Goal: Information Seeking & Learning: Learn about a topic

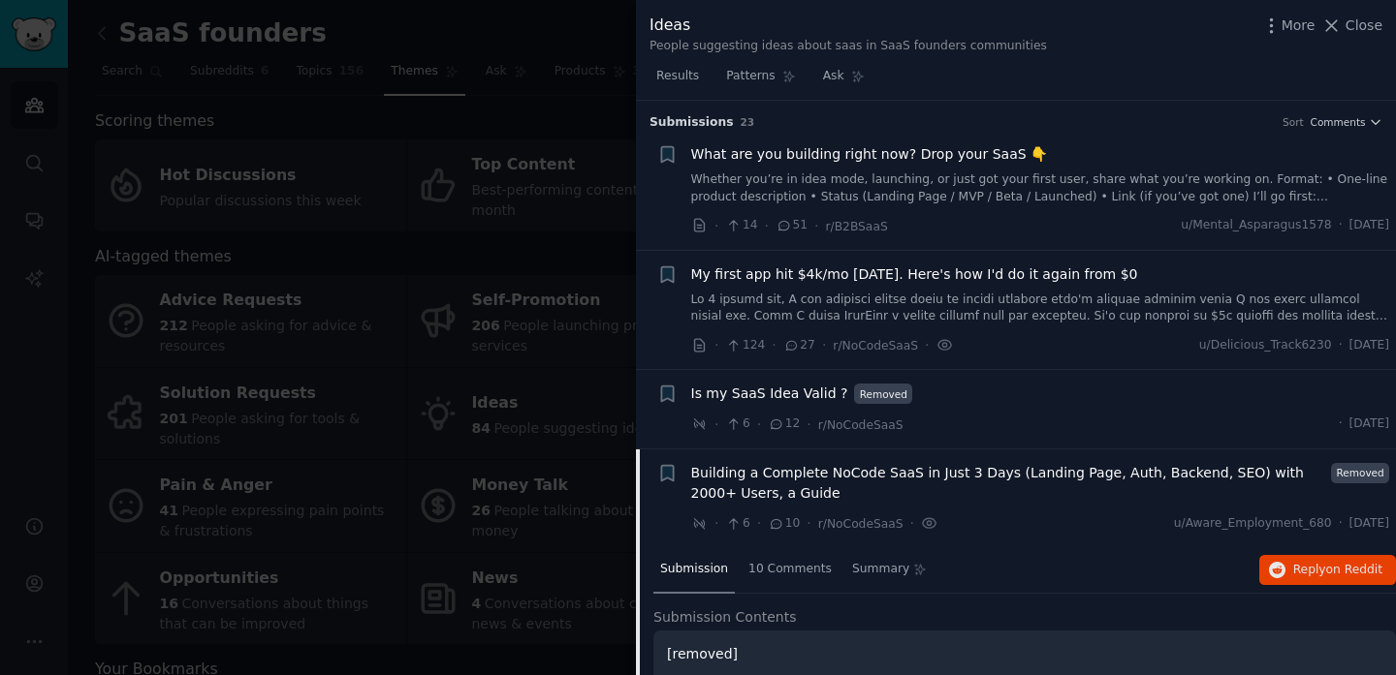
scroll to position [658, 0]
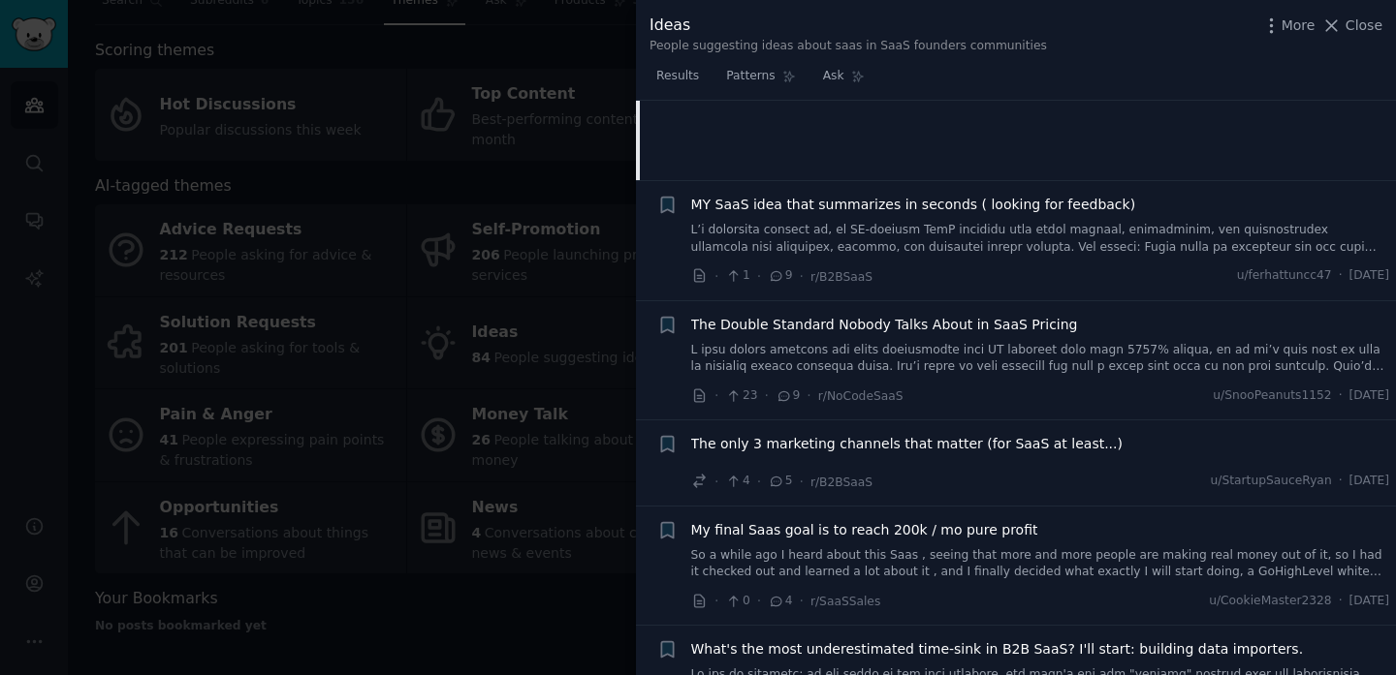
click at [491, 261] on div at bounding box center [698, 337] width 1396 height 675
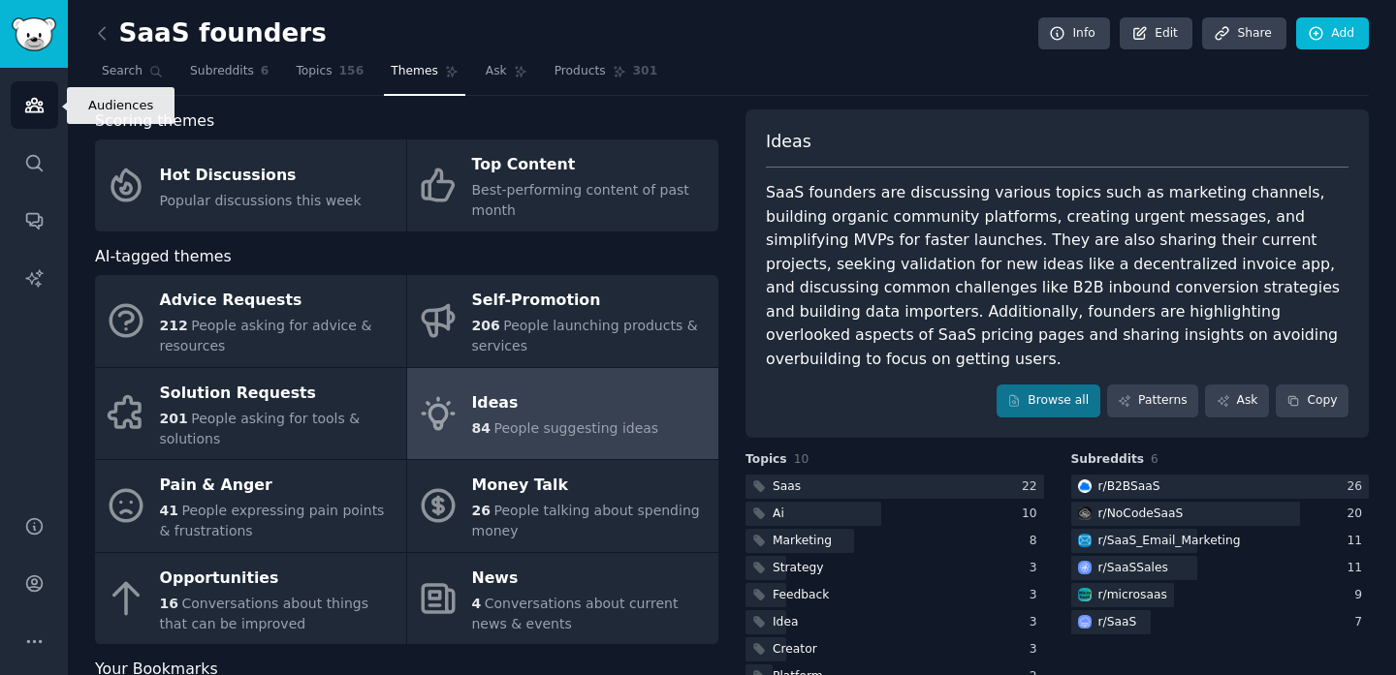
click at [44, 121] on link "Audiences" at bounding box center [34, 104] width 47 height 47
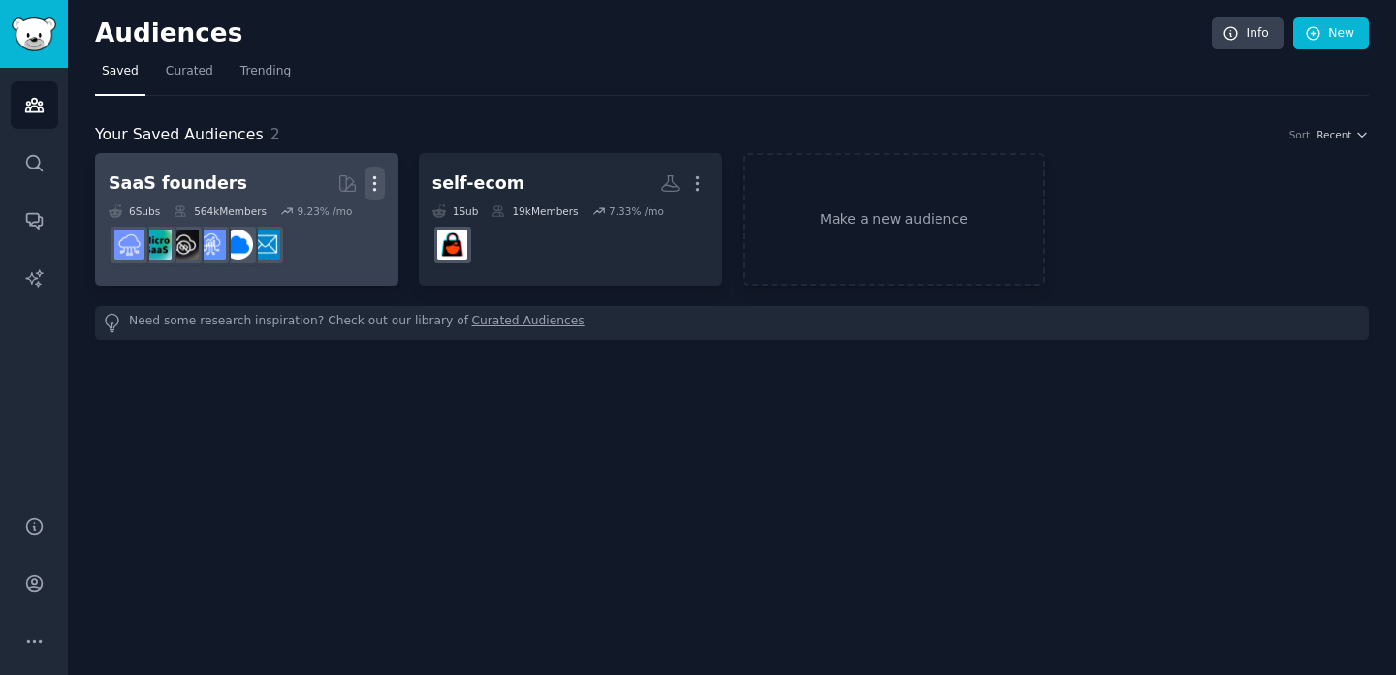
click at [371, 177] on icon "button" at bounding box center [374, 183] width 20 height 20
click at [317, 223] on p "Delete" at bounding box center [321, 224] width 45 height 20
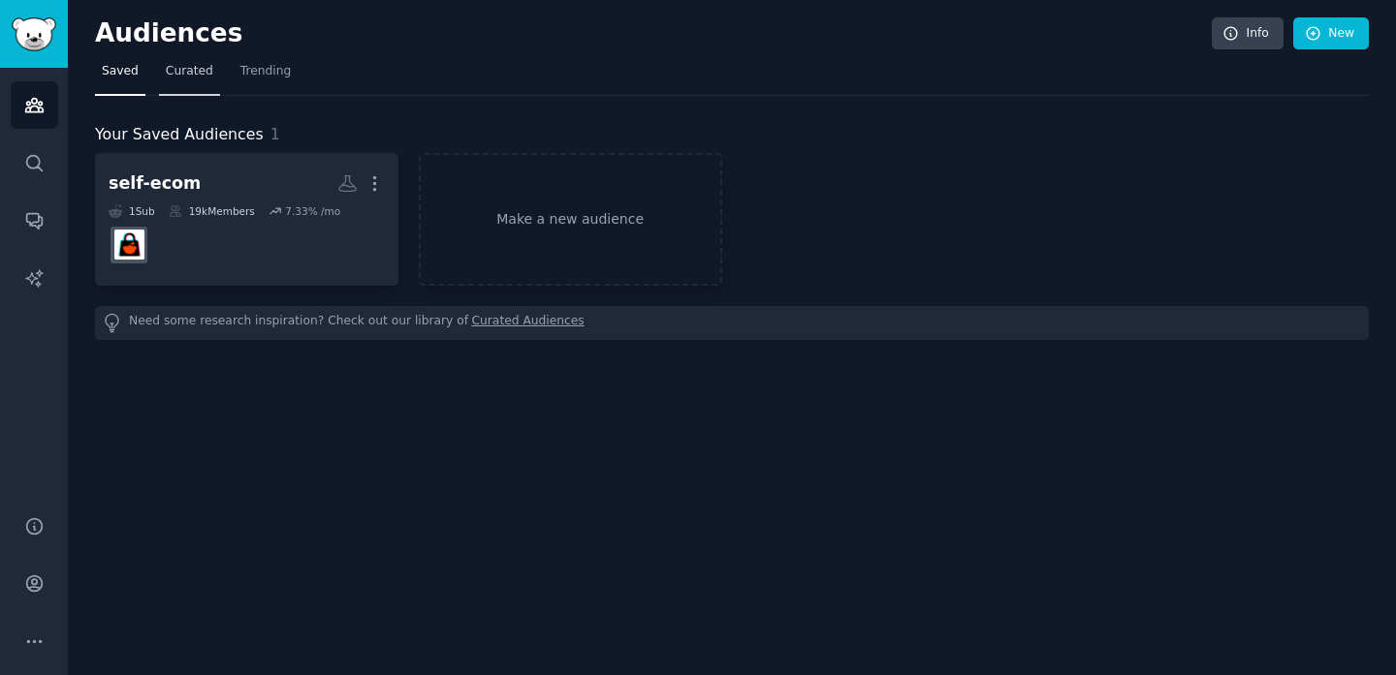
click at [199, 72] on span "Curated" at bounding box center [189, 71] width 47 height 17
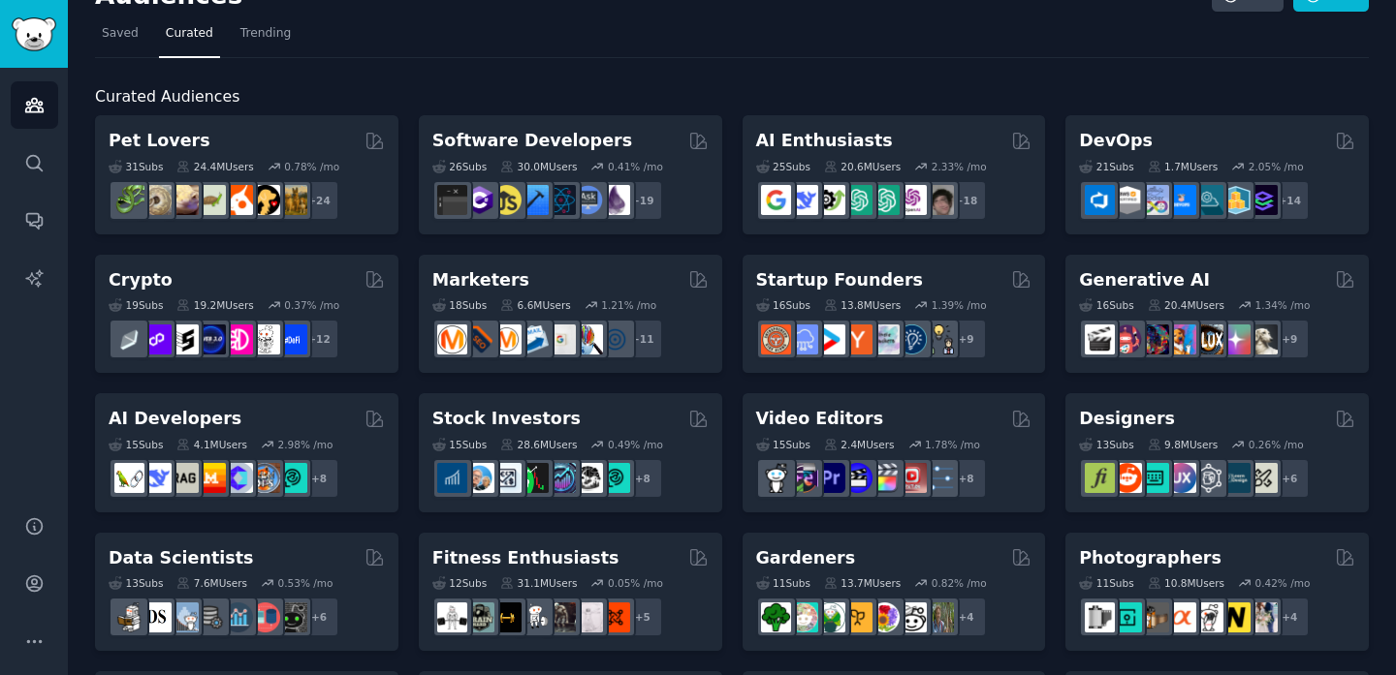
scroll to position [41, 0]
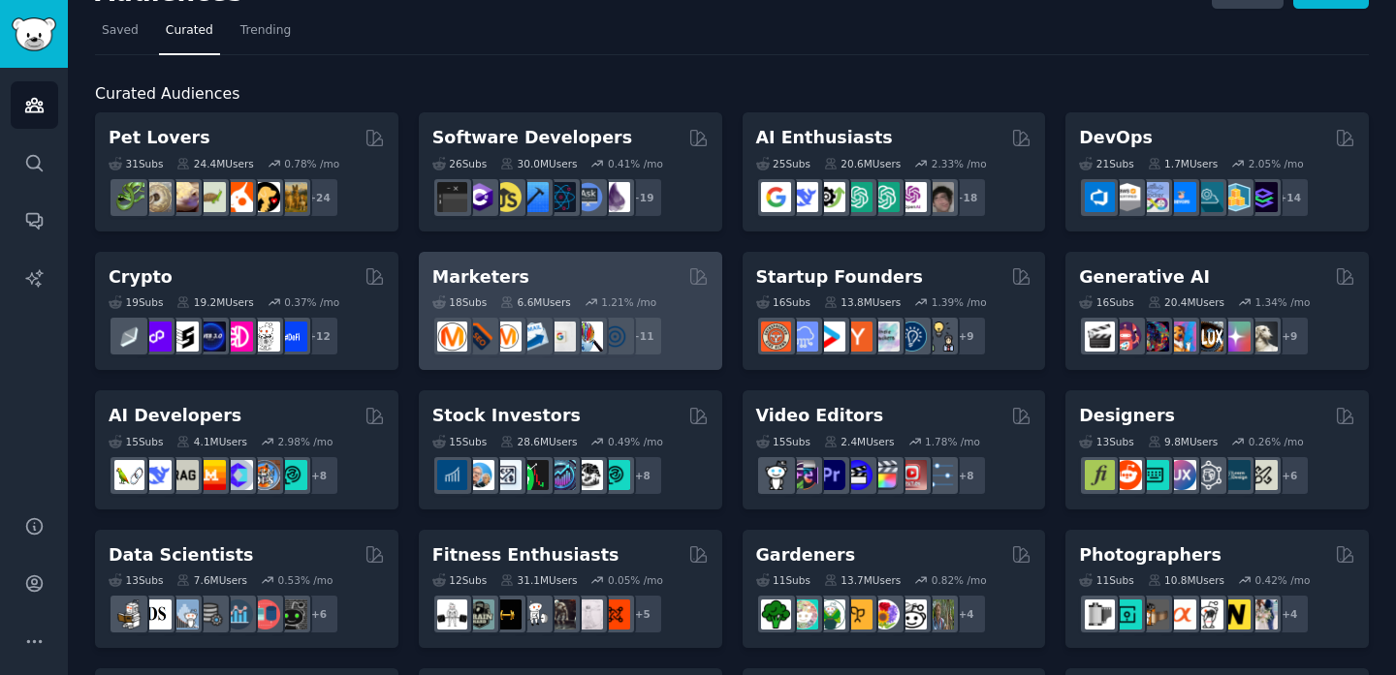
click at [661, 292] on div "18 Sub s 6.6M Users 1.21 % /mo r/affiliate_marketing, r/FacebookAds, r/advertis…" at bounding box center [570, 323] width 276 height 68
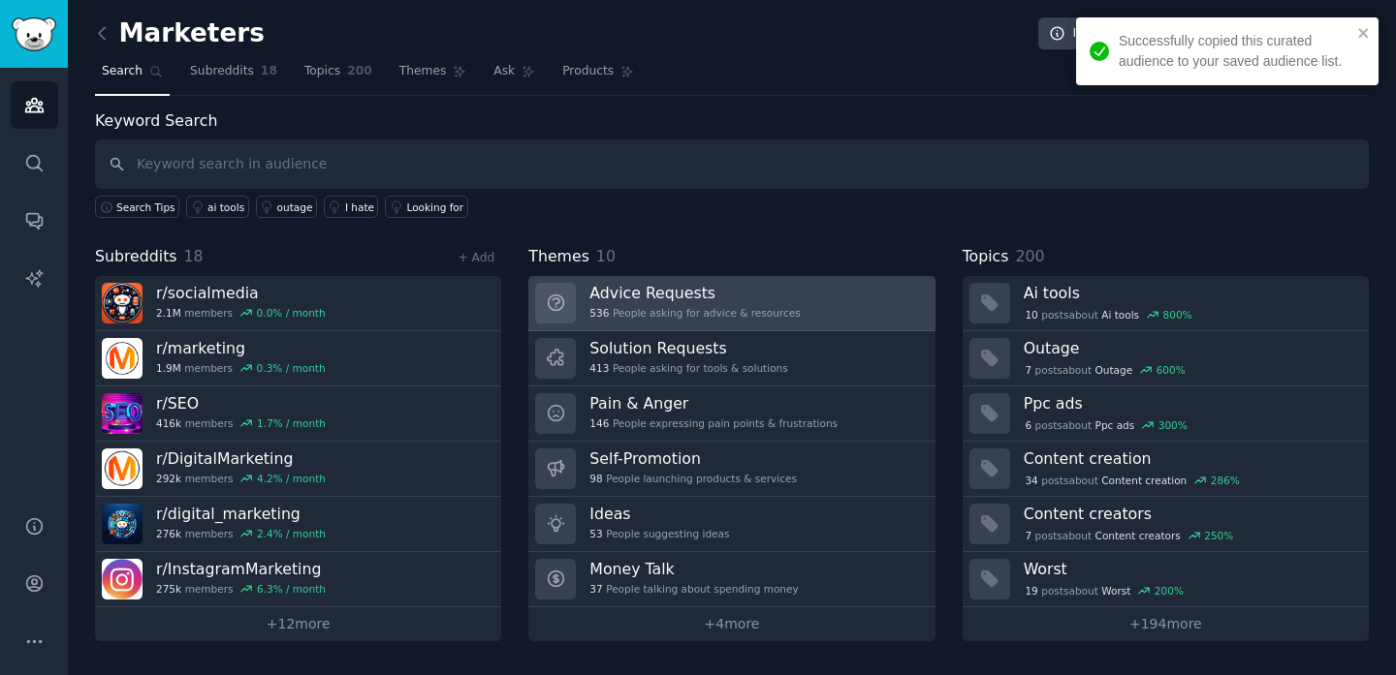
click at [622, 291] on h3 "Advice Requests" at bounding box center [694, 293] width 210 height 20
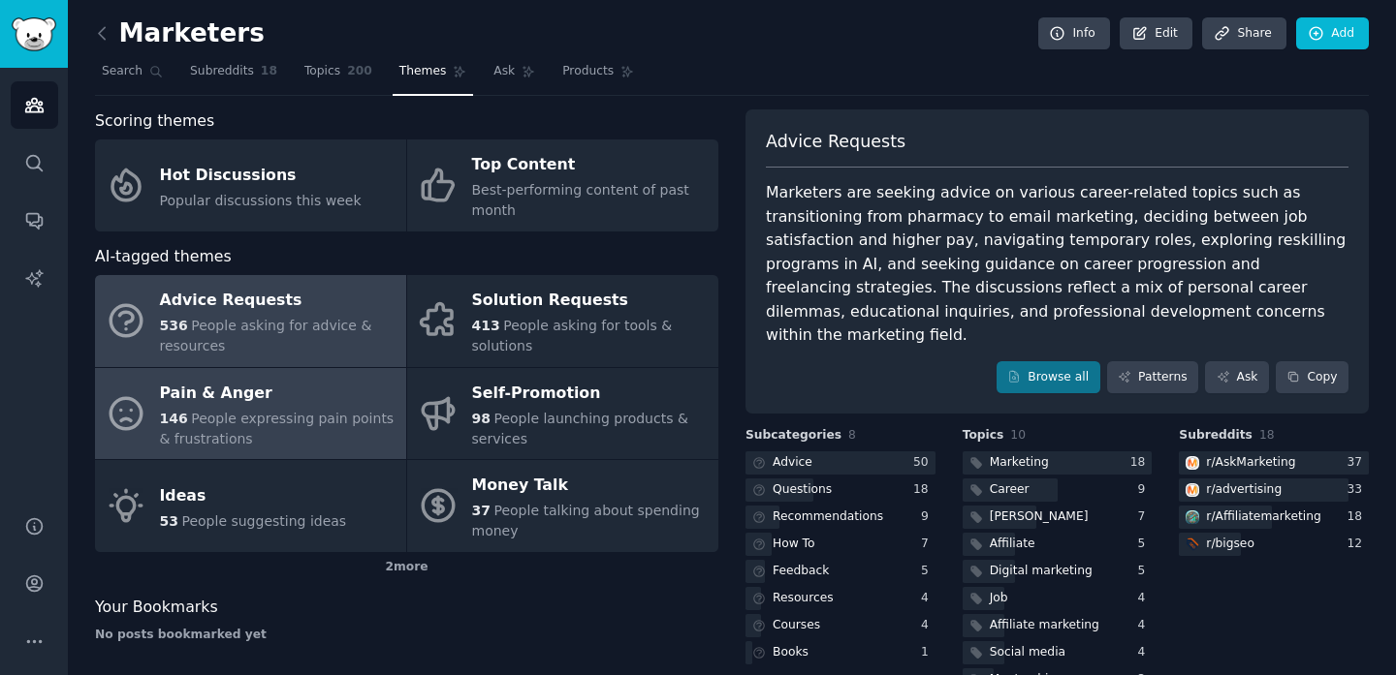
click at [320, 428] on div "146 People expressing pain points & frustrations" at bounding box center [278, 429] width 236 height 41
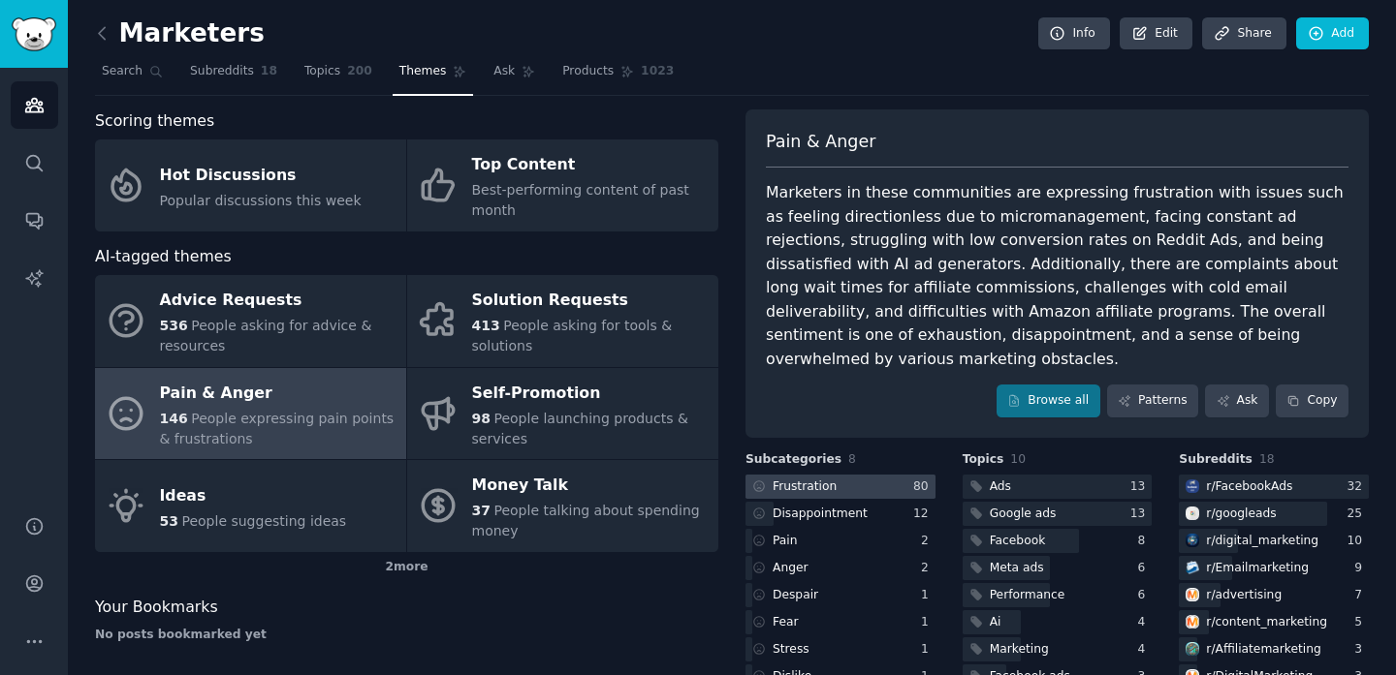
click at [899, 475] on div at bounding box center [840, 487] width 190 height 24
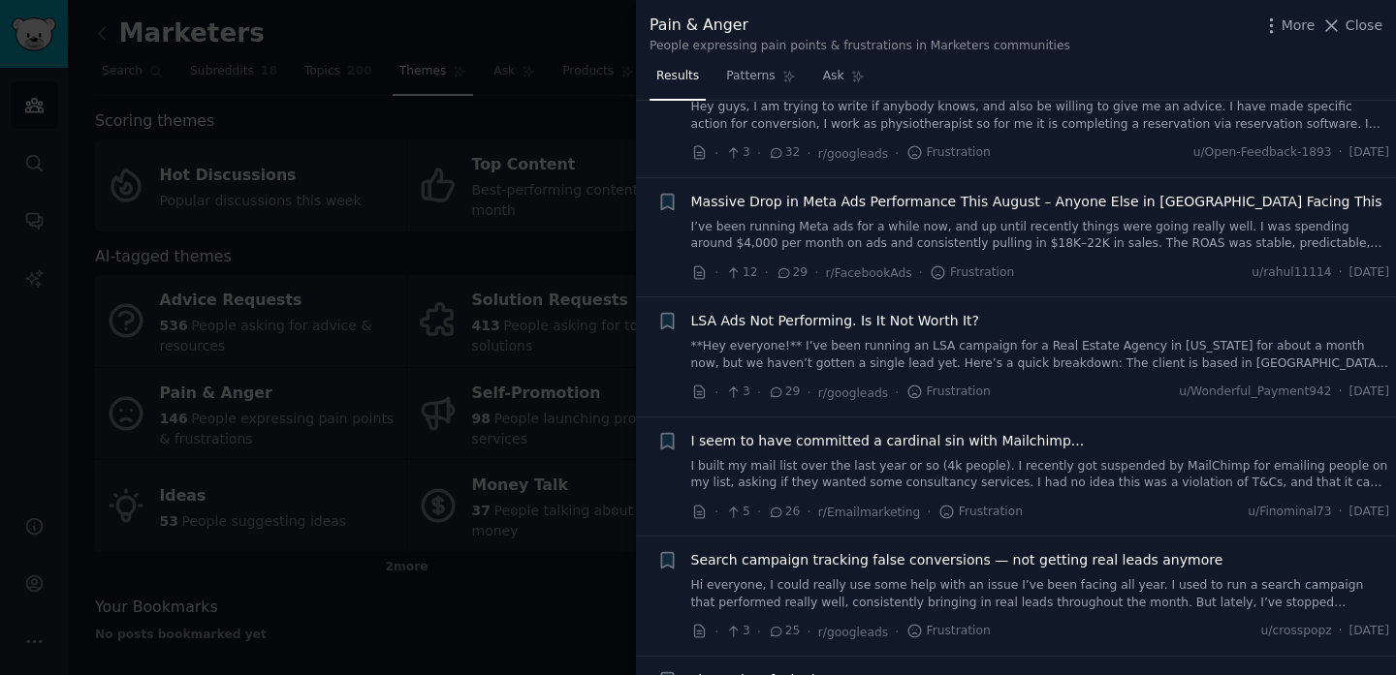
scroll to position [800, 0]
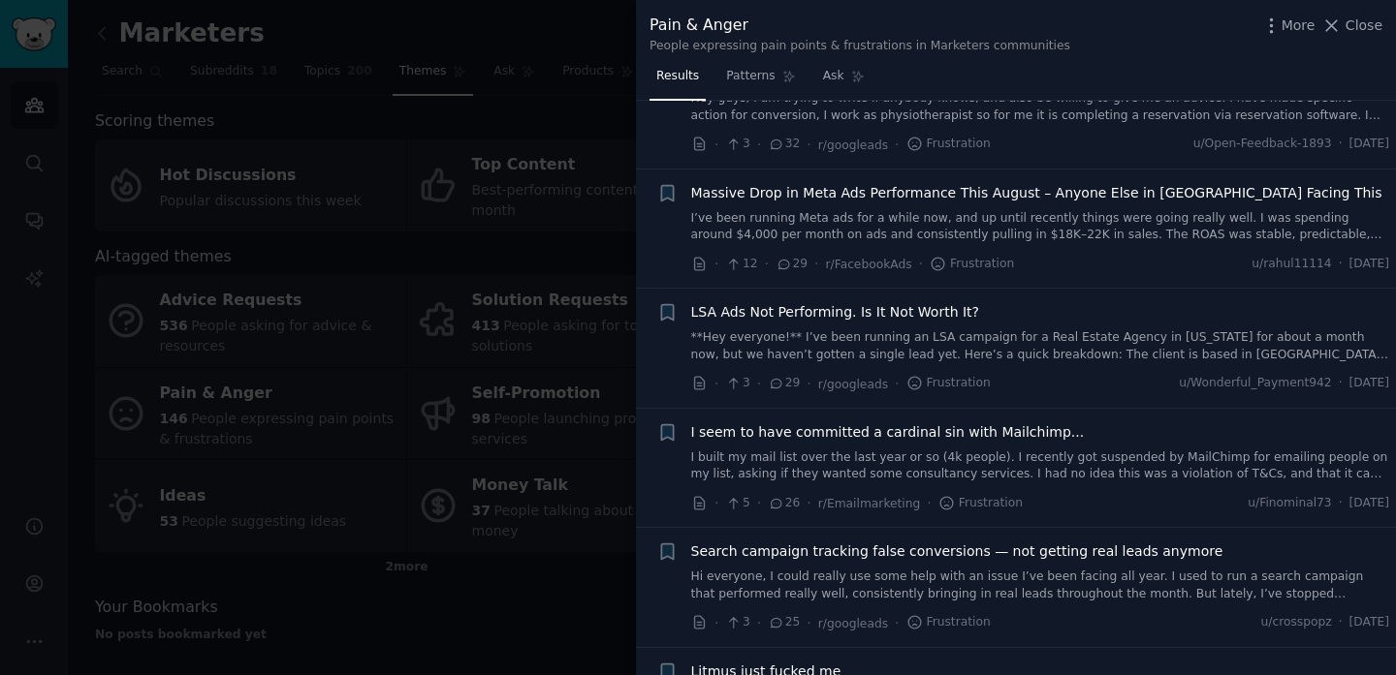
click at [1350, 41] on div "Pain & Anger People expressing pain points & frustrations in Marketers communit…" at bounding box center [1015, 34] width 733 height 41
click at [1353, 23] on span "Close" at bounding box center [1363, 26] width 37 height 20
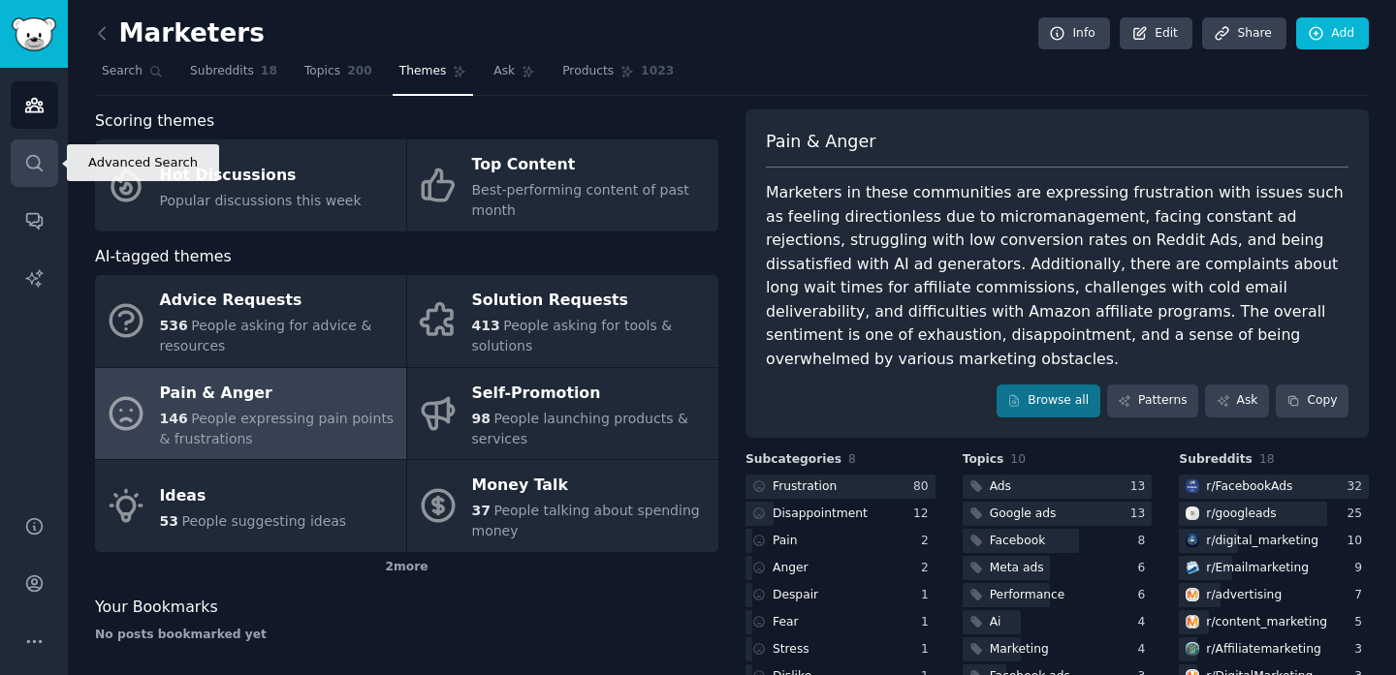
click at [17, 167] on link "Search" at bounding box center [34, 163] width 47 height 47
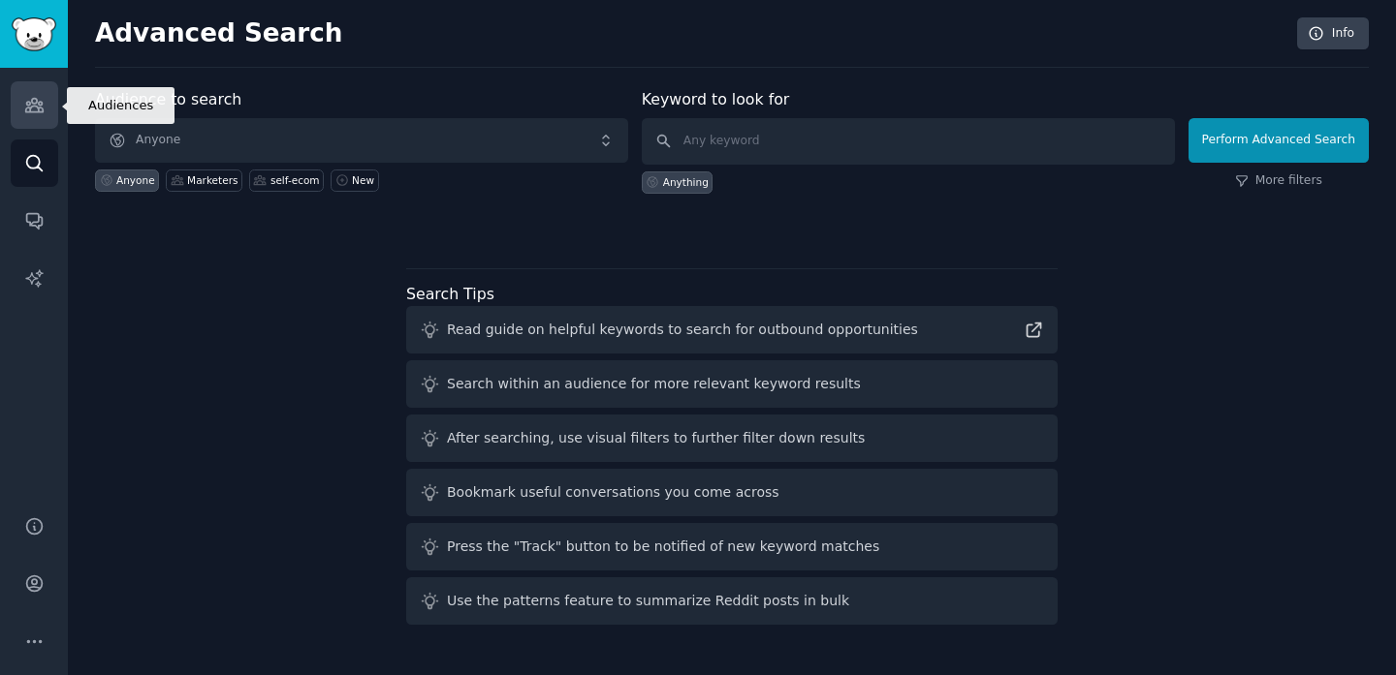
click at [38, 108] on icon "Sidebar" at bounding box center [33, 106] width 17 height 14
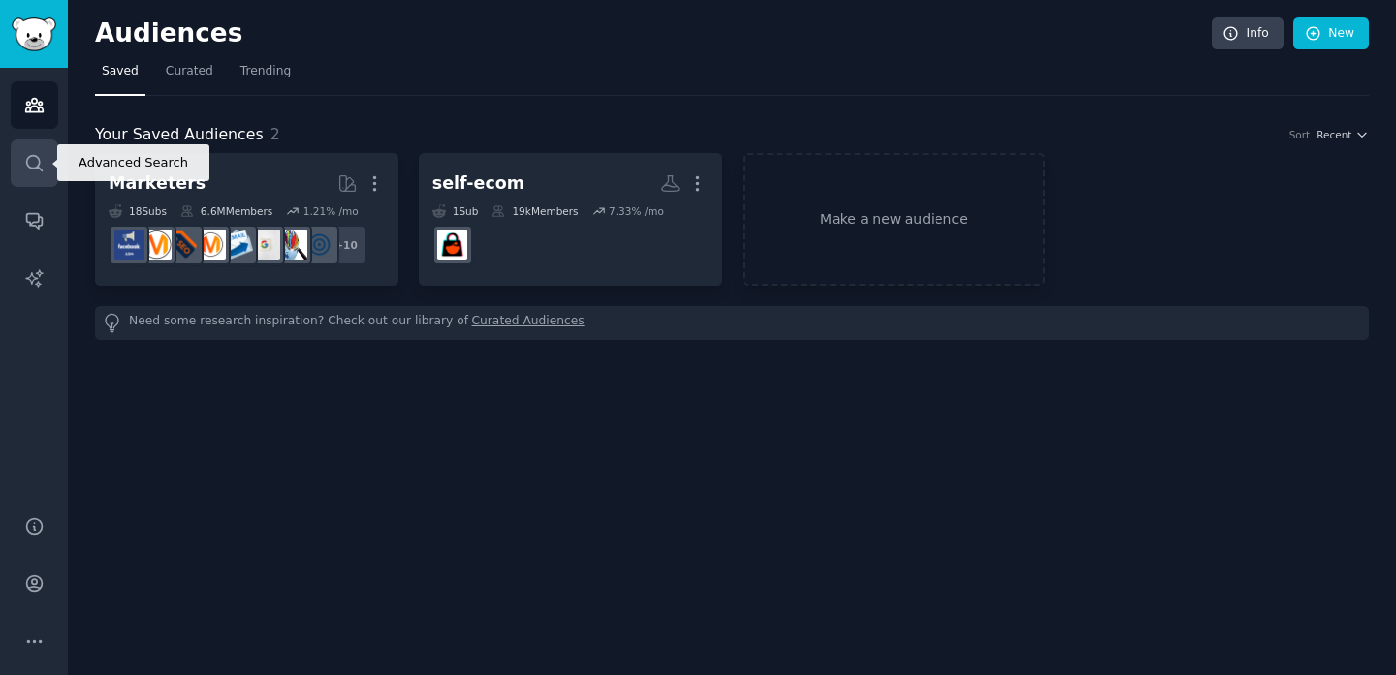
click at [36, 170] on icon "Sidebar" at bounding box center [34, 163] width 20 height 20
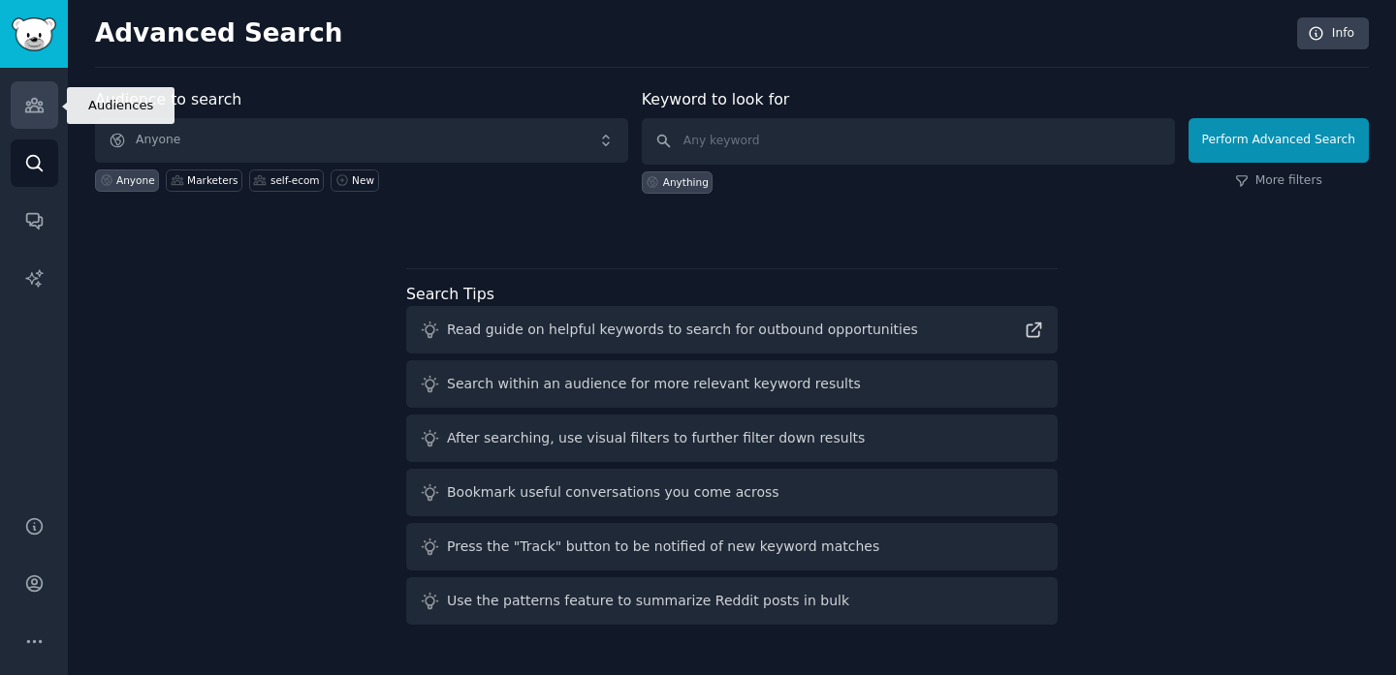
click at [36, 109] on icon "Sidebar" at bounding box center [34, 105] width 20 height 20
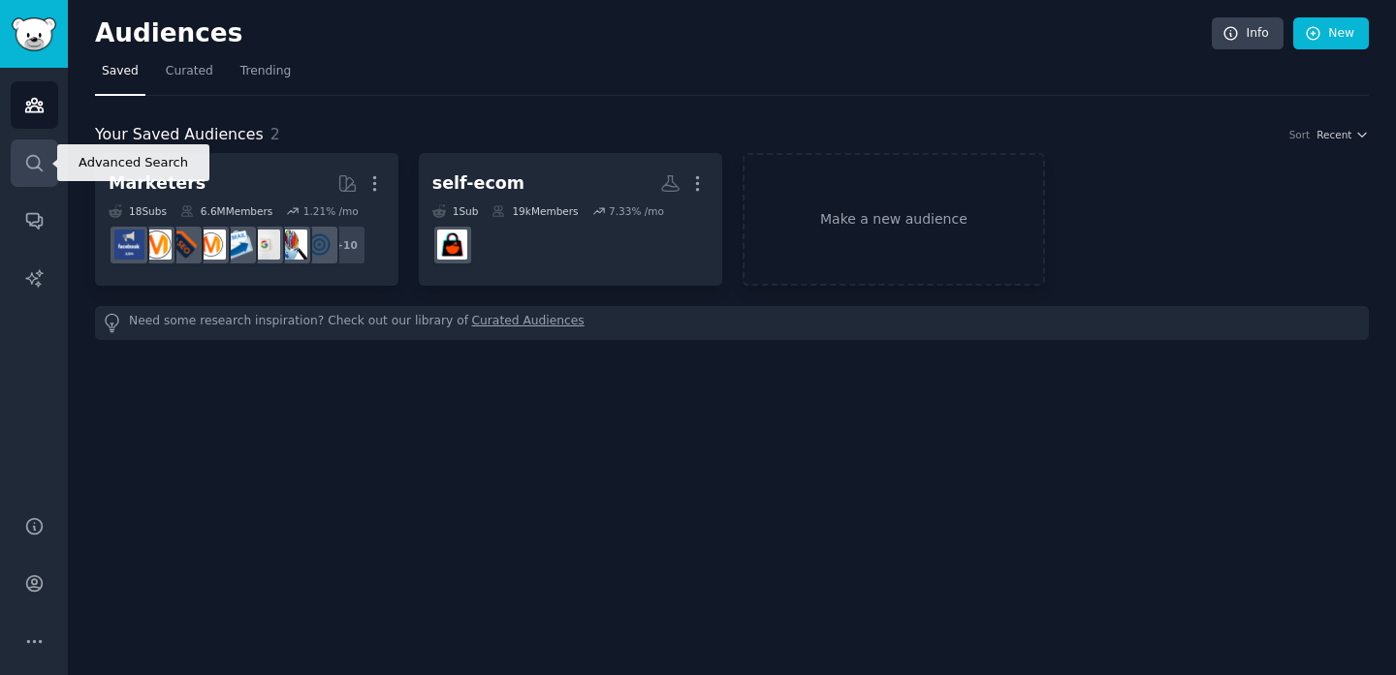
click at [35, 149] on link "Search" at bounding box center [34, 163] width 47 height 47
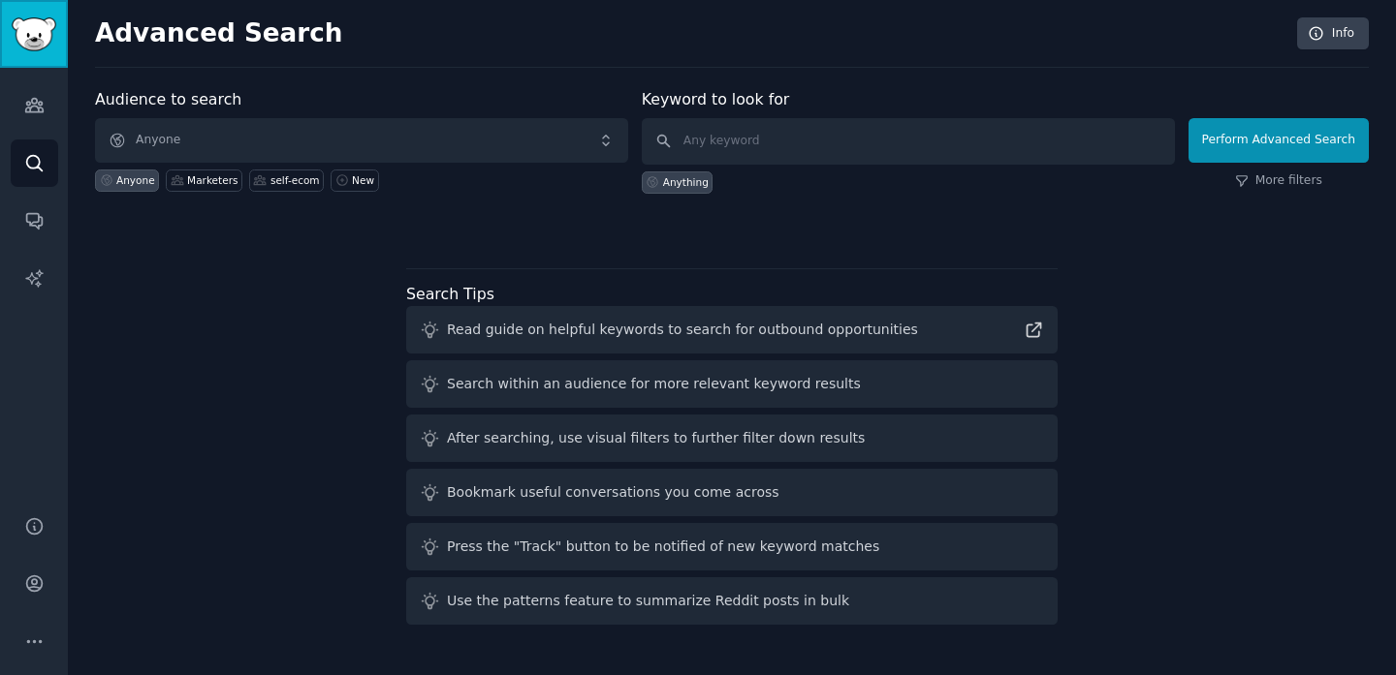
click at [49, 15] on link "Sidebar" at bounding box center [34, 34] width 68 height 68
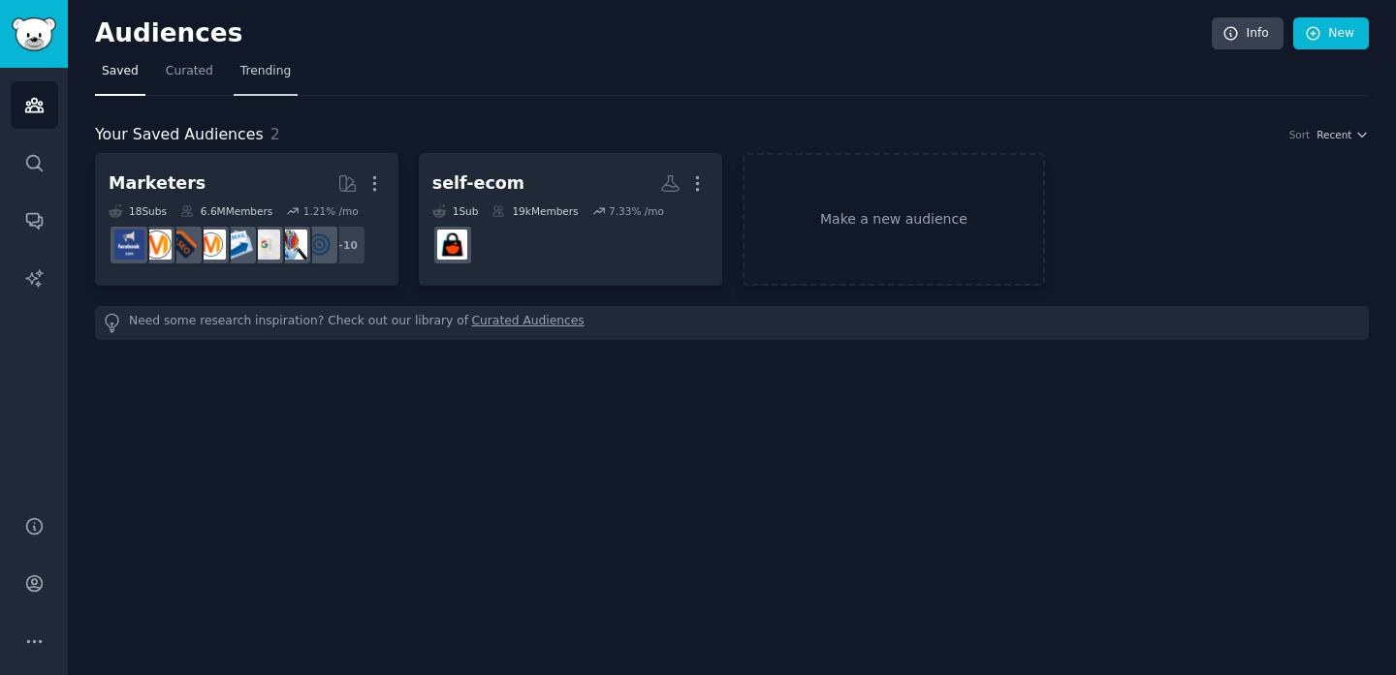
click at [255, 79] on link "Trending" at bounding box center [266, 76] width 64 height 40
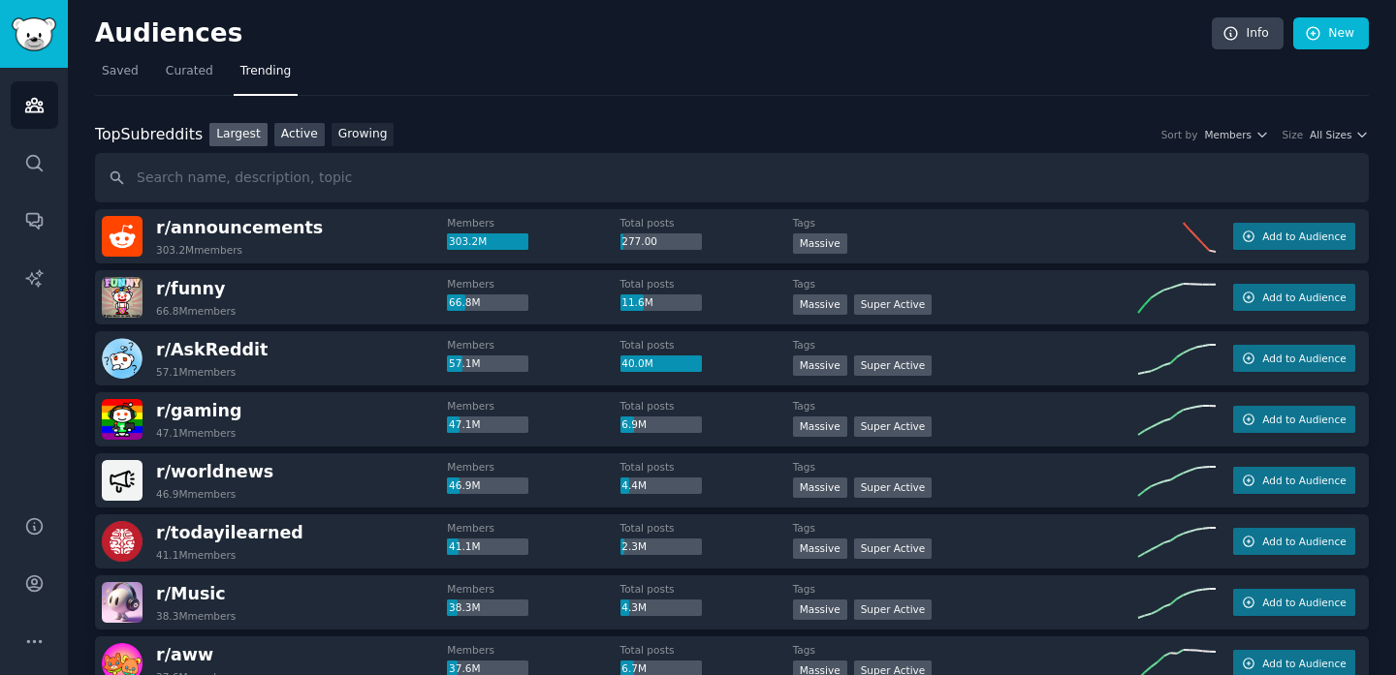
click at [309, 139] on link "Active" at bounding box center [299, 135] width 50 height 24
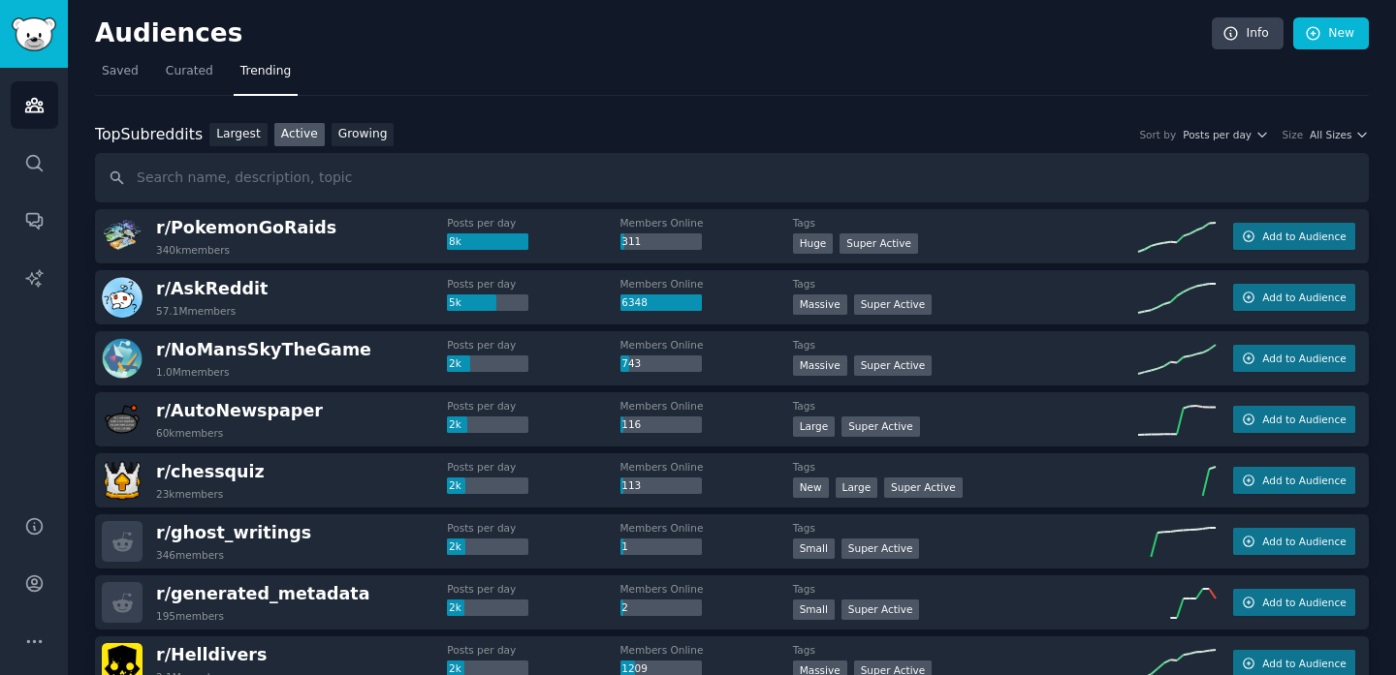
click at [278, 243] on div "340k members" at bounding box center [246, 250] width 180 height 14
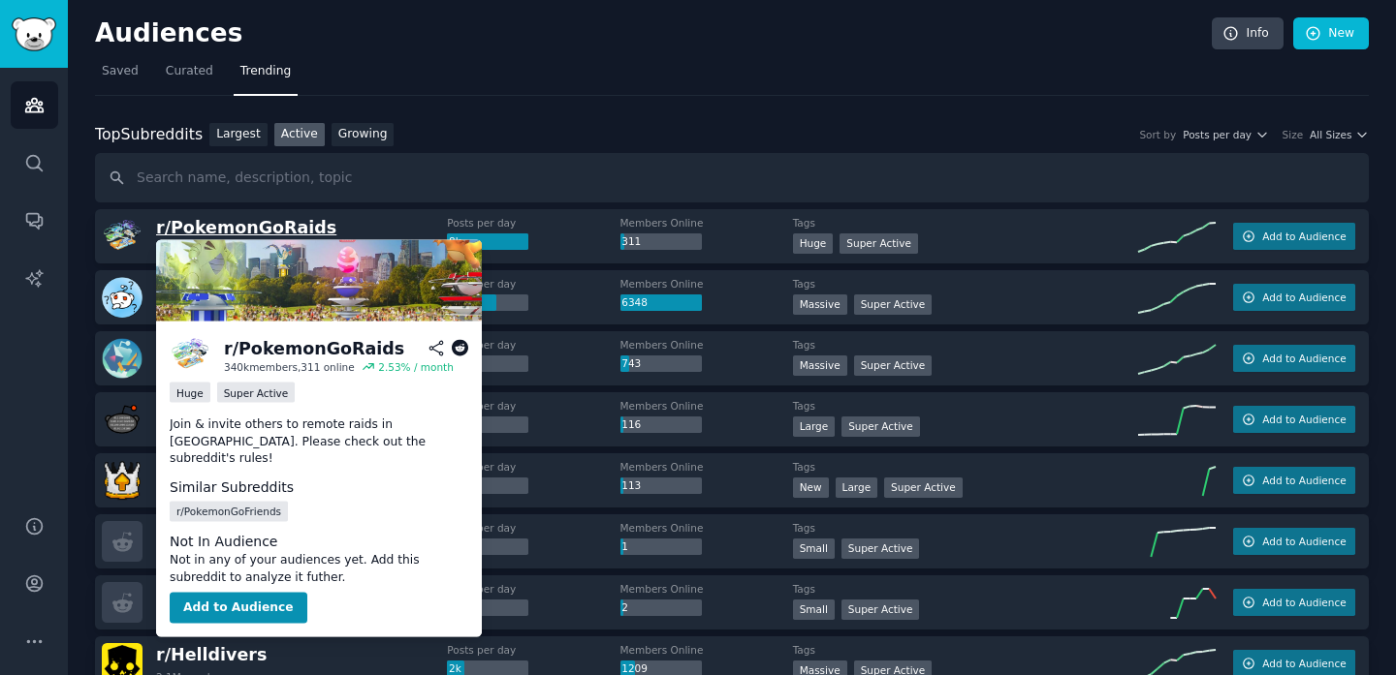
click at [298, 233] on span "r/ PokemonGoRaids" at bounding box center [246, 227] width 180 height 19
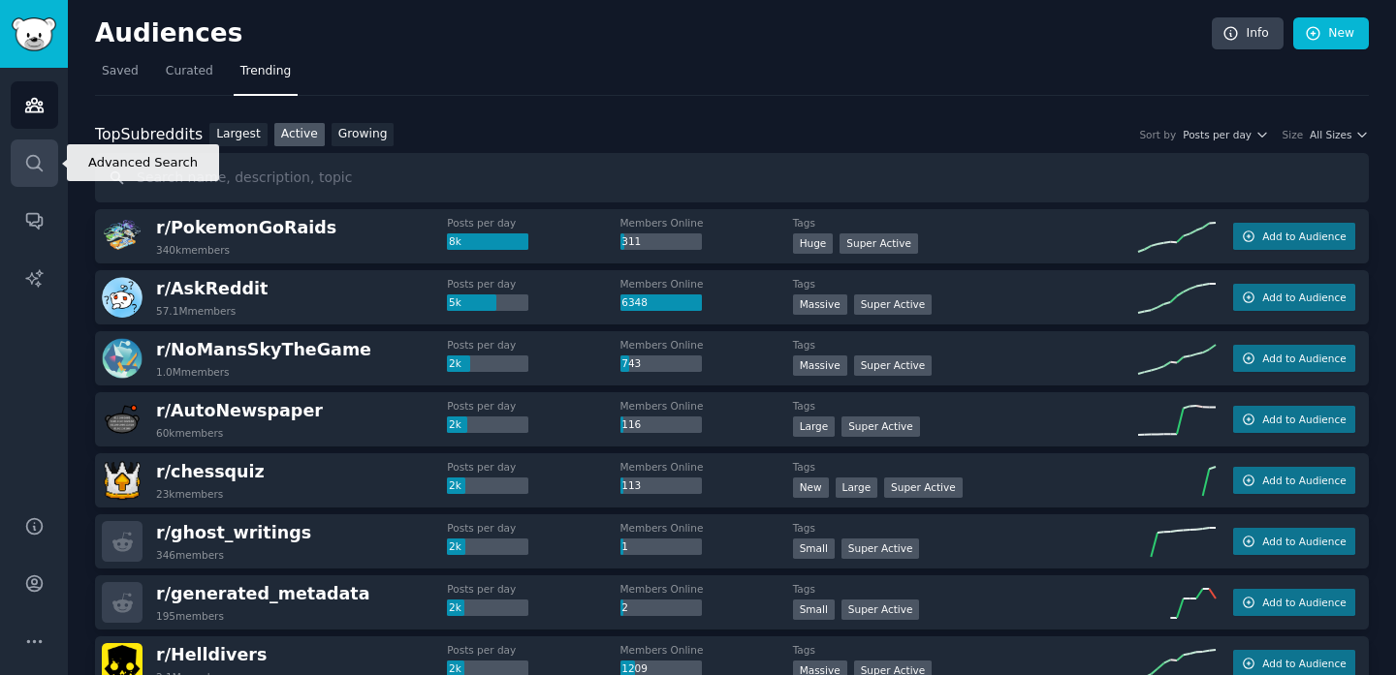
click at [36, 173] on icon "Sidebar" at bounding box center [34, 163] width 20 height 20
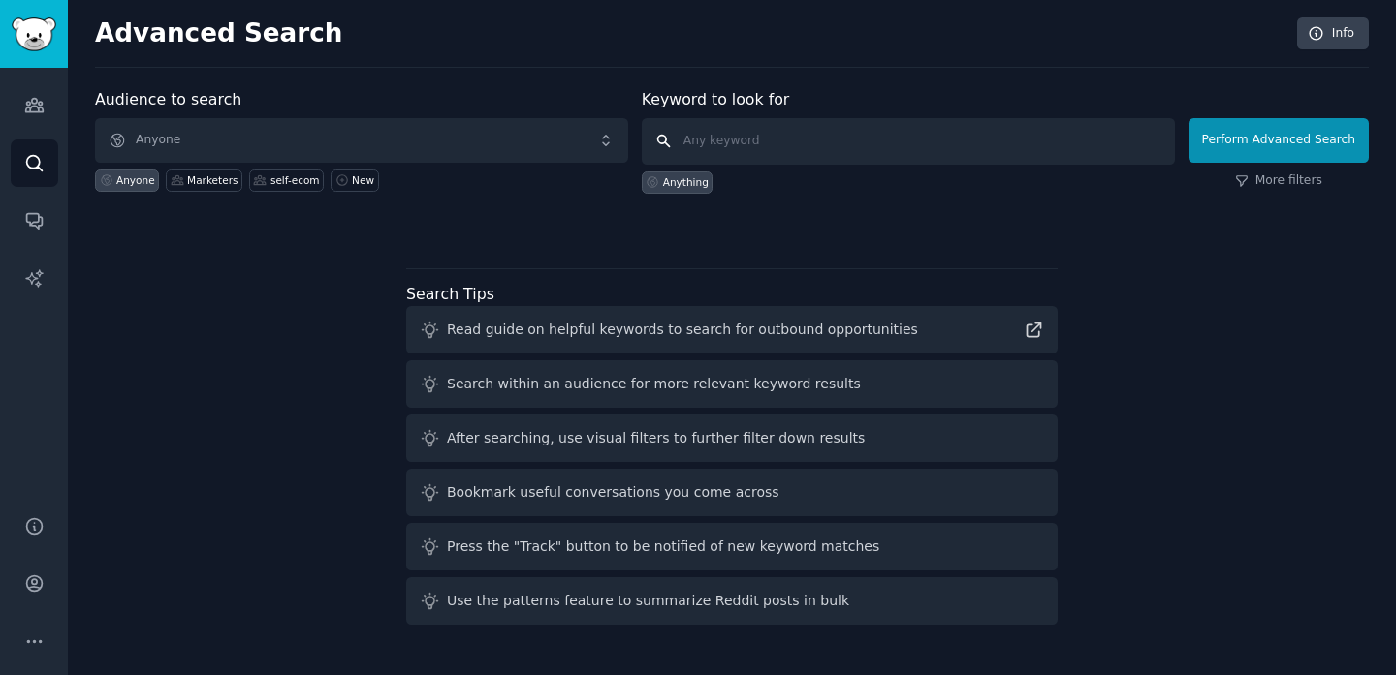
click at [714, 137] on input "text" at bounding box center [908, 141] width 533 height 47
type input "wohnung suchen"
click at [1217, 132] on button "Perform Advanced Search" at bounding box center [1278, 140] width 180 height 45
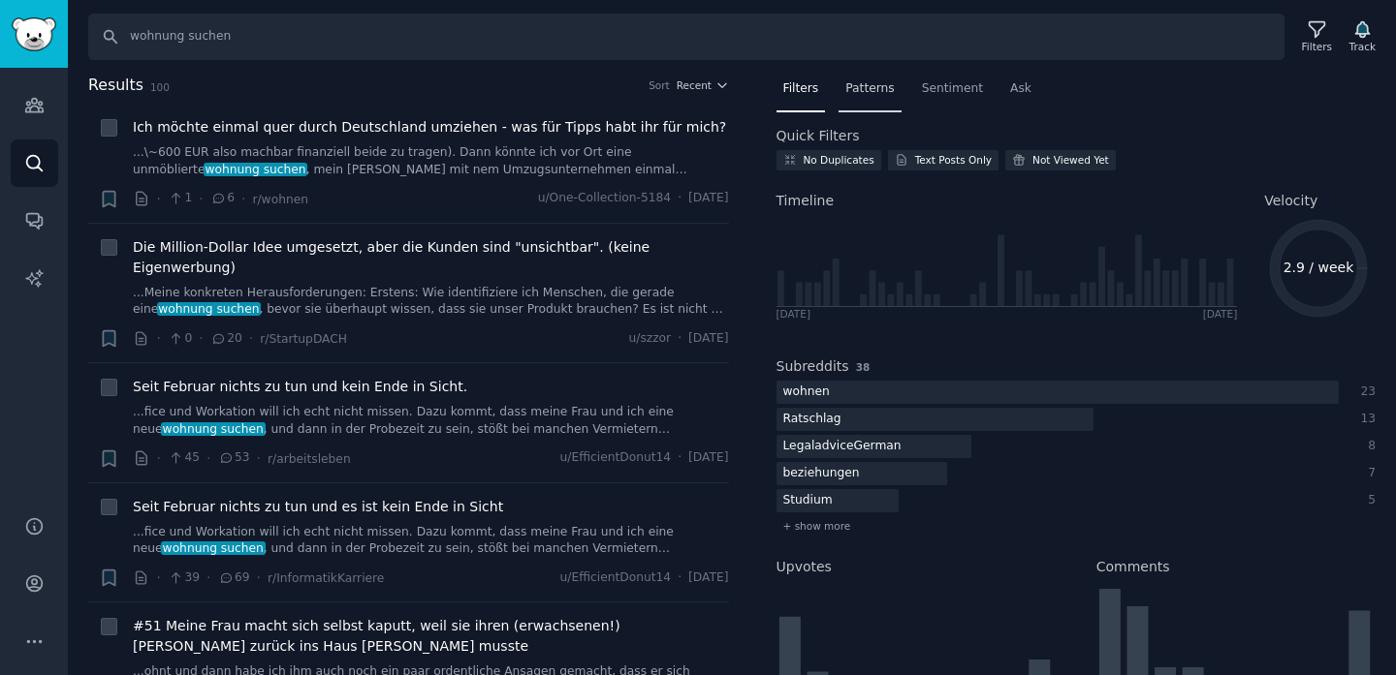
click at [869, 89] on span "Patterns" at bounding box center [869, 88] width 48 height 17
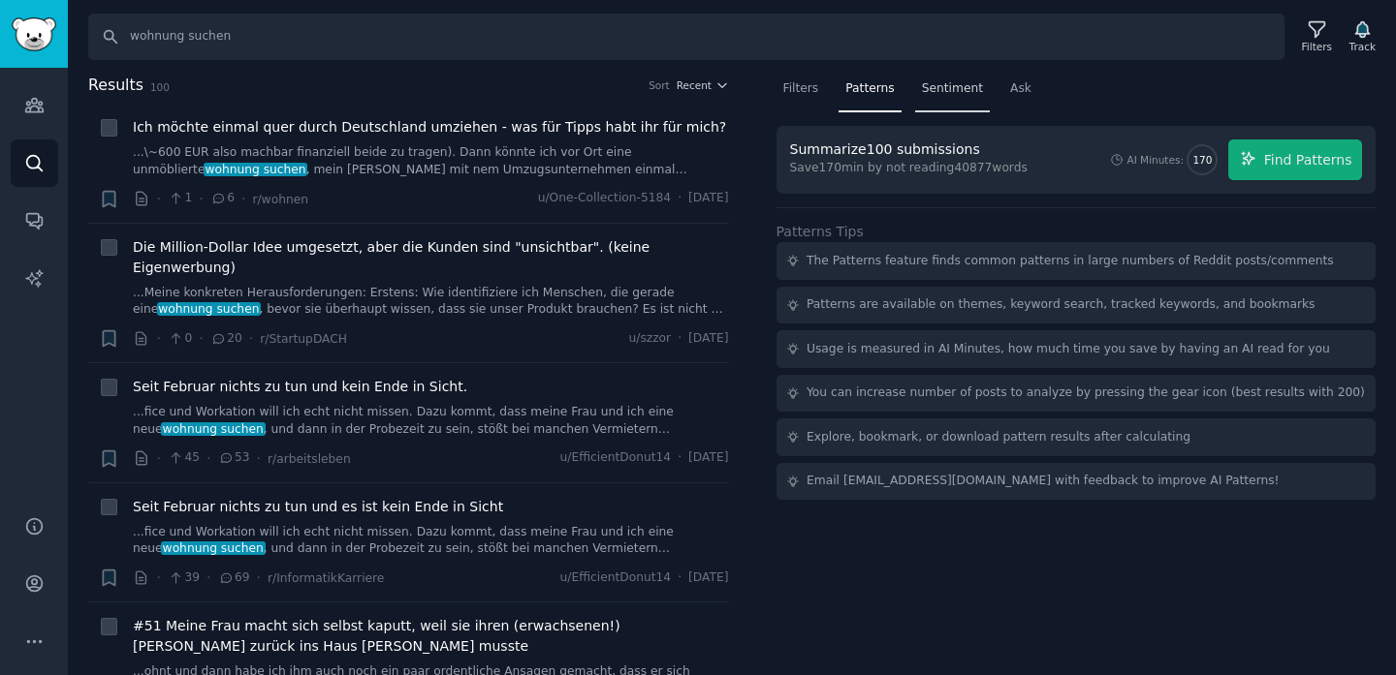
click at [957, 93] on span "Sentiment" at bounding box center [952, 88] width 61 height 17
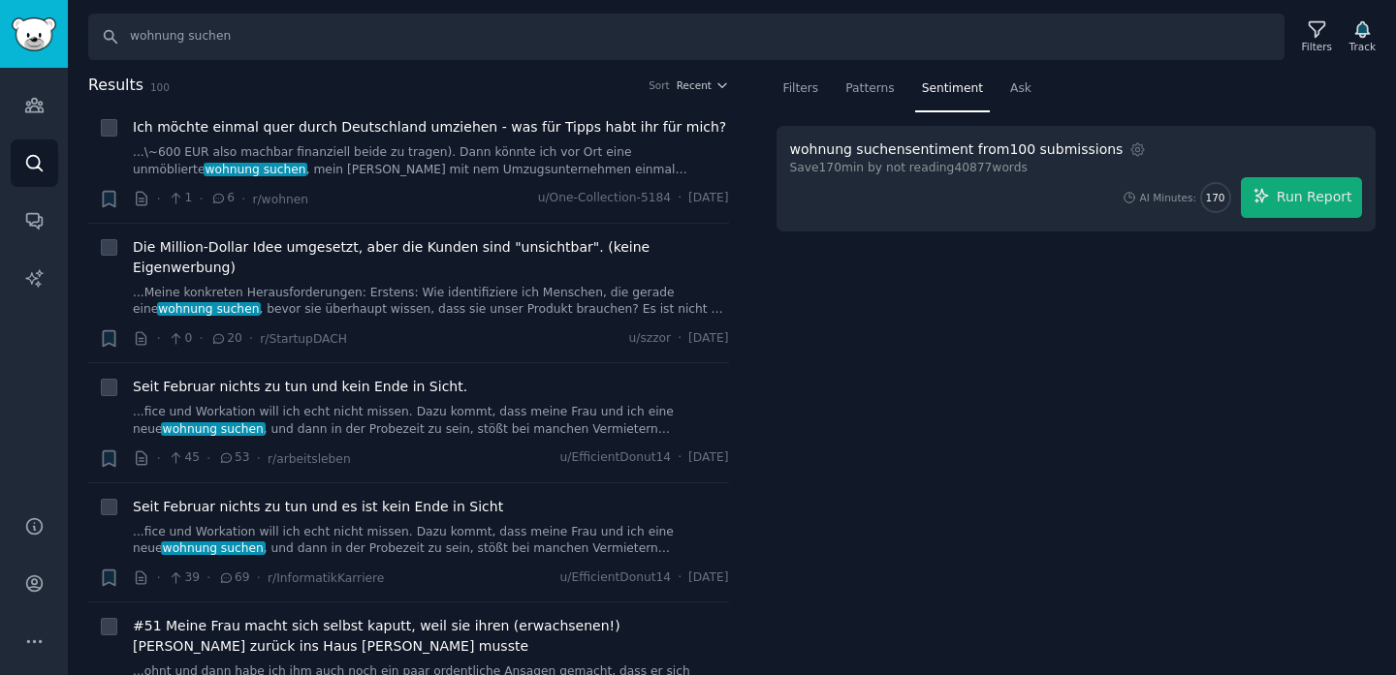
click at [1034, 105] on nav "Filters Patterns Sentiment Ask" at bounding box center [1076, 94] width 600 height 40
click at [1020, 96] on span "Ask" at bounding box center [1020, 88] width 21 height 17
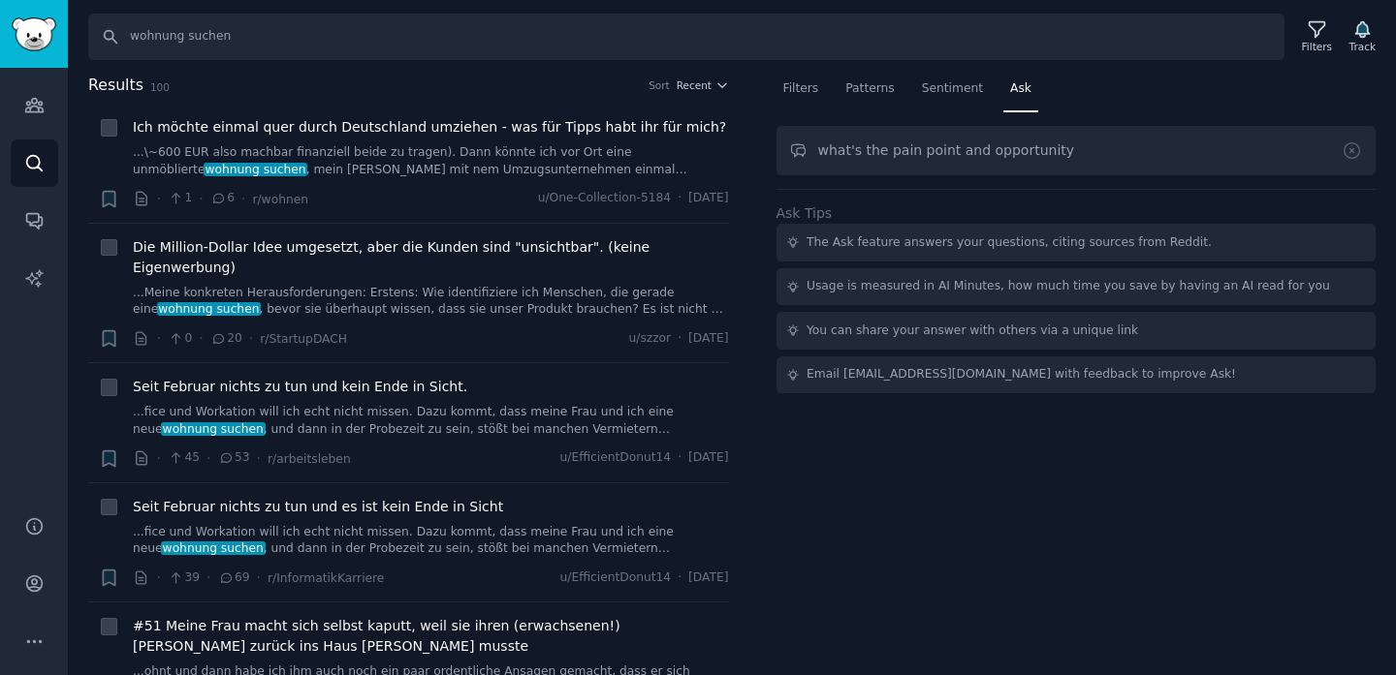
type input "what's the pain point and opportunity"
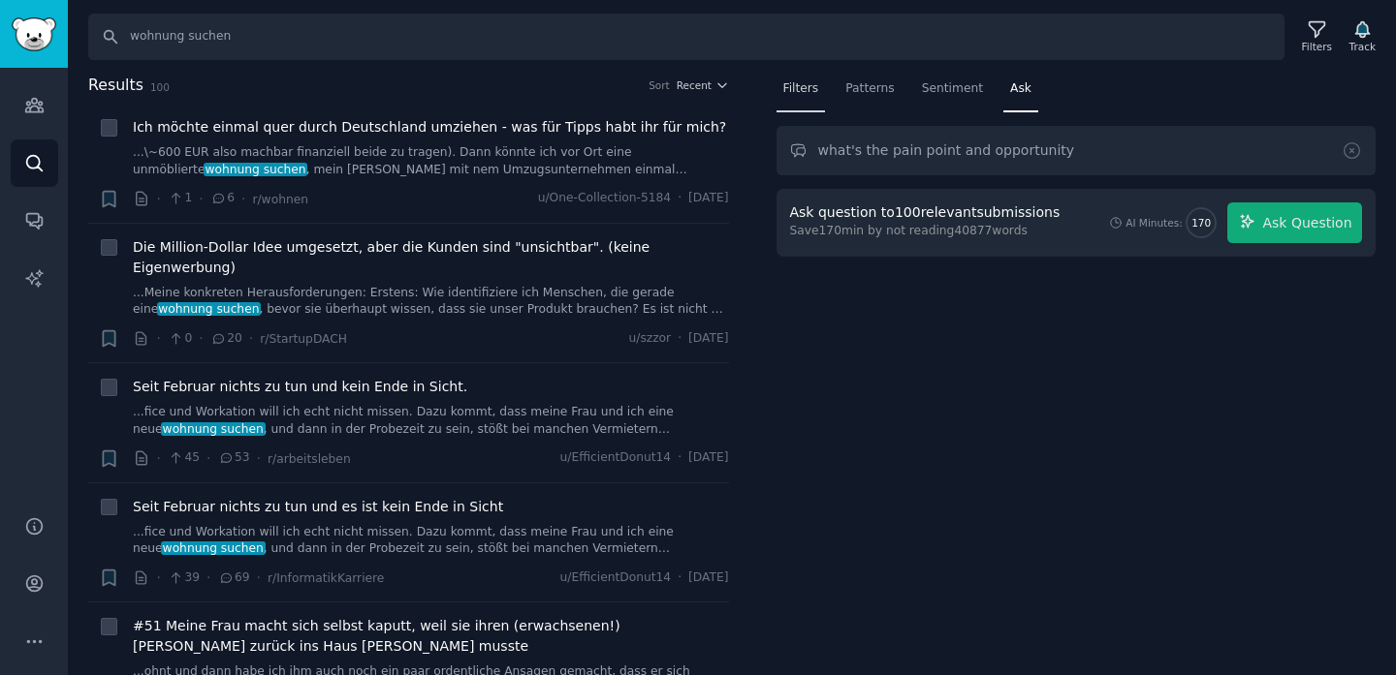
click at [811, 99] on div "Filters" at bounding box center [800, 94] width 49 height 40
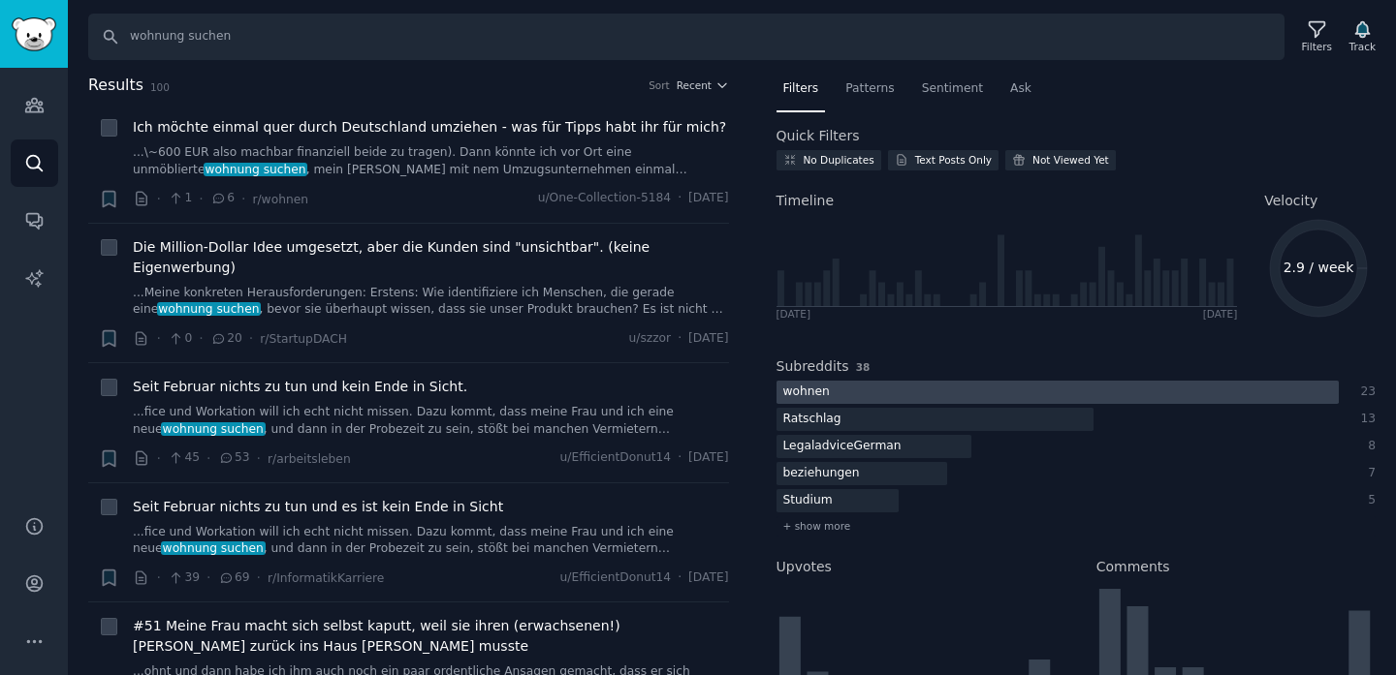
click at [939, 395] on div at bounding box center [1057, 393] width 562 height 24
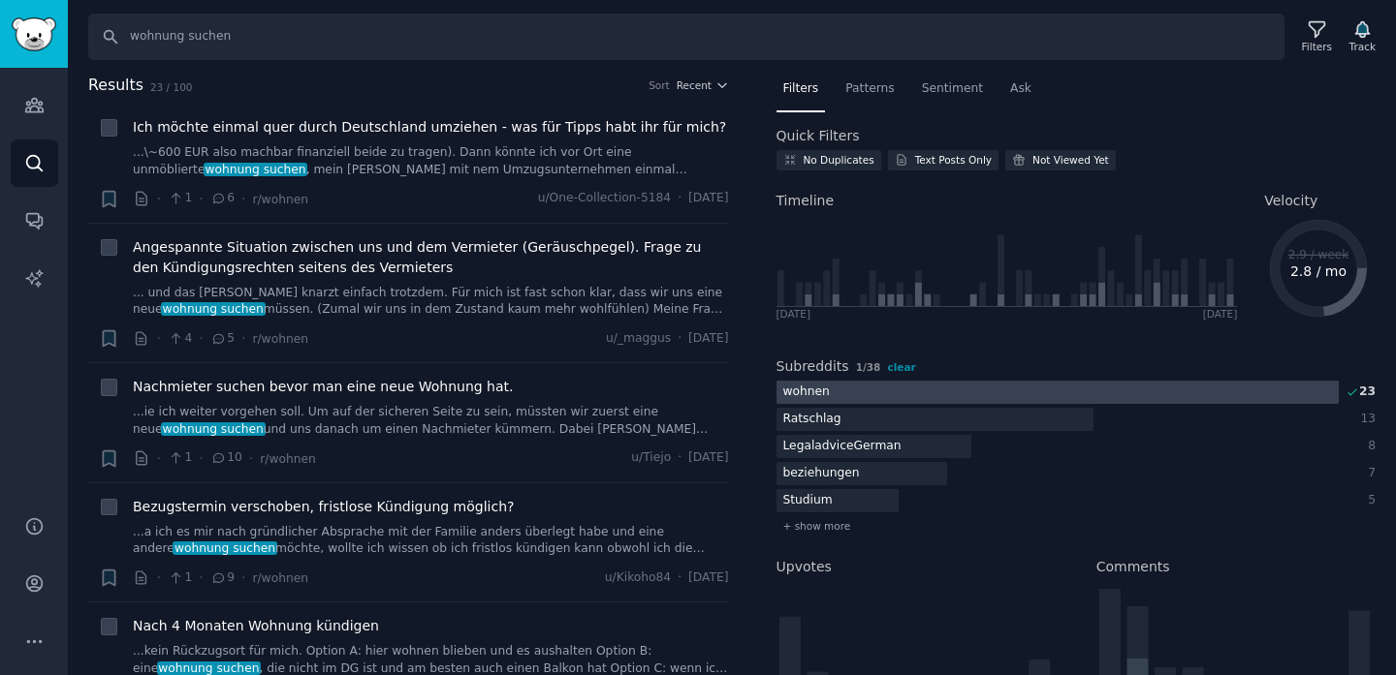
click at [835, 388] on div at bounding box center [1057, 393] width 562 height 24
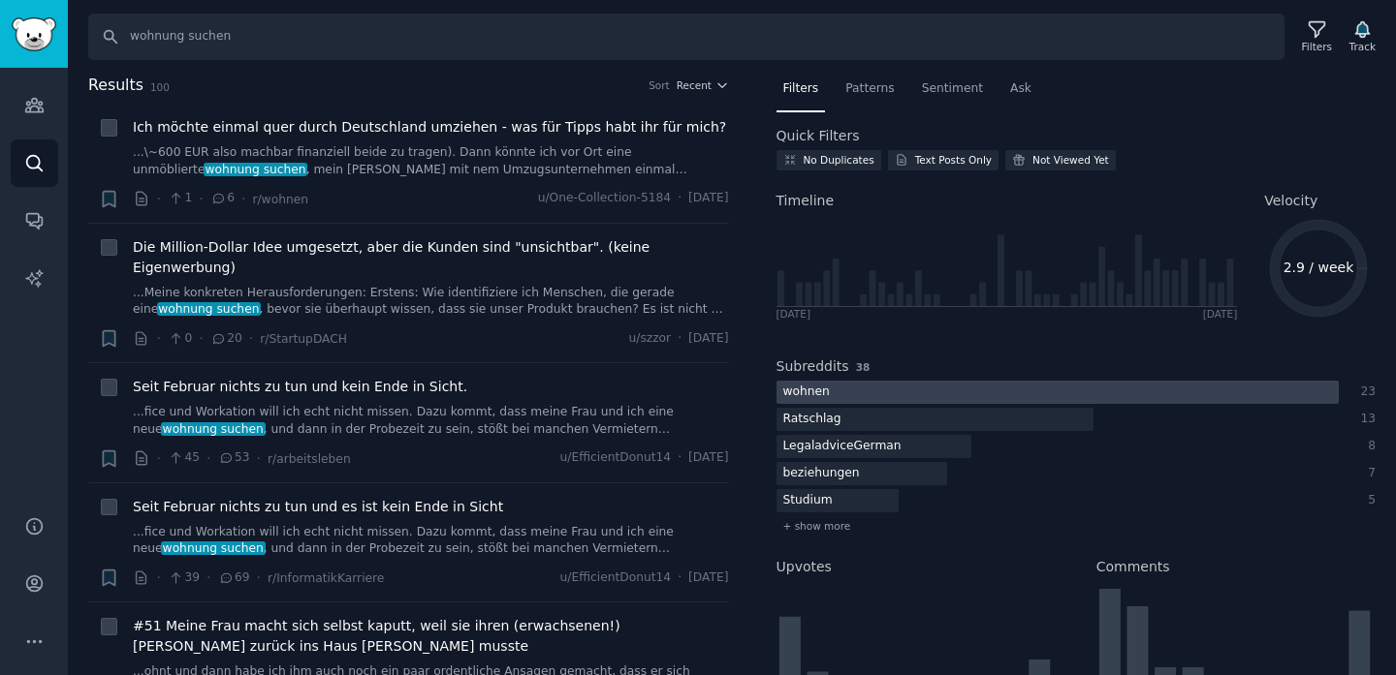
click at [800, 390] on div "wohnen" at bounding box center [806, 393] width 60 height 24
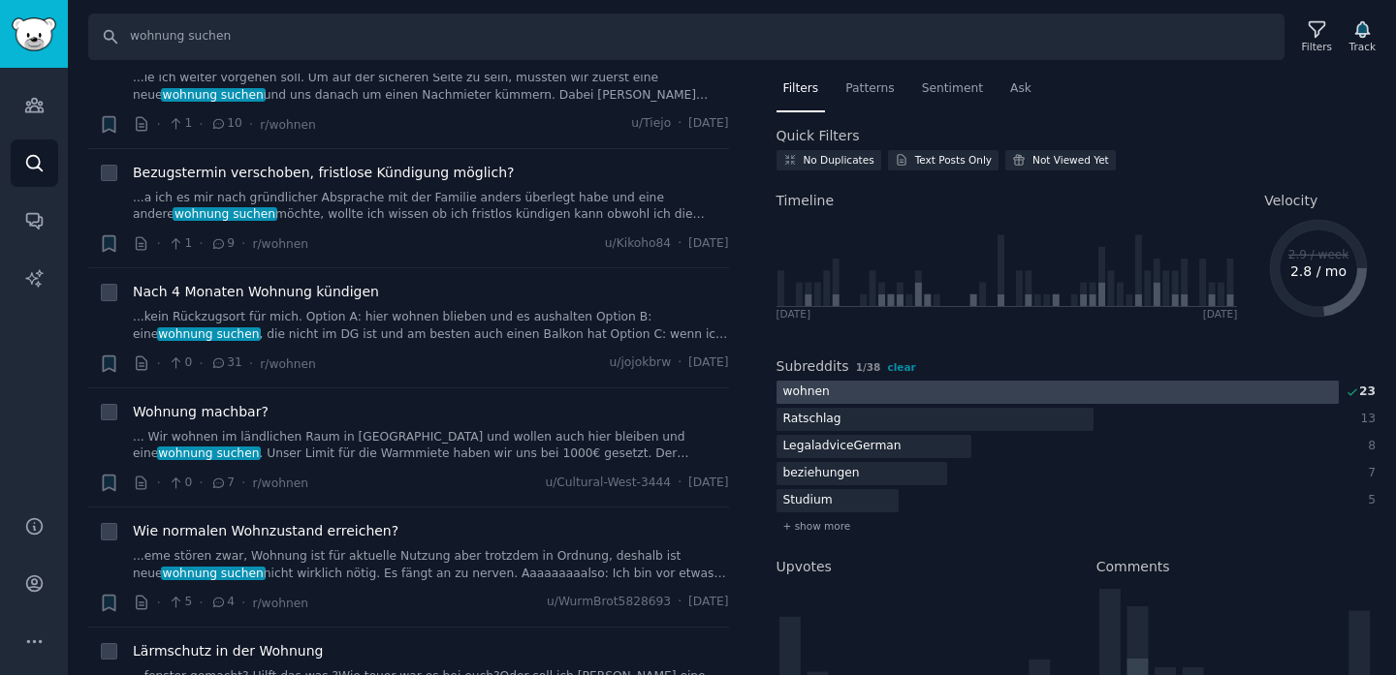
scroll to position [336, 0]
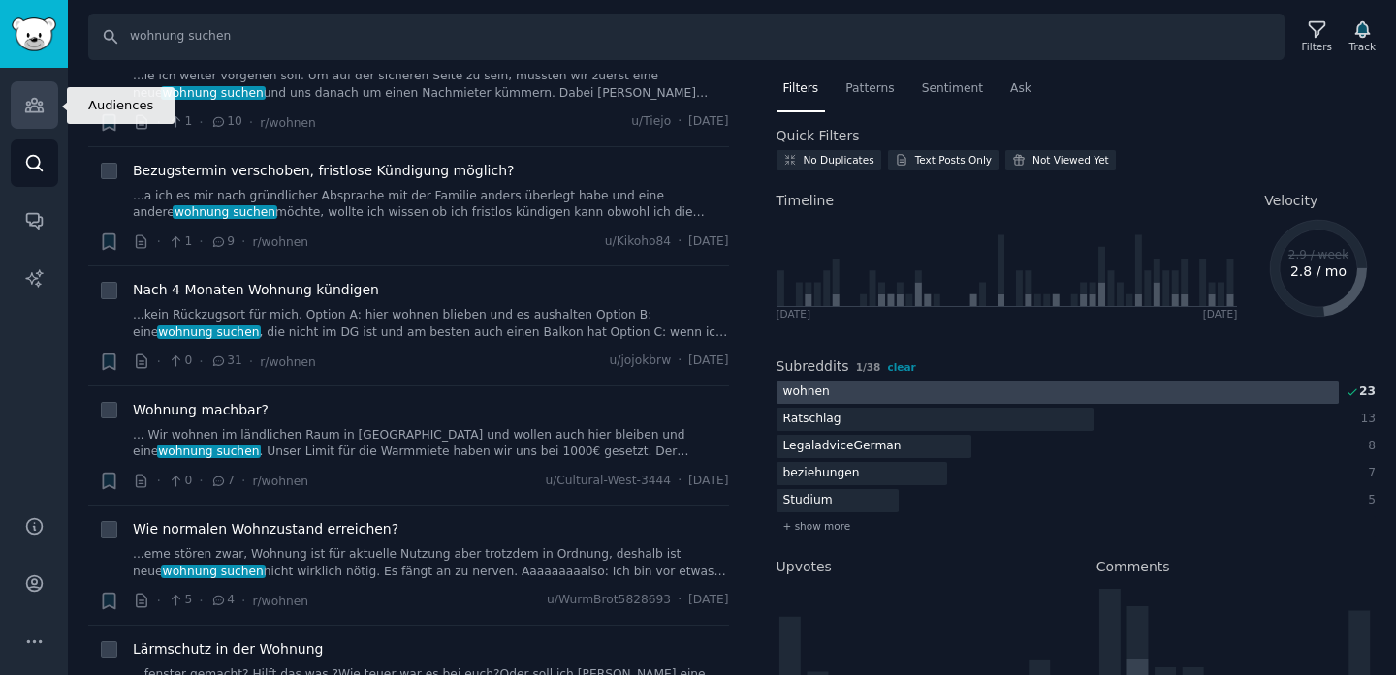
click at [18, 89] on link "Audiences" at bounding box center [34, 104] width 47 height 47
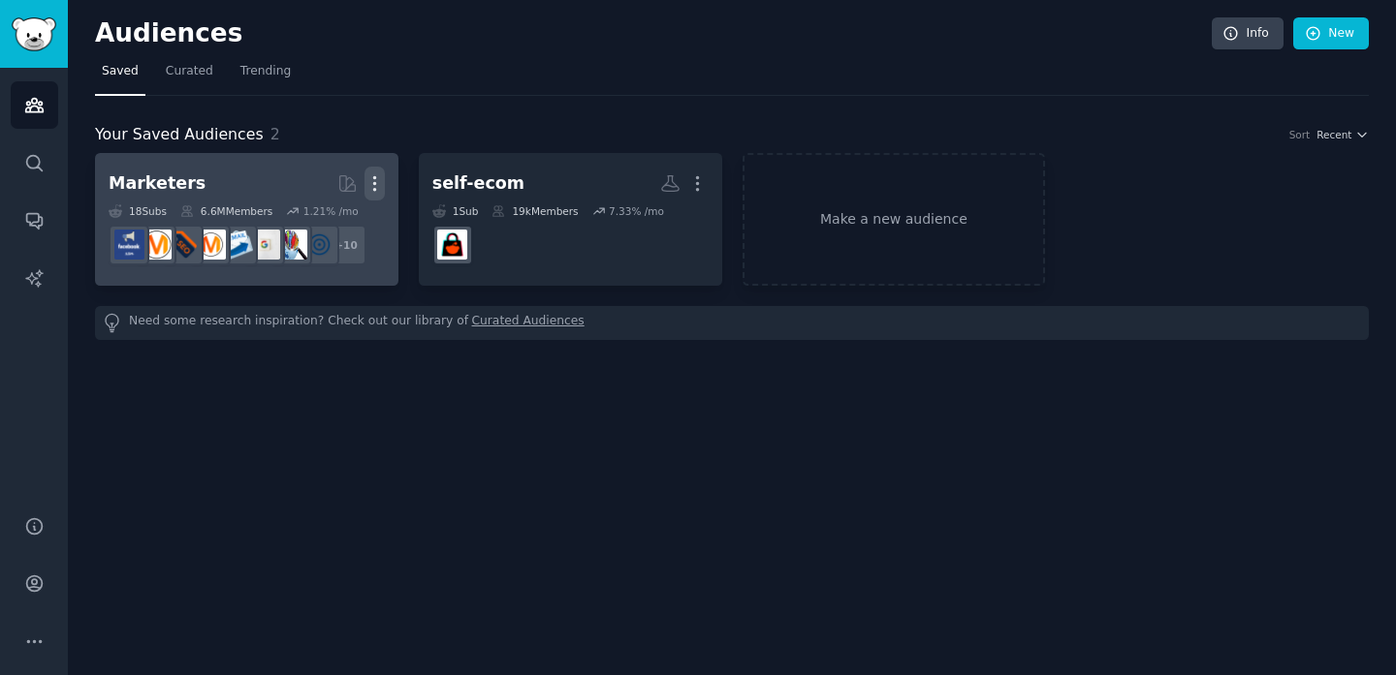
click at [380, 185] on icon "button" at bounding box center [374, 183] width 20 height 20
click at [325, 228] on p "Delete" at bounding box center [321, 224] width 45 height 20
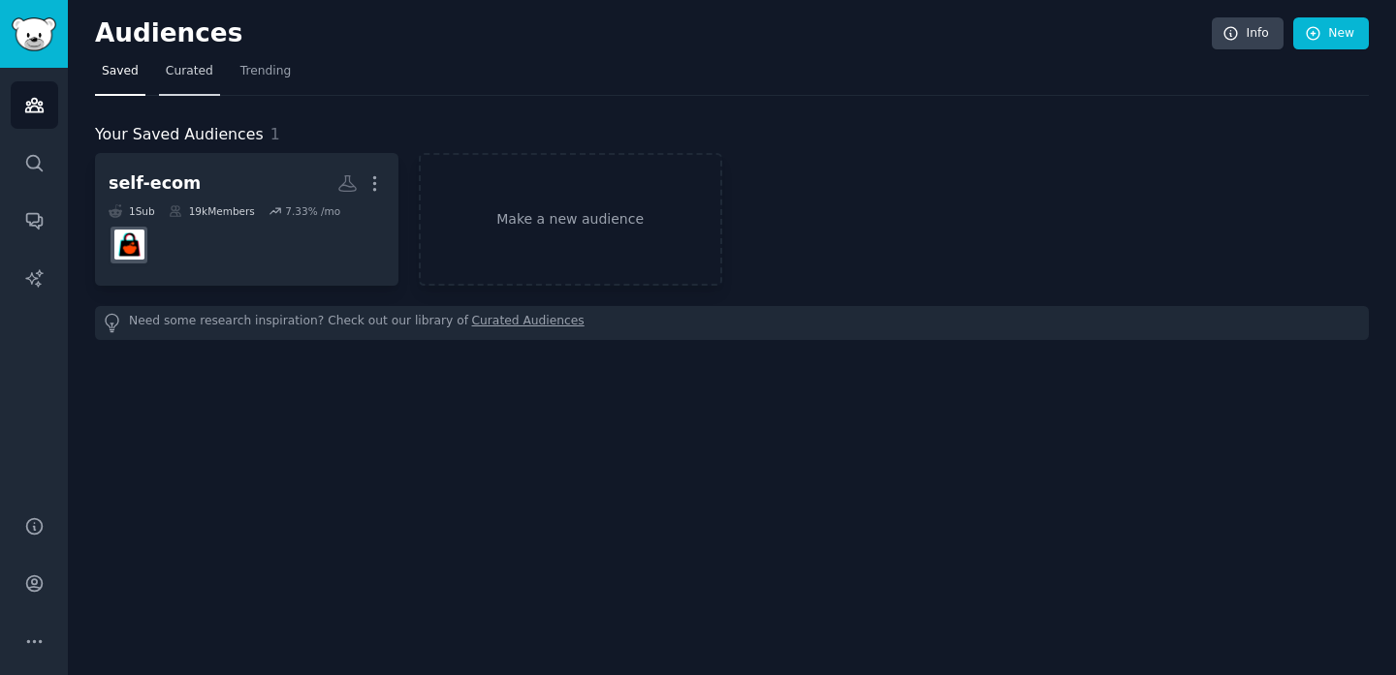
click at [186, 83] on link "Curated" at bounding box center [189, 76] width 61 height 40
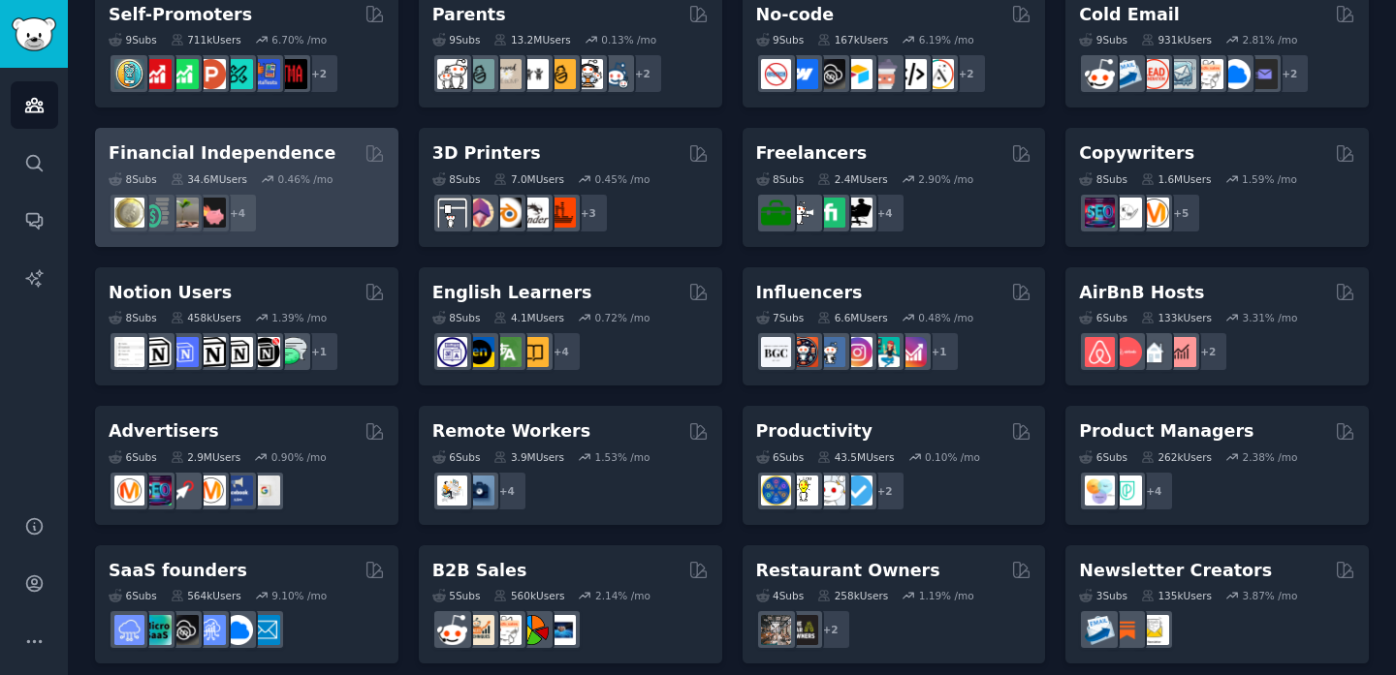
scroll to position [854, 0]
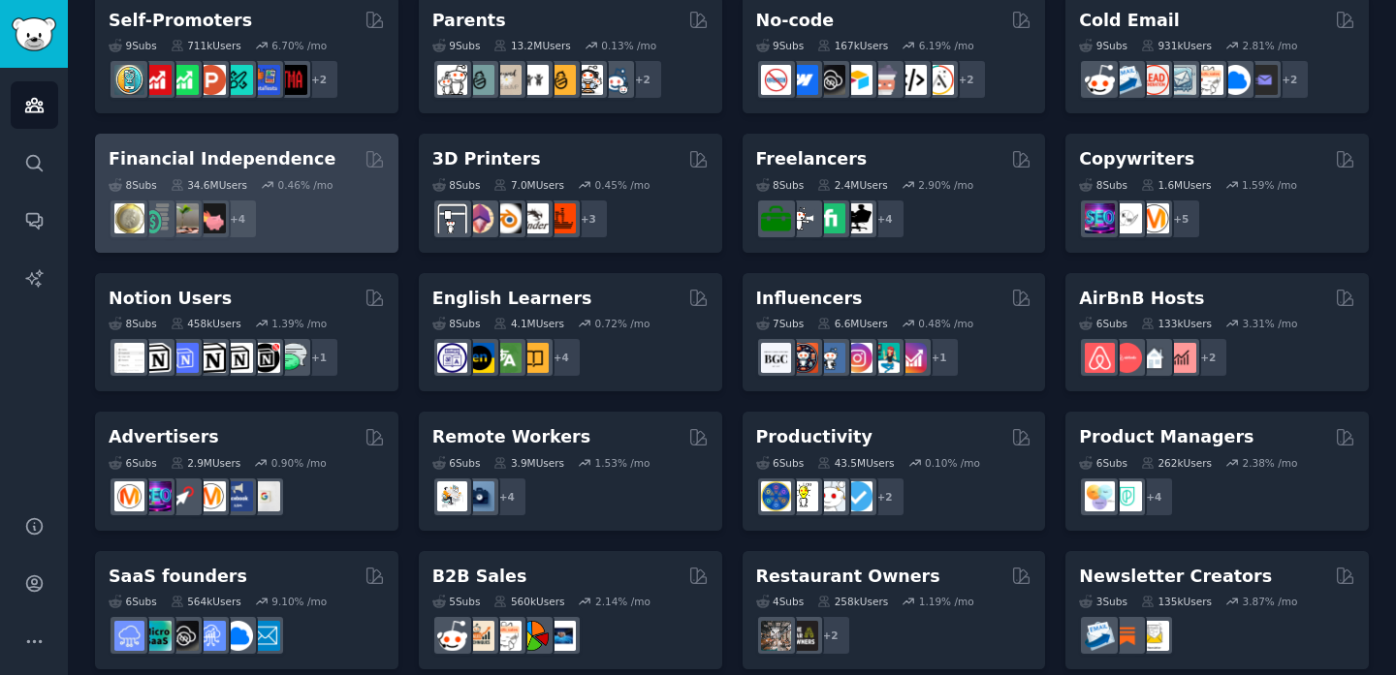
click at [319, 244] on div "Financial Independence 8 Sub s 34.6M Users 0.46 % /mo + 4" at bounding box center [246, 193] width 303 height 119
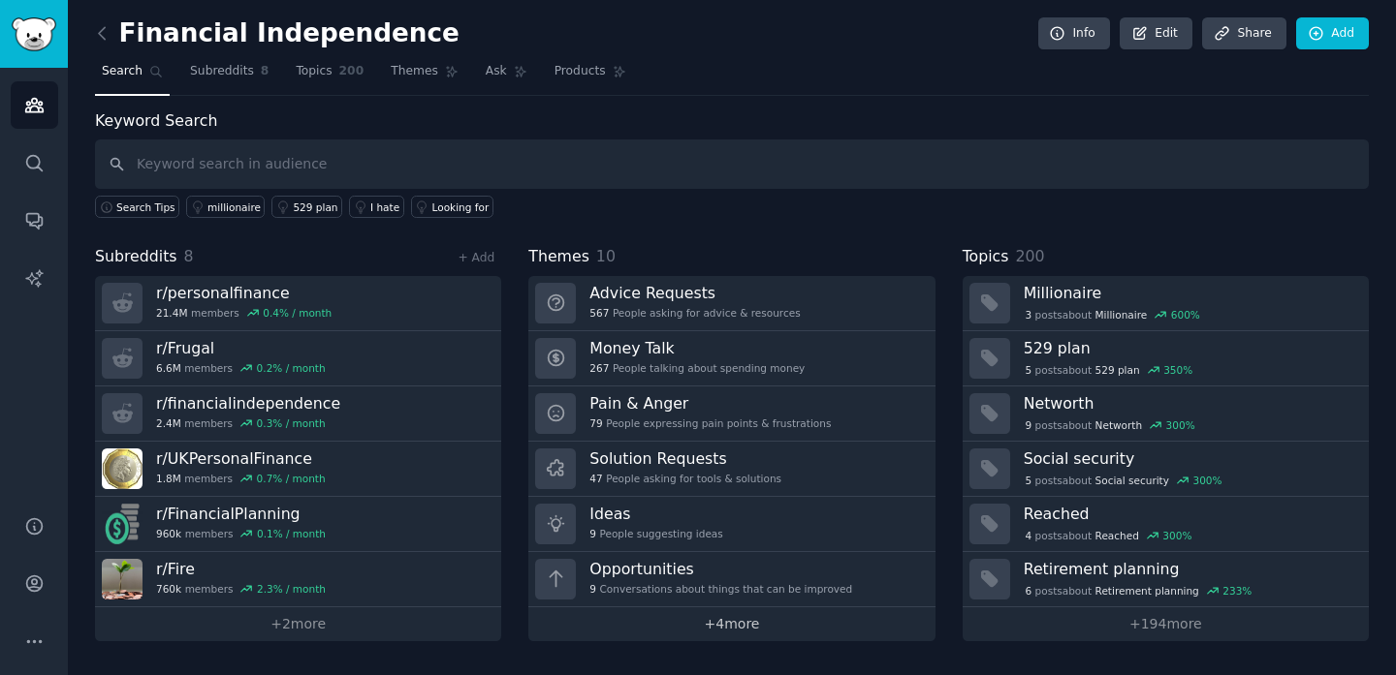
click at [716, 619] on link "+ 4 more" at bounding box center [731, 625] width 406 height 34
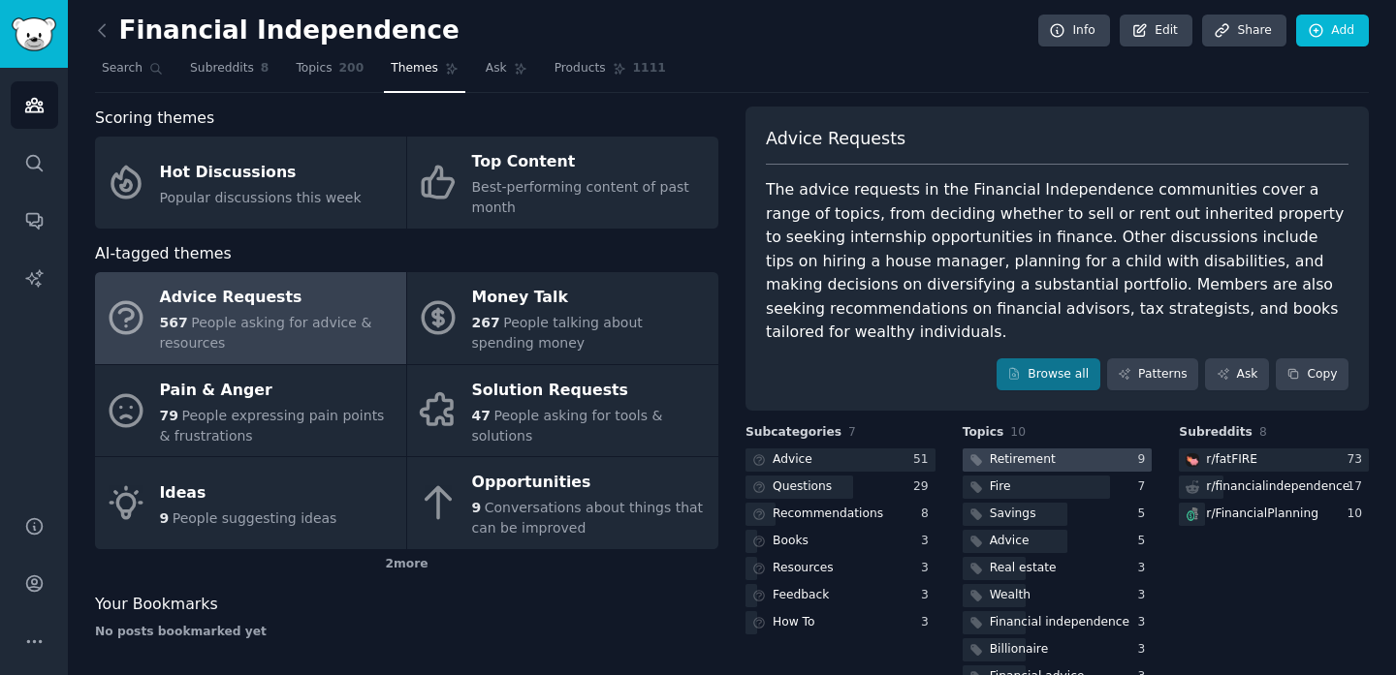
scroll to position [50, 0]
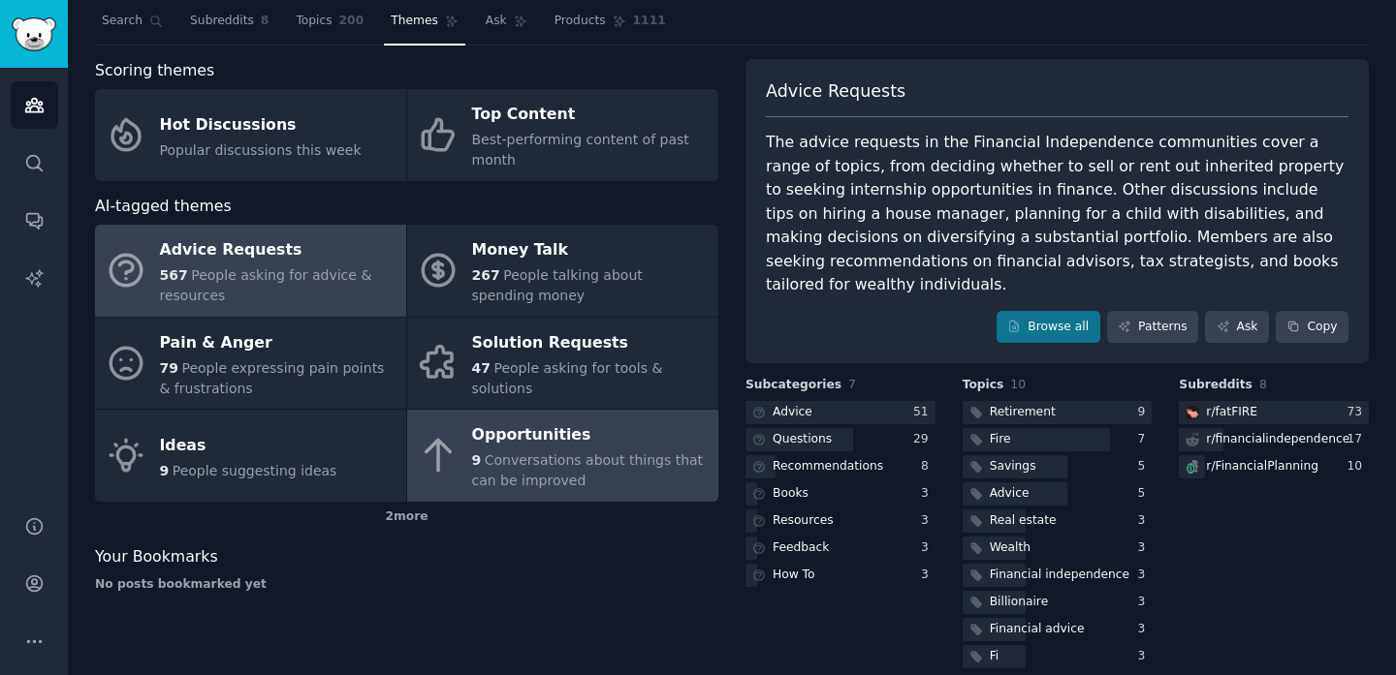
click at [518, 435] on div "Opportunities" at bounding box center [590, 436] width 236 height 31
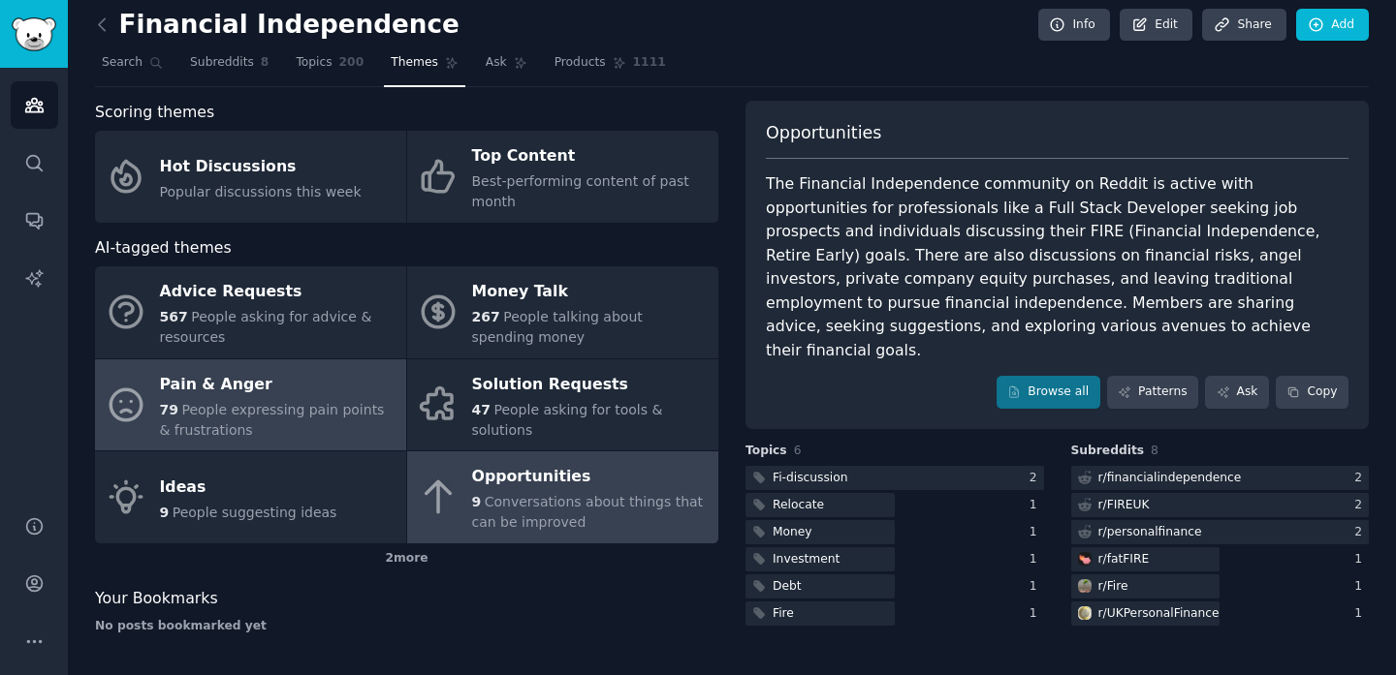
click at [298, 387] on div "Pain & Anger" at bounding box center [278, 384] width 236 height 31
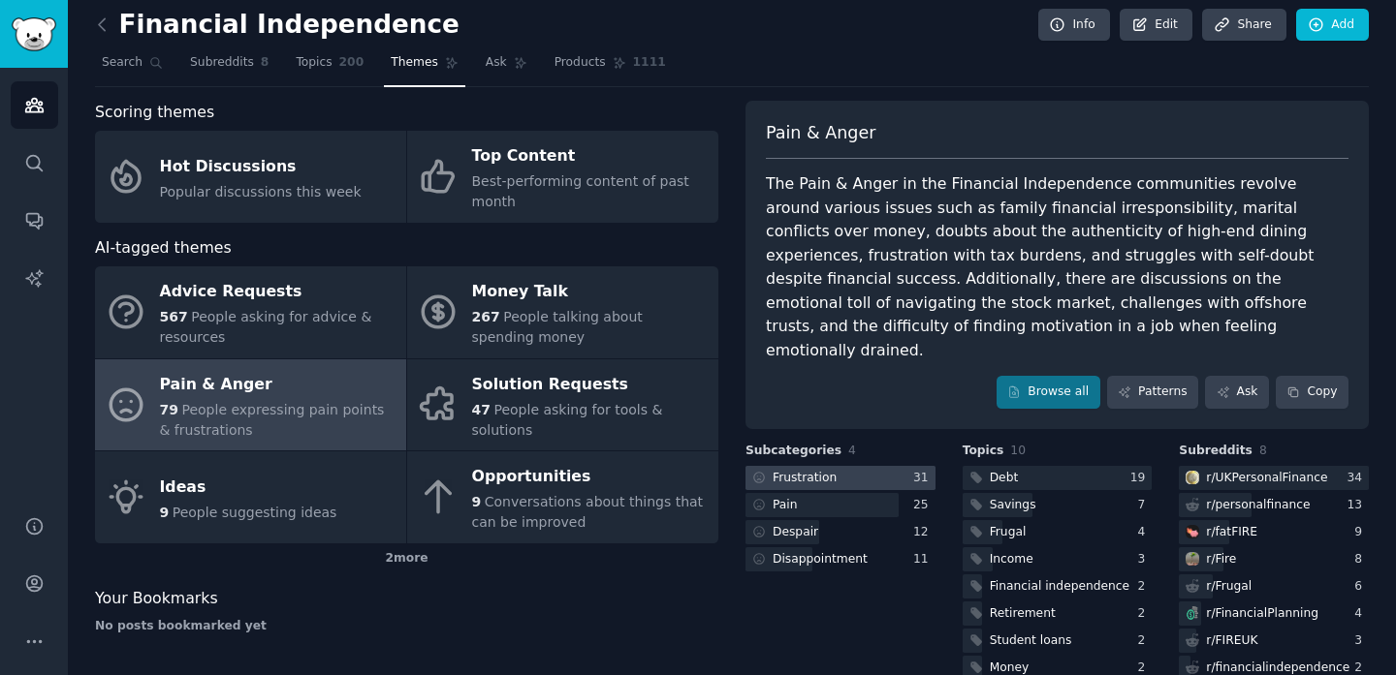
click at [845, 466] on div at bounding box center [840, 478] width 190 height 24
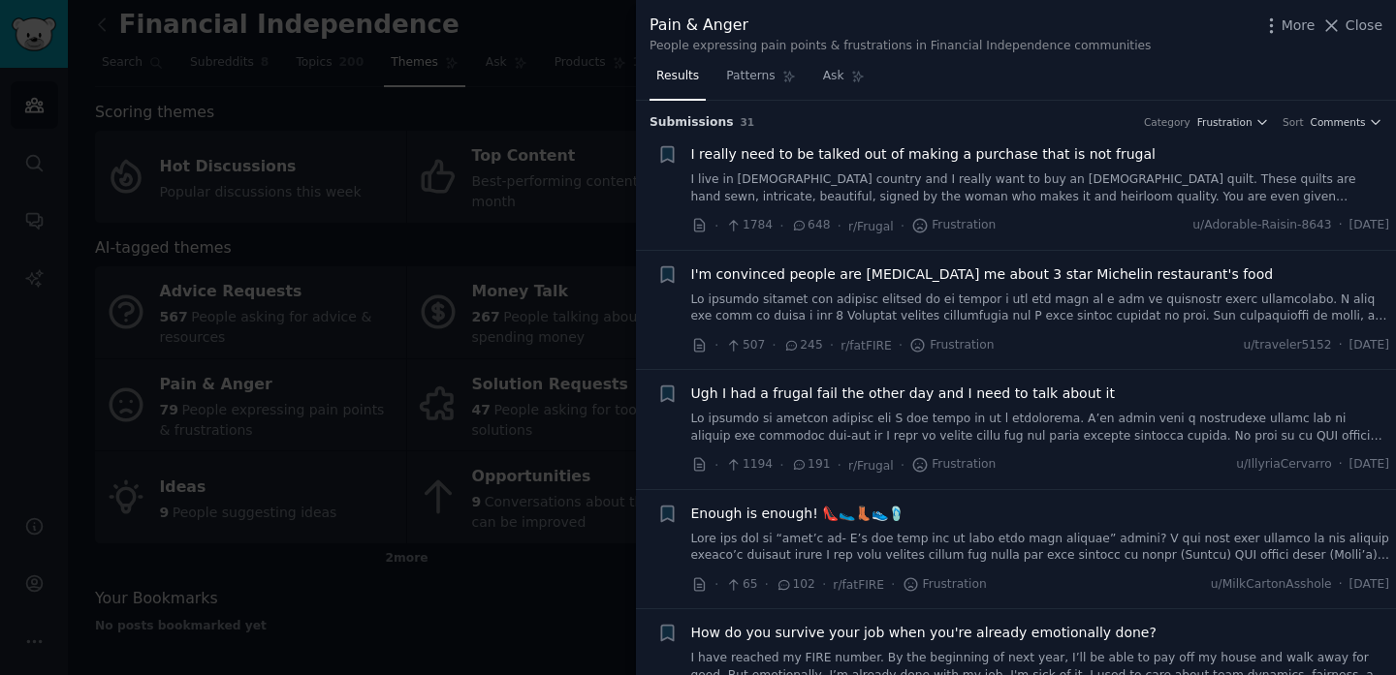
click at [1117, 199] on link "I live in [DEMOGRAPHIC_DATA] country and I really want to buy an [DEMOGRAPHIC_D…" at bounding box center [1040, 189] width 699 height 34
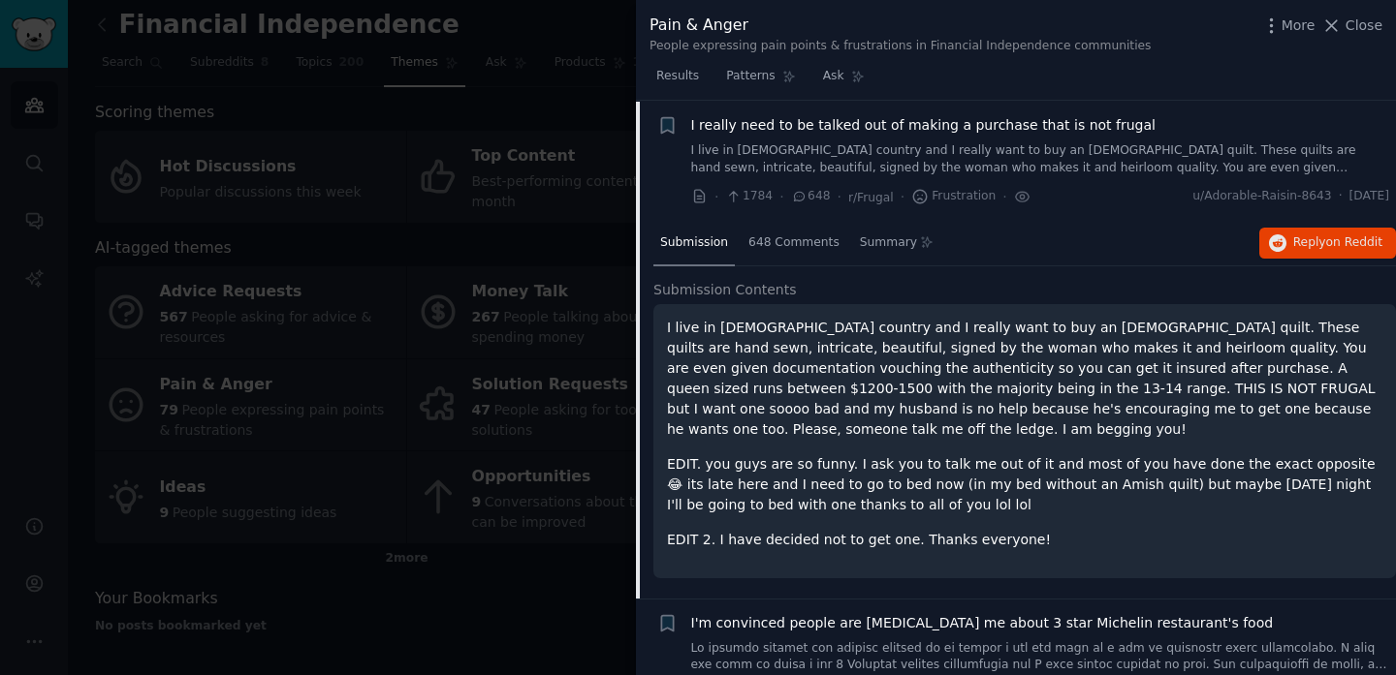
scroll to position [30, 0]
click at [1031, 326] on p "I live in [DEMOGRAPHIC_DATA] country and I really want to buy an [DEMOGRAPHIC_D…" at bounding box center [1024, 378] width 715 height 122
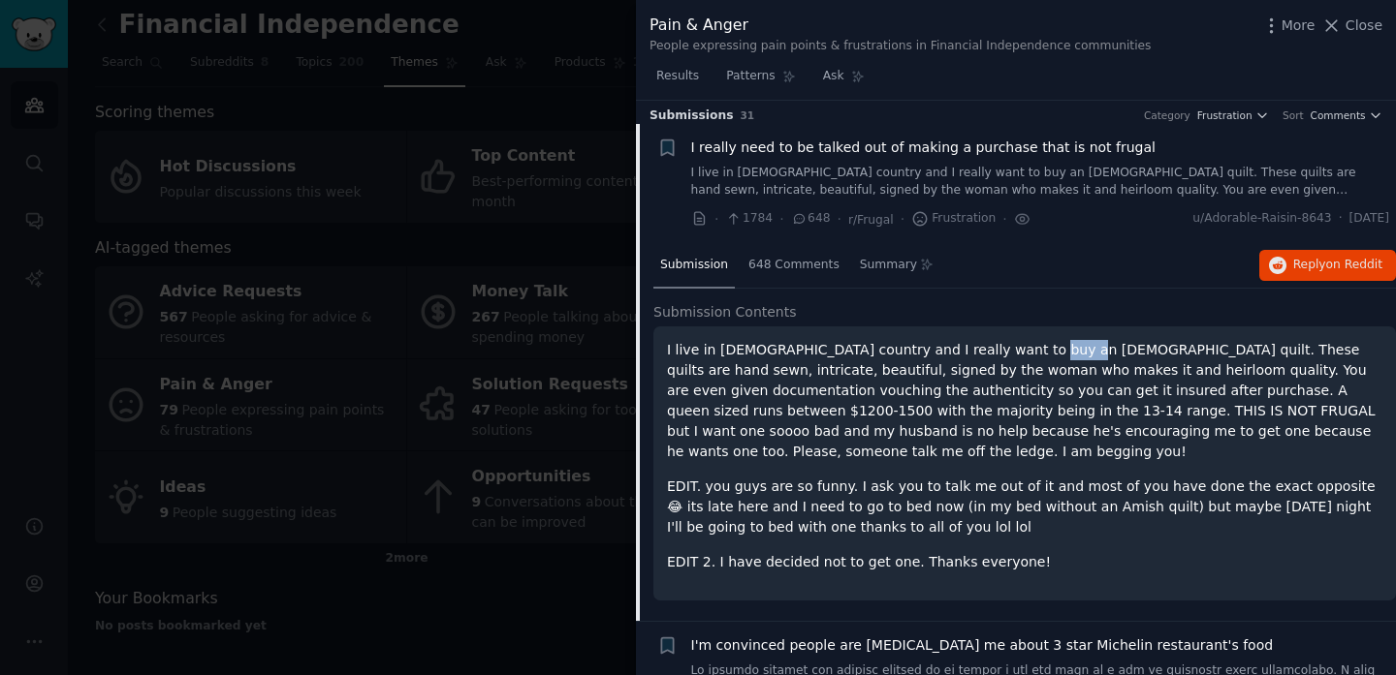
scroll to position [0, 0]
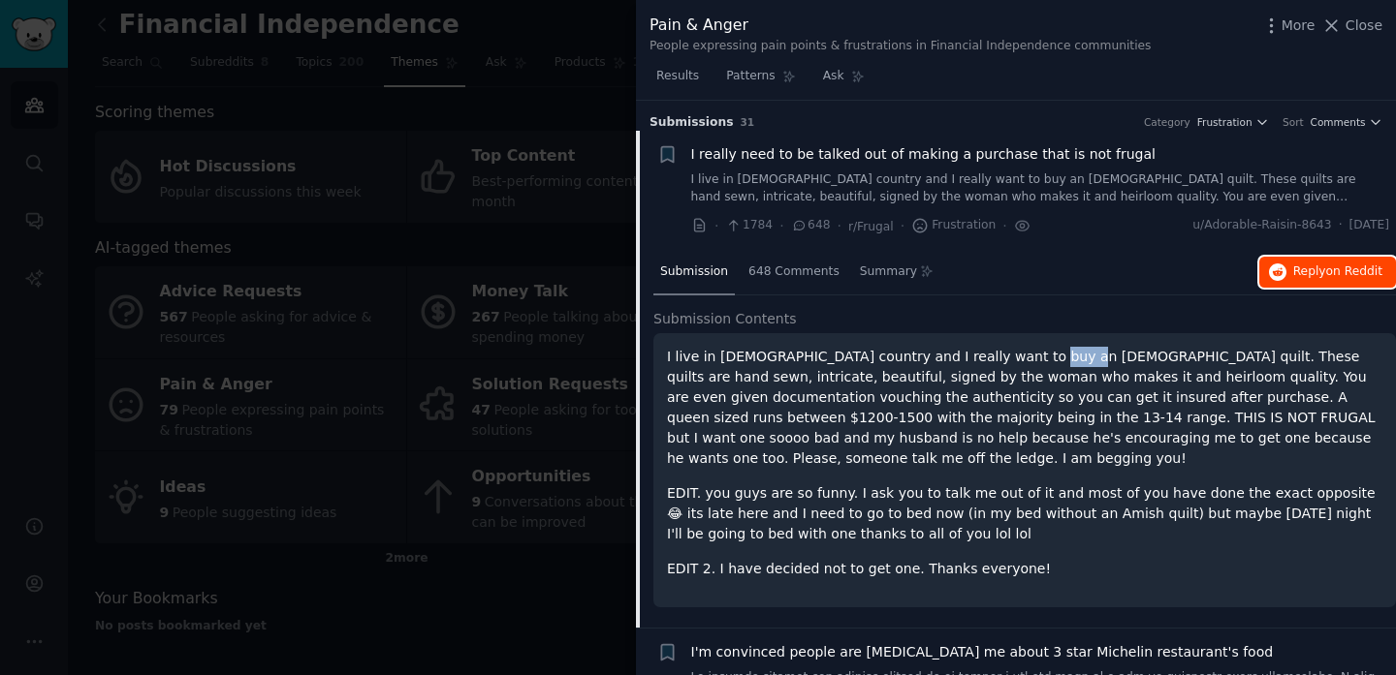
click at [1314, 286] on button "Reply on Reddit" at bounding box center [1327, 272] width 137 height 31
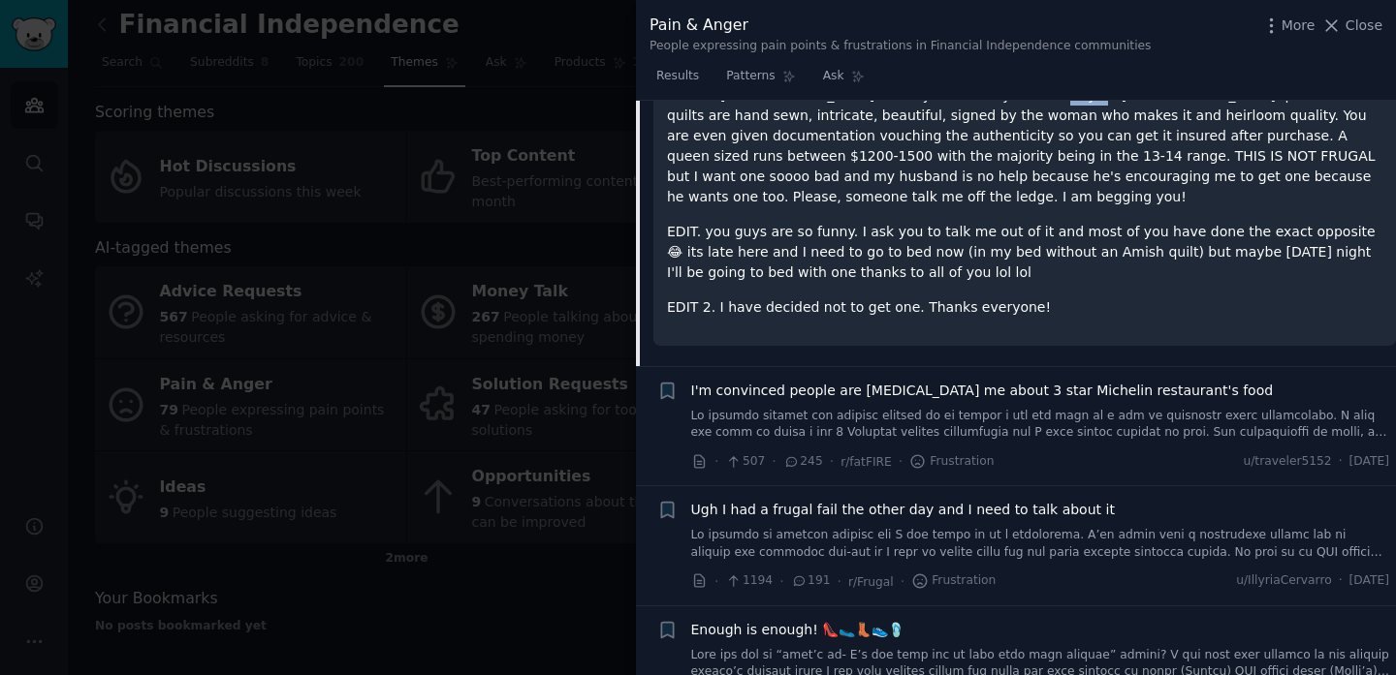
scroll to position [265, 0]
click at [1348, 25] on span "Close" at bounding box center [1363, 26] width 37 height 20
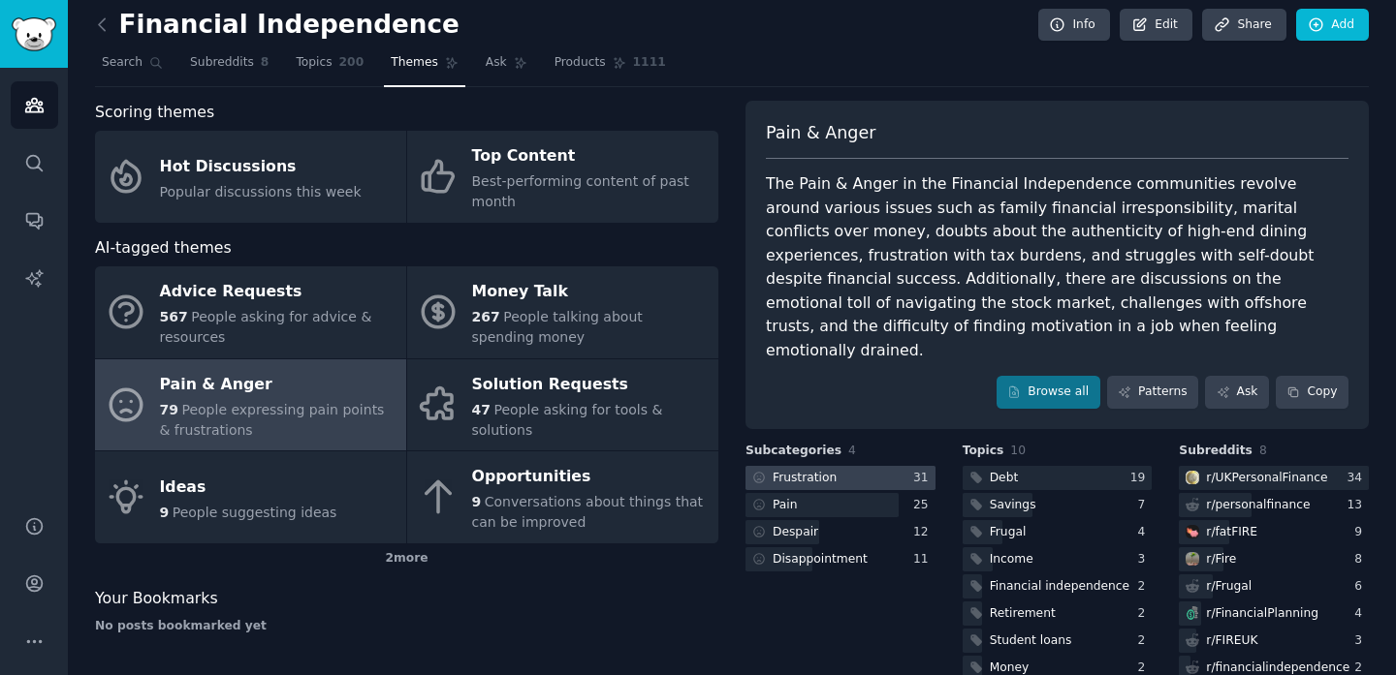
click at [864, 466] on div at bounding box center [840, 478] width 190 height 24
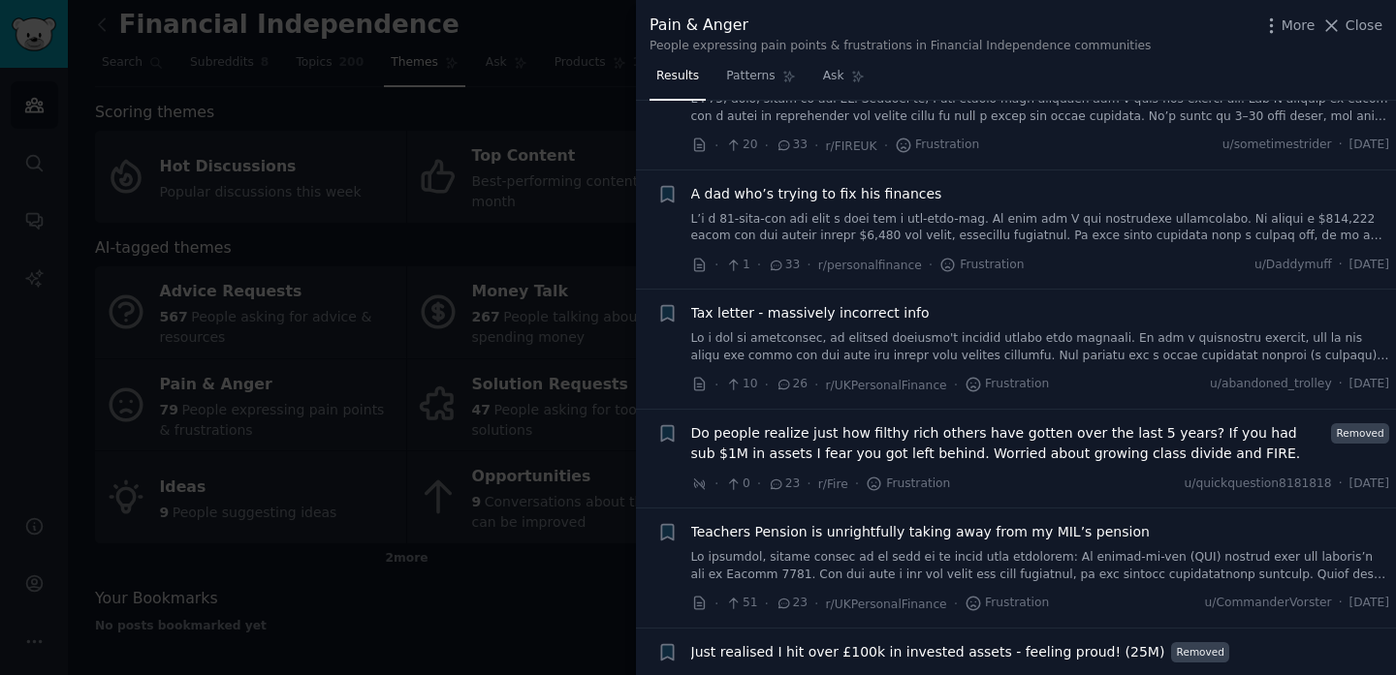
scroll to position [1636, 0]
click at [168, 312] on div at bounding box center [698, 337] width 1396 height 675
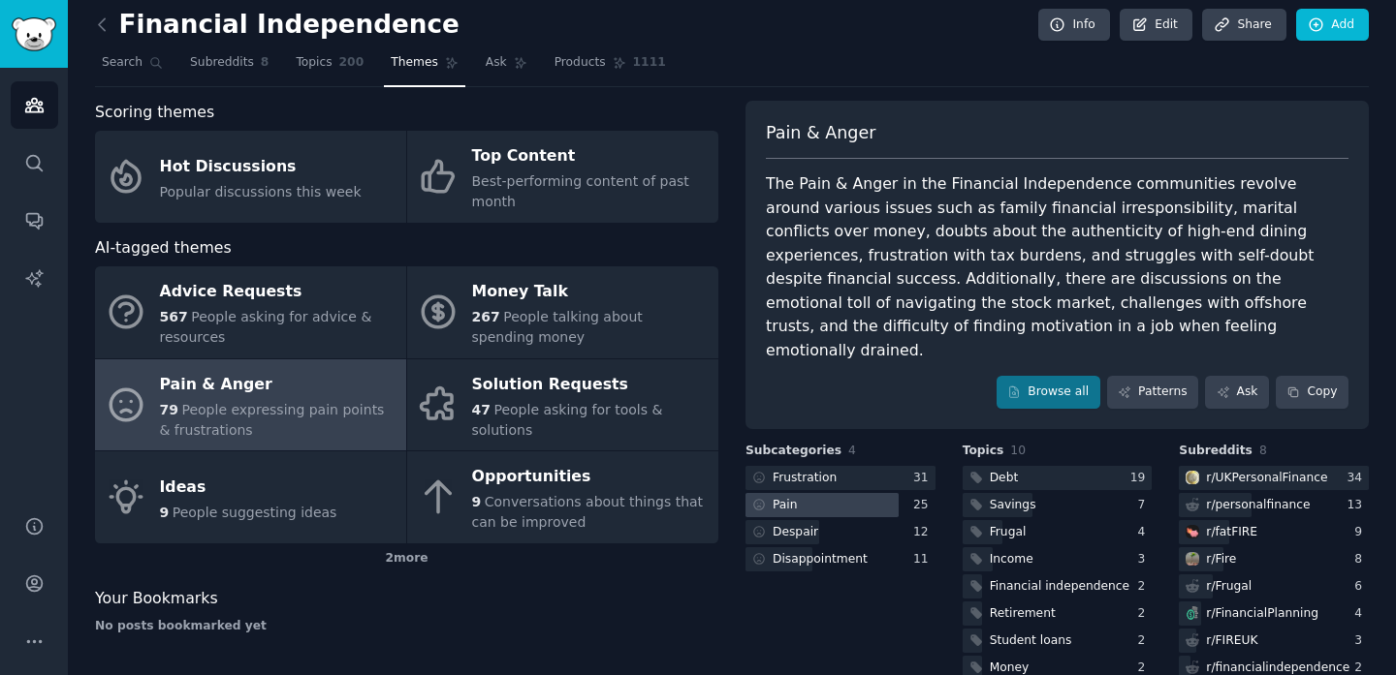
click at [876, 493] on div at bounding box center [821, 505] width 153 height 24
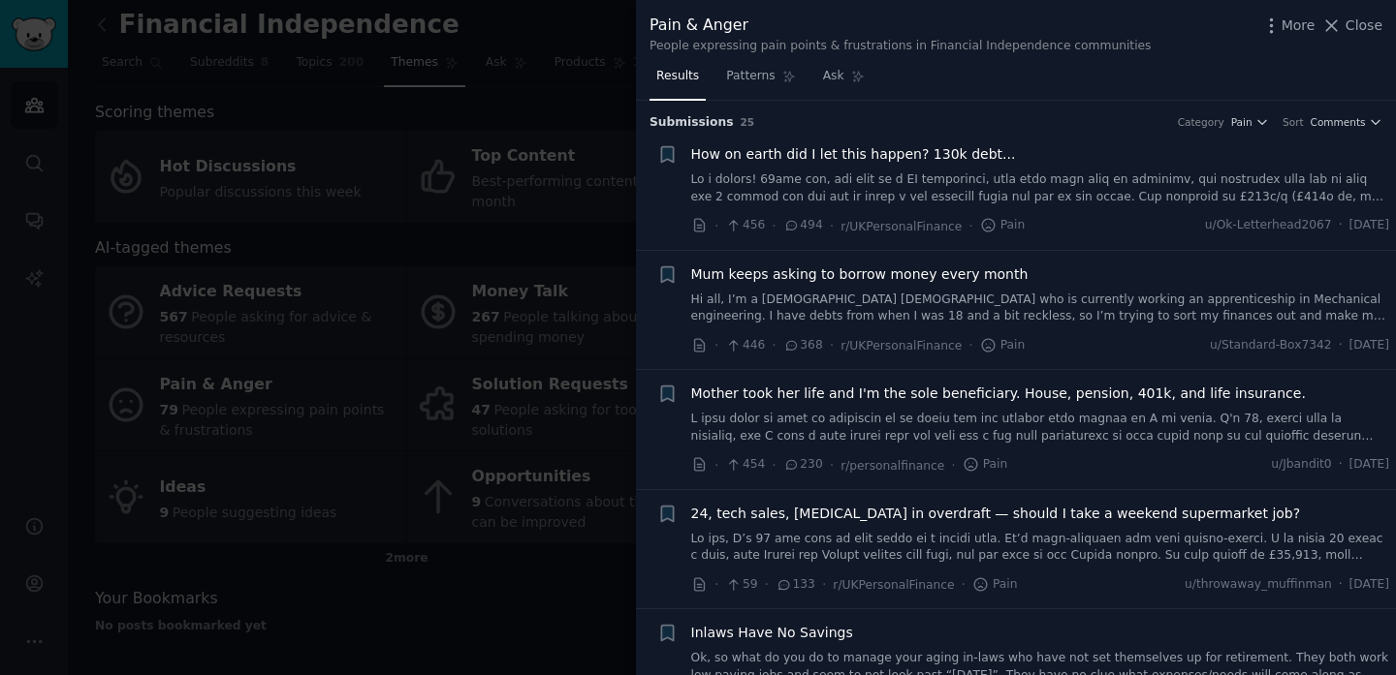
click at [1129, 312] on link "Hi all, I’m a [DEMOGRAPHIC_DATA] [DEMOGRAPHIC_DATA] who is currently working an…" at bounding box center [1040, 309] width 699 height 34
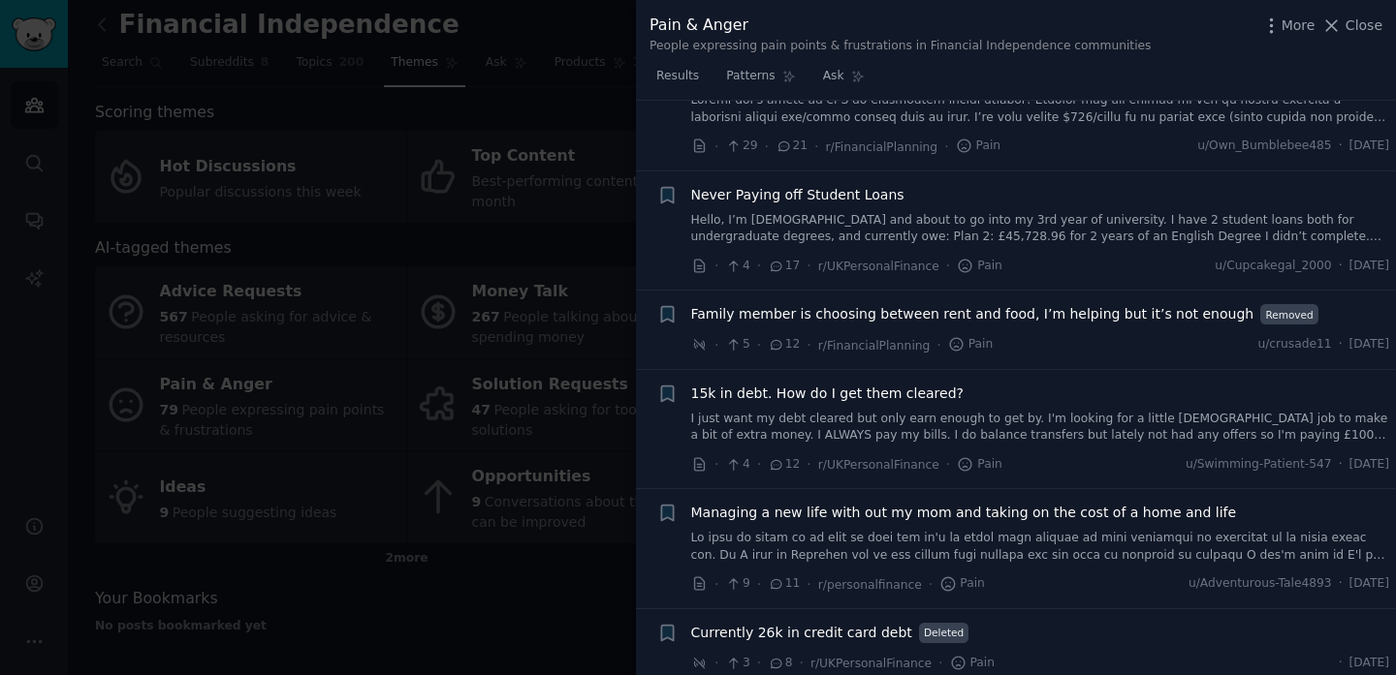
scroll to position [2111, 0]
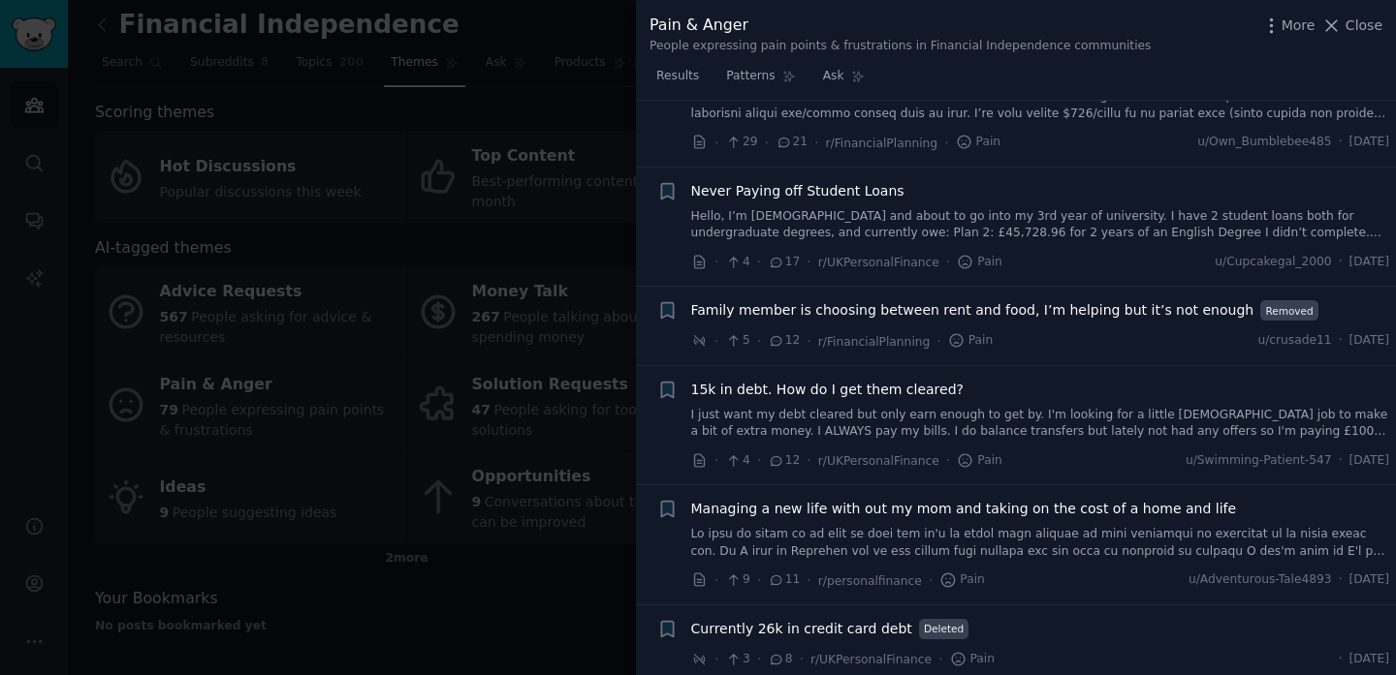
click at [234, 527] on div at bounding box center [698, 337] width 1396 height 675
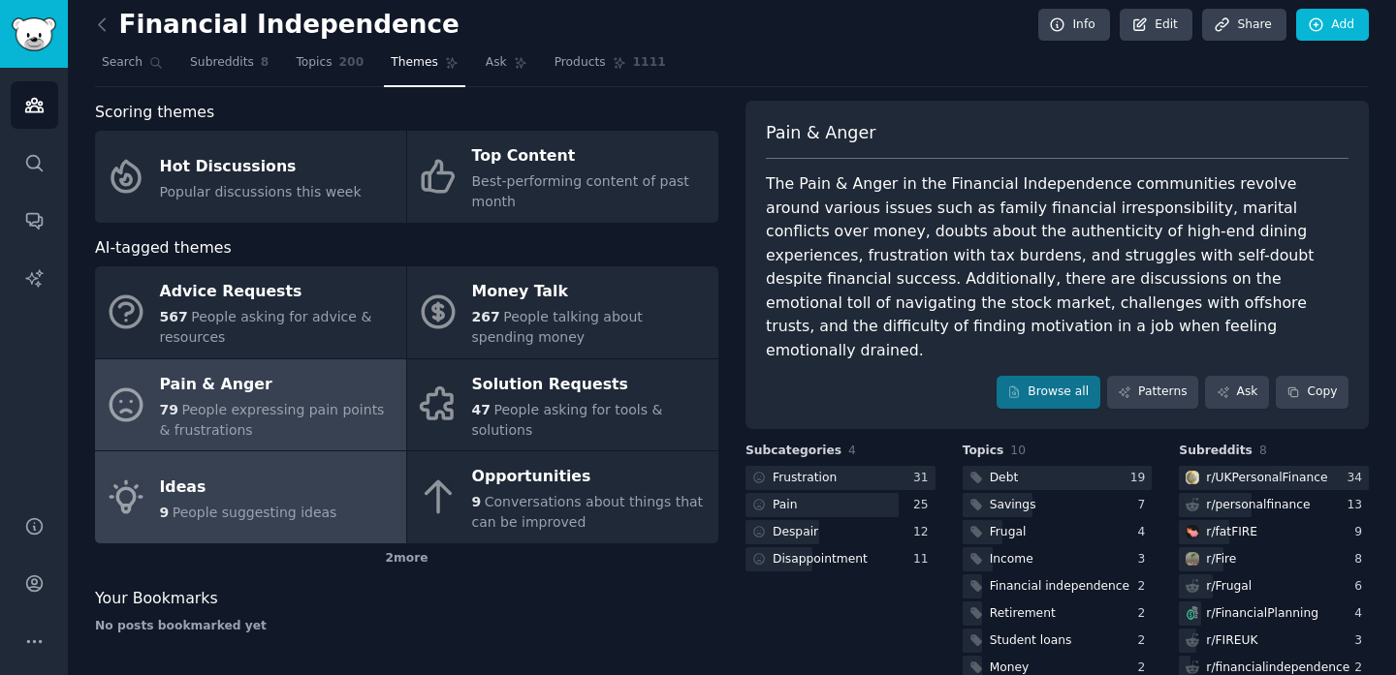
click at [234, 527] on link "Ideas 9 People suggesting ideas" at bounding box center [250, 498] width 311 height 92
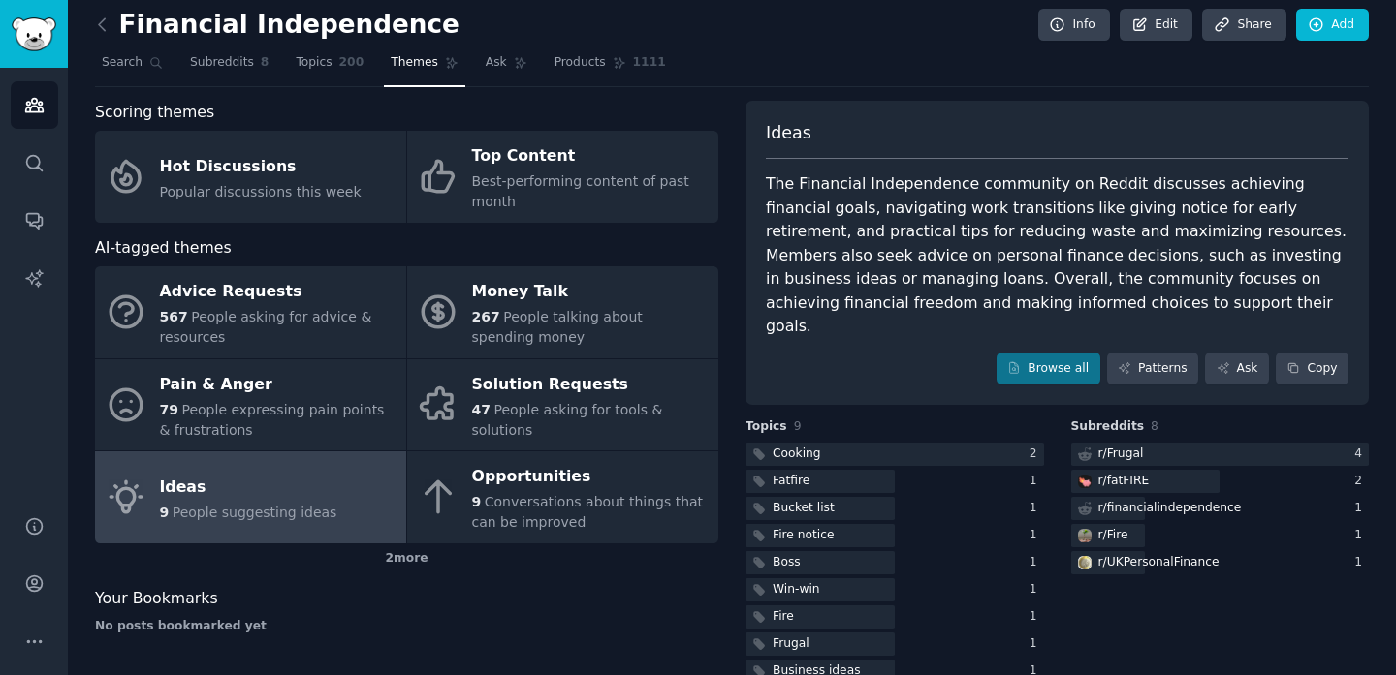
scroll to position [23, 0]
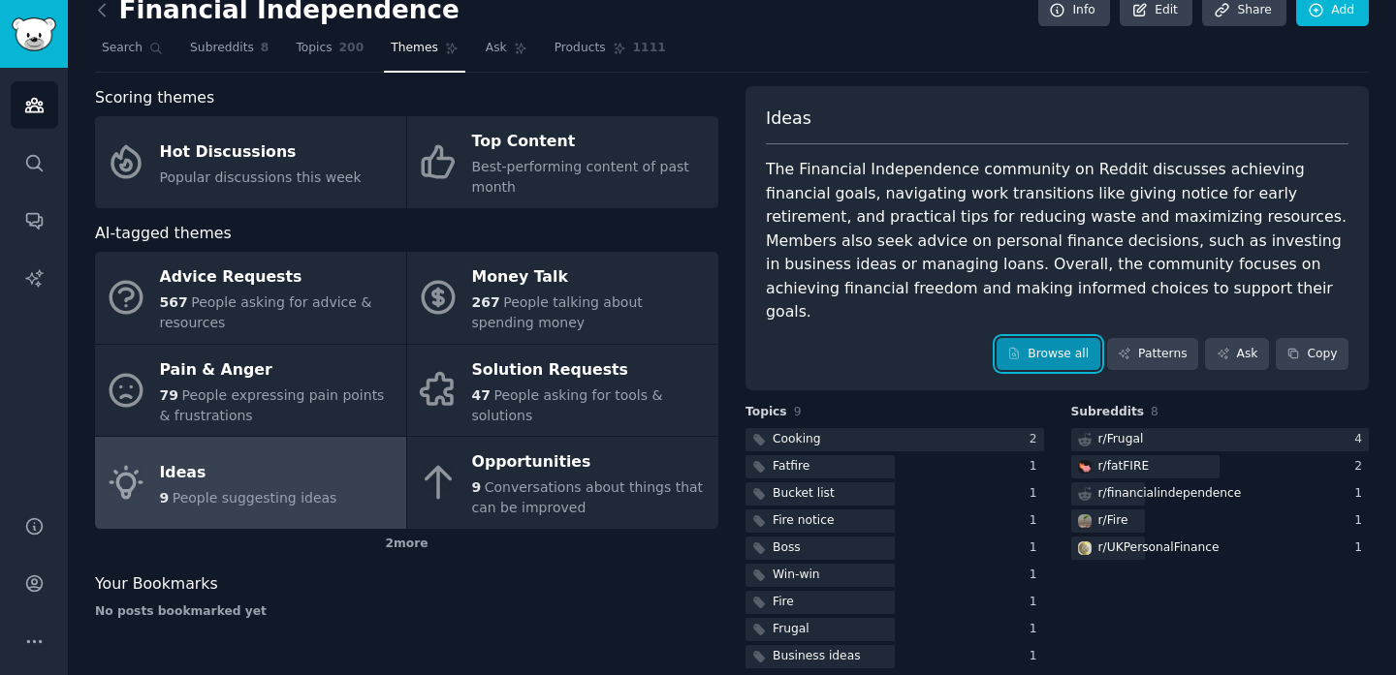
click at [1011, 347] on icon at bounding box center [1014, 354] width 14 height 14
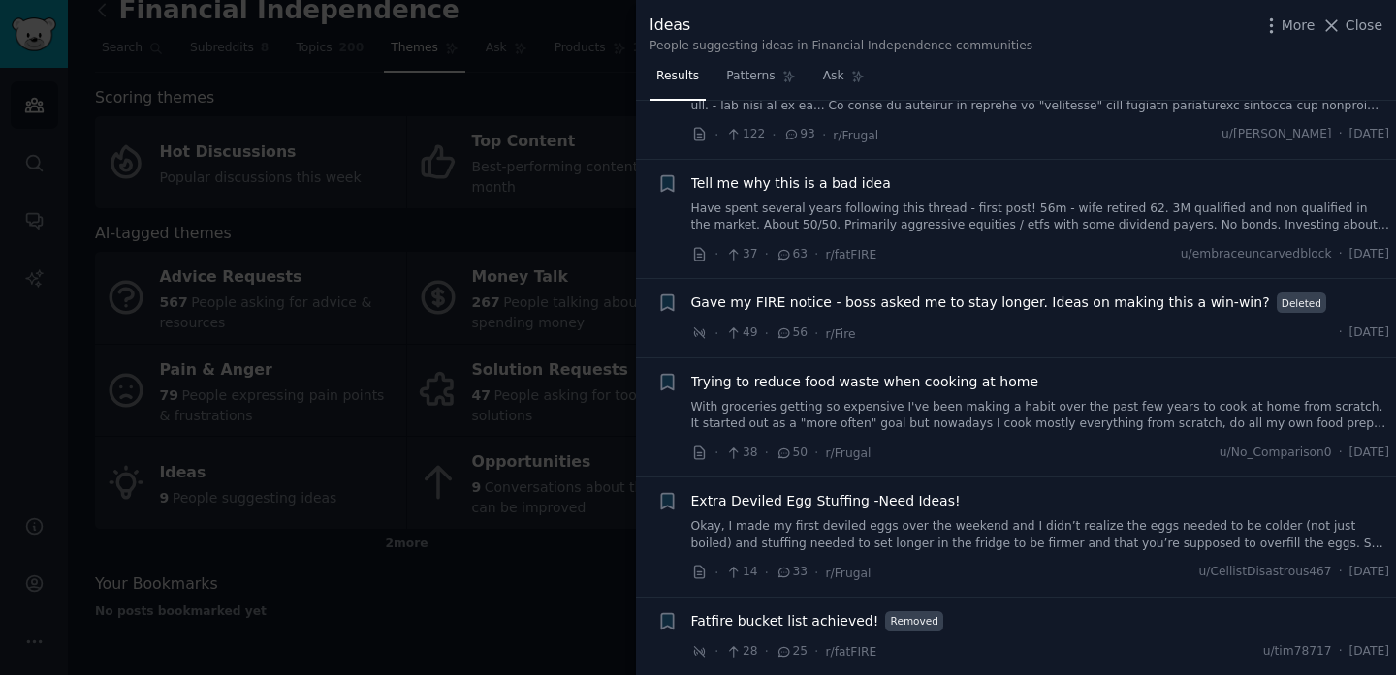
scroll to position [410, 0]
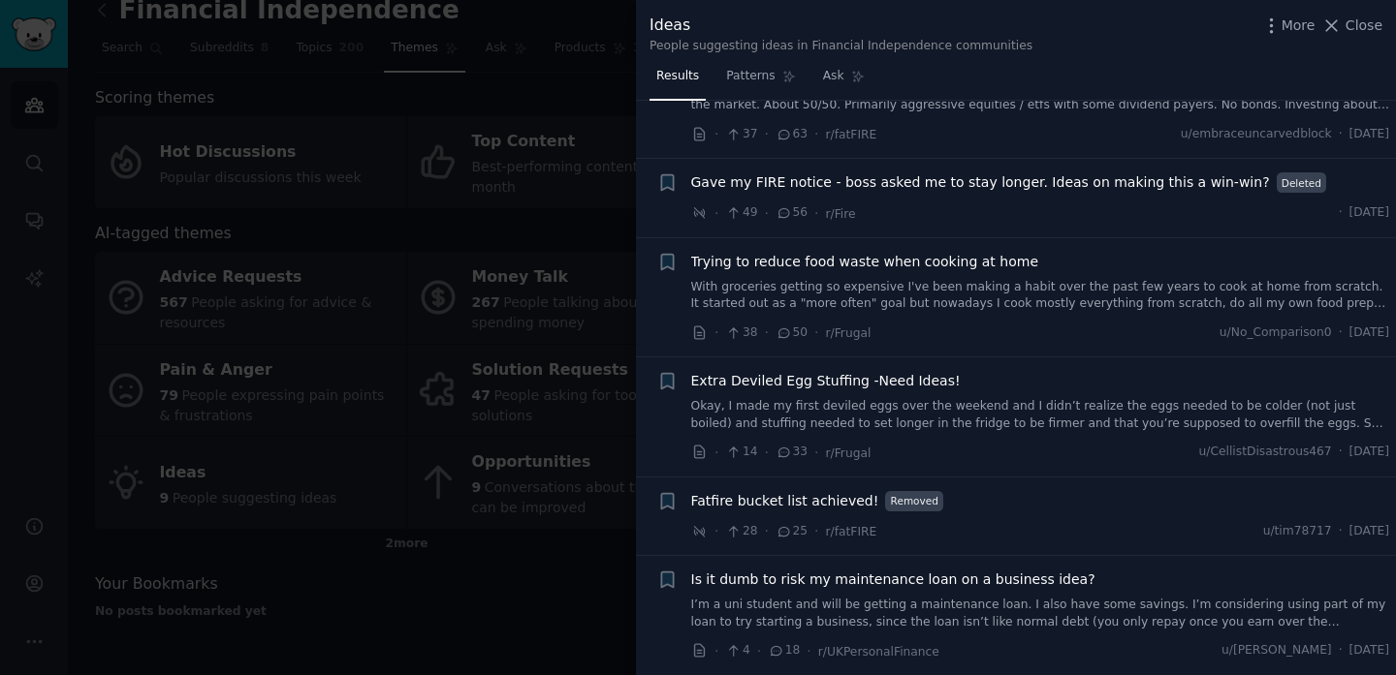
click at [217, 458] on div at bounding box center [698, 337] width 1396 height 675
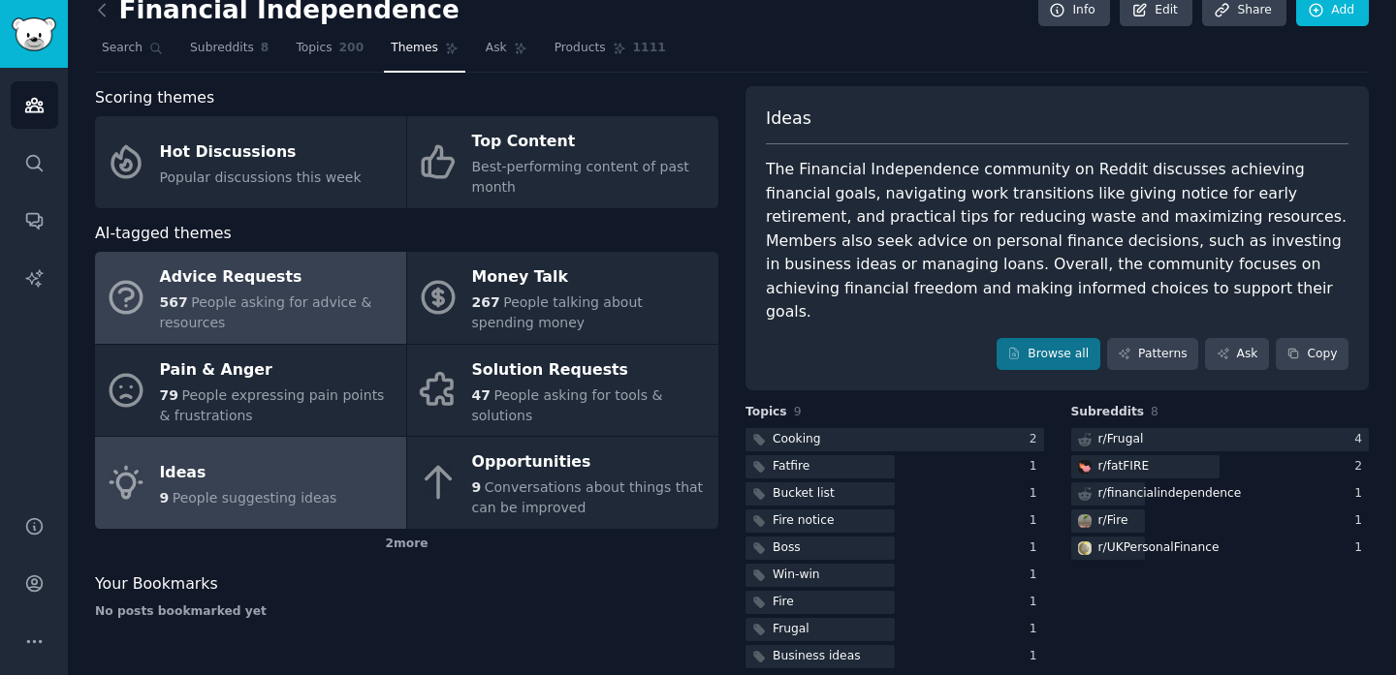
click at [334, 322] on div "567 People asking for advice & resources" at bounding box center [278, 313] width 236 height 41
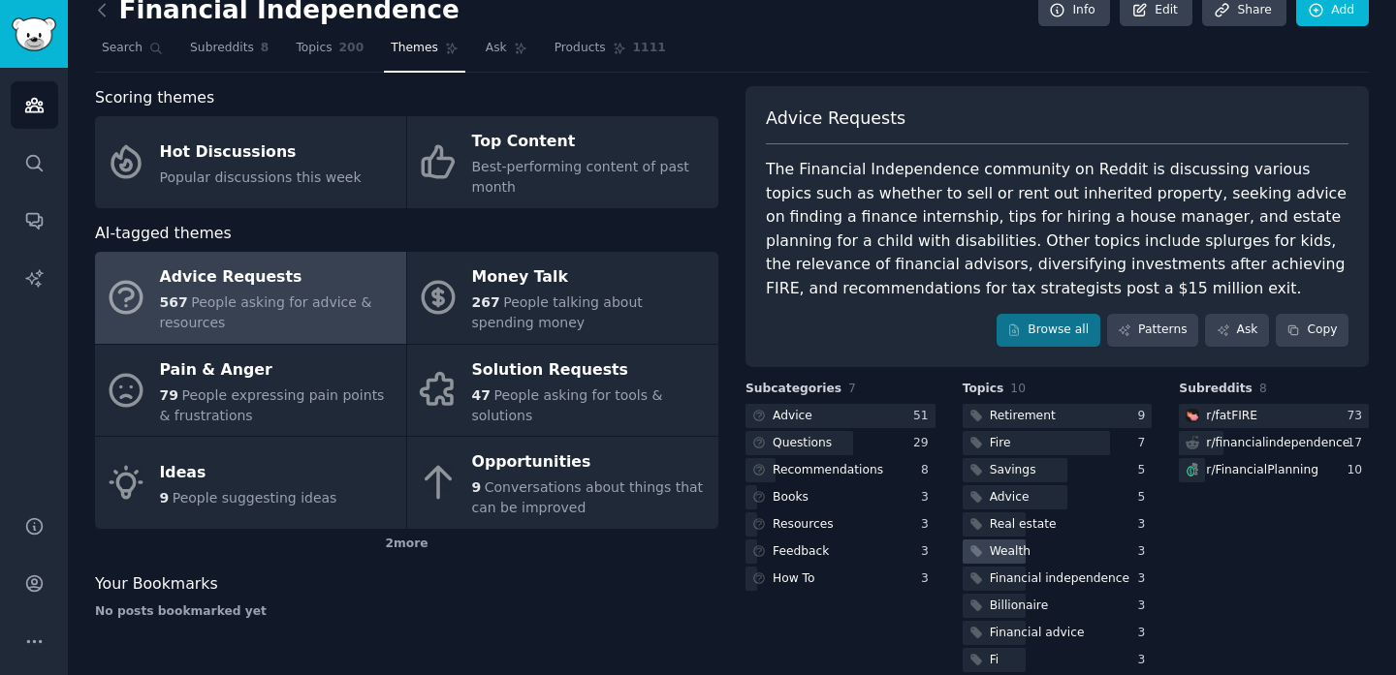
scroll to position [50, 0]
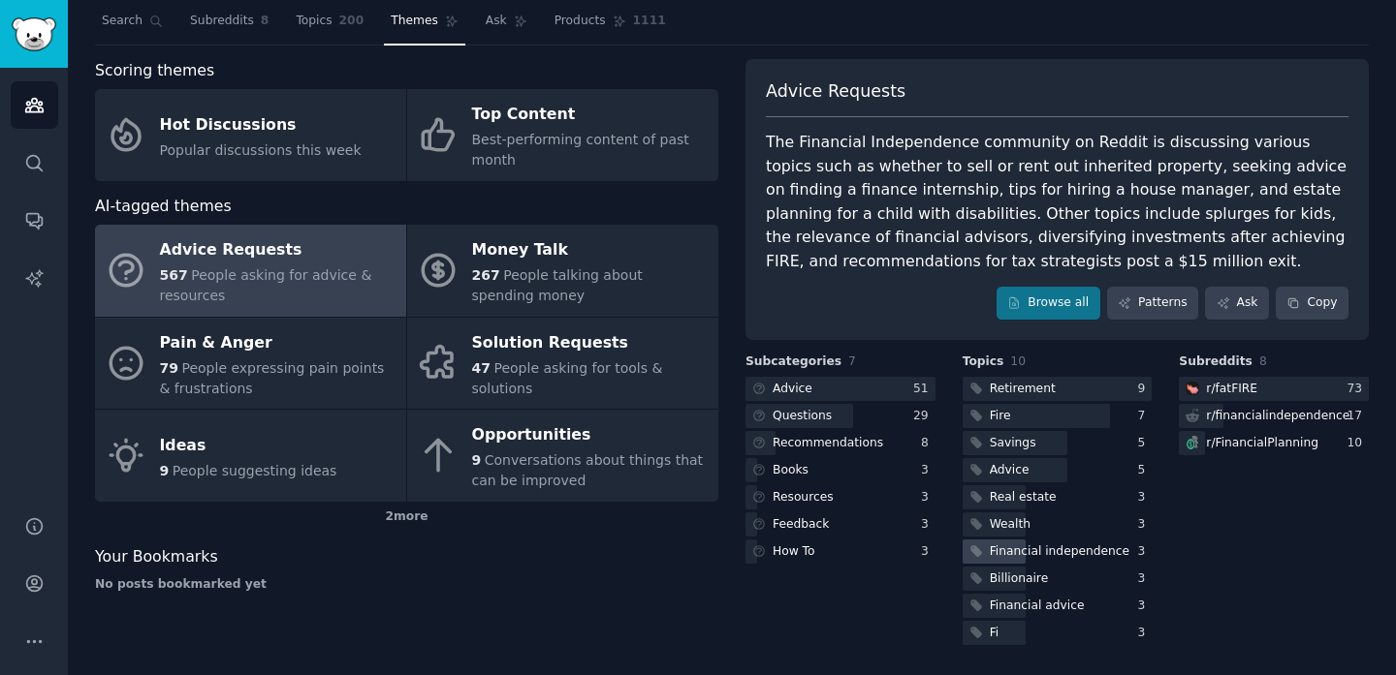
click at [1110, 548] on div "Financial independence" at bounding box center [1060, 552] width 140 height 17
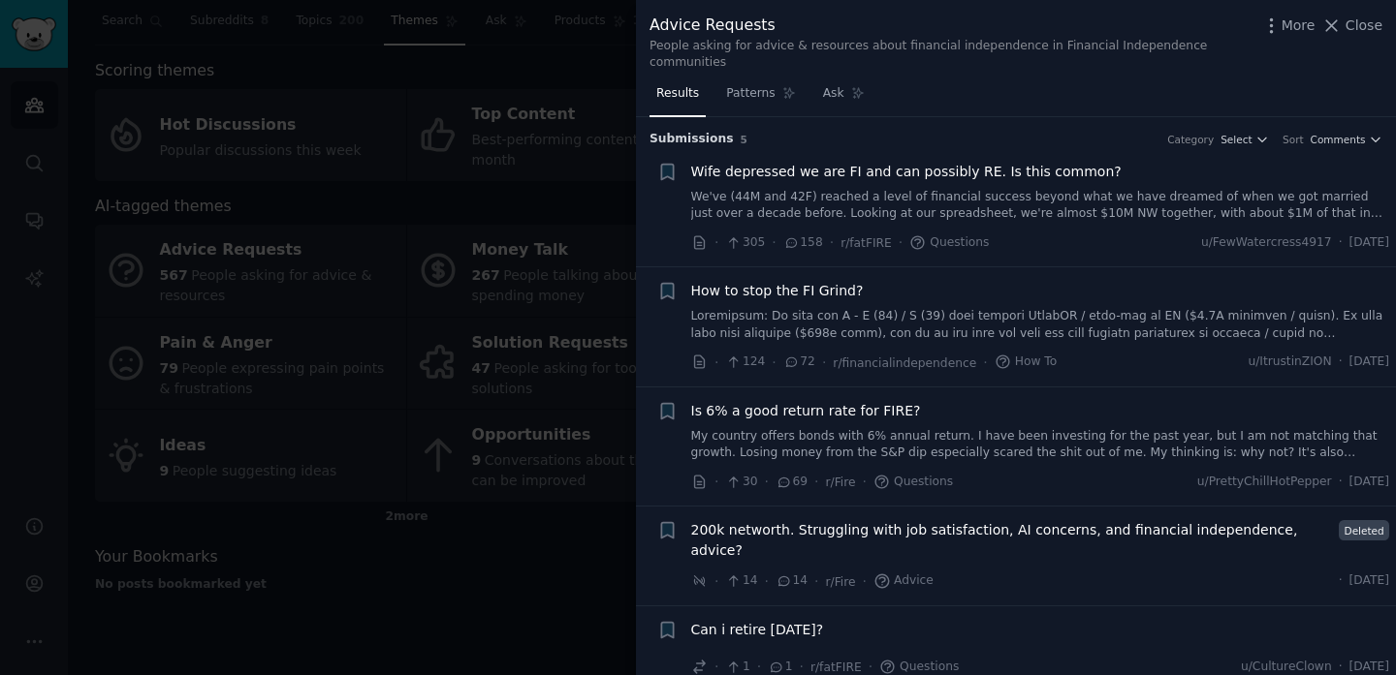
click at [430, 278] on div at bounding box center [698, 337] width 1396 height 675
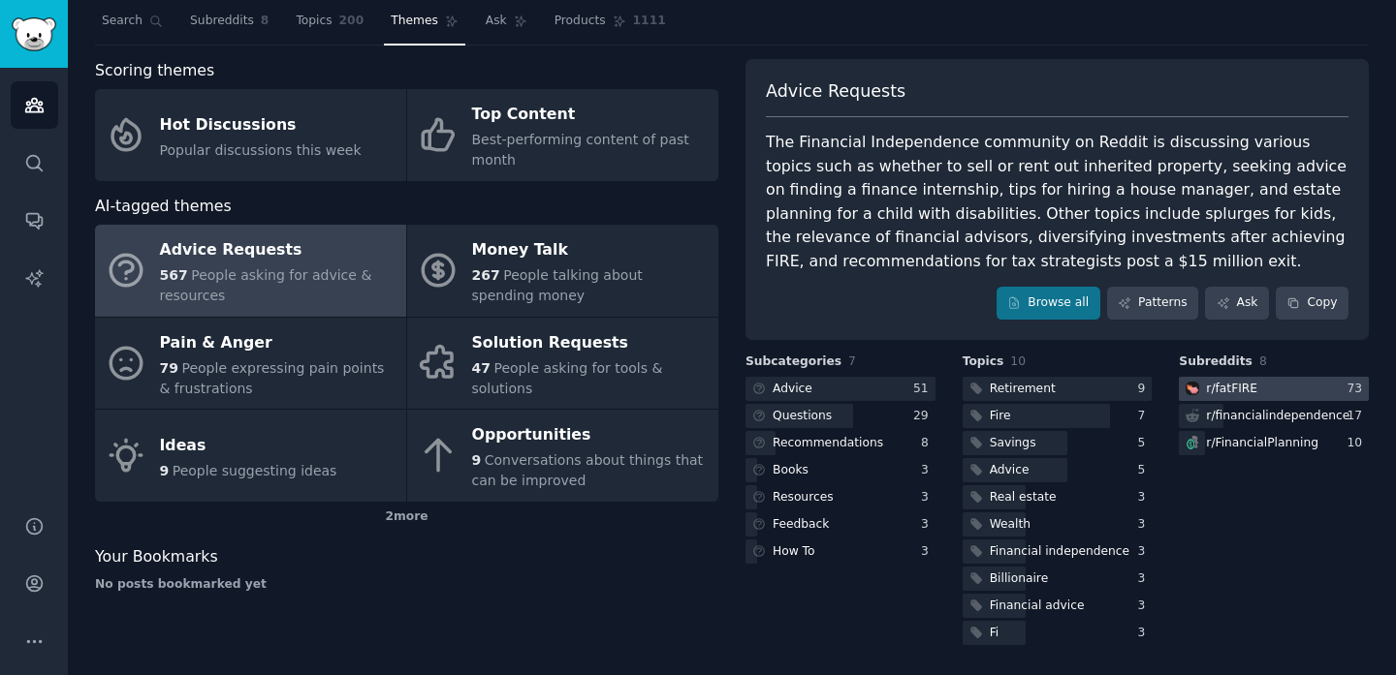
click at [1270, 392] on div at bounding box center [1273, 389] width 190 height 24
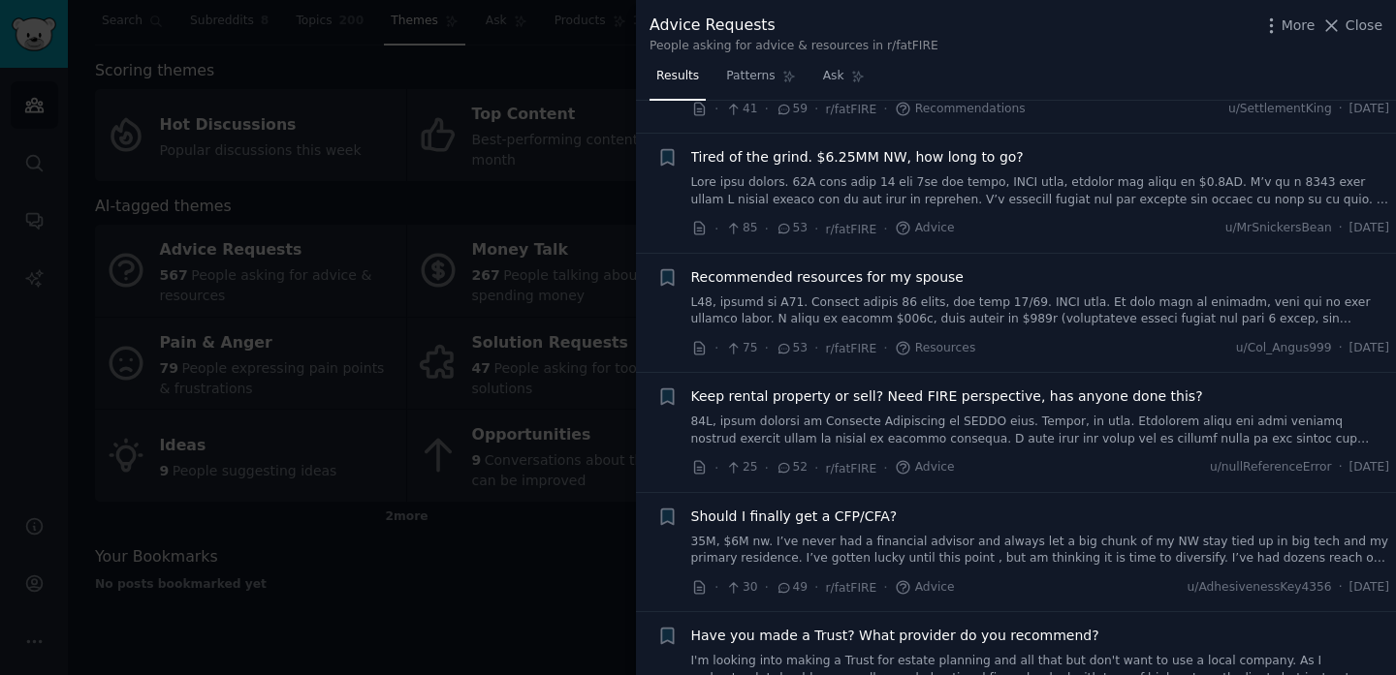
scroll to position [1359, 0]
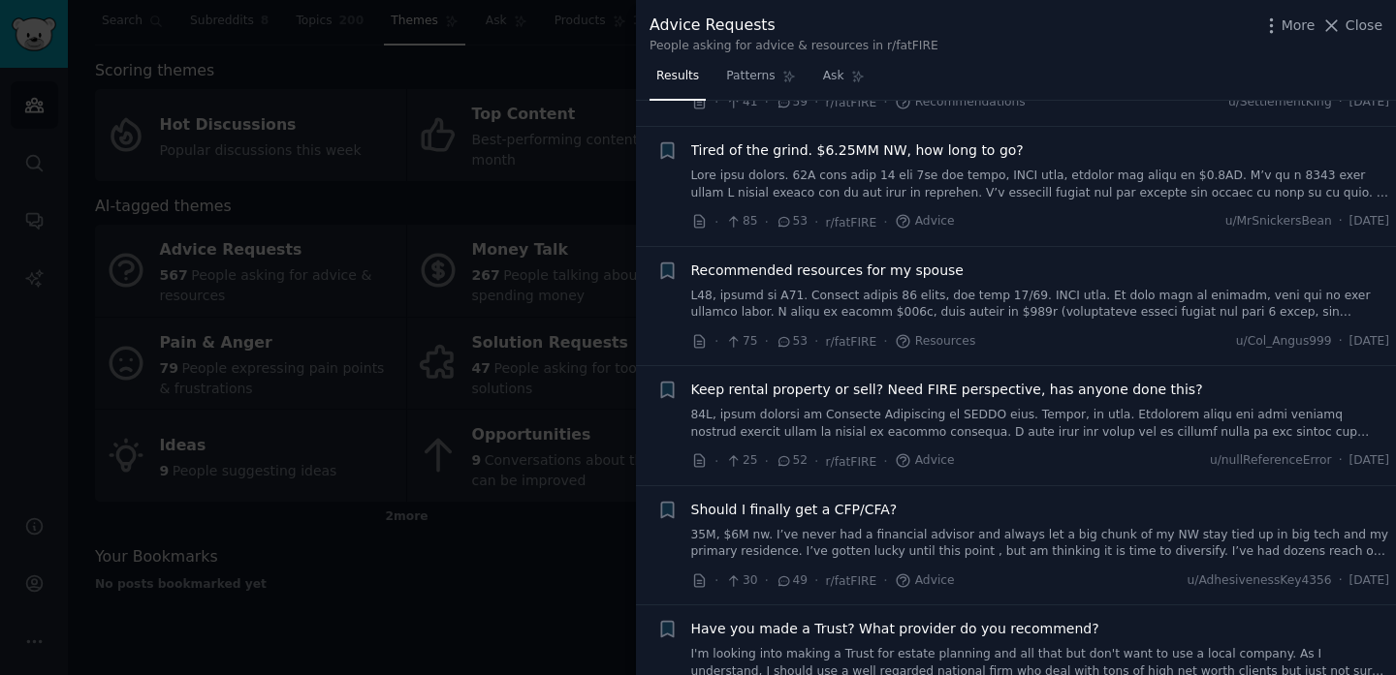
click at [526, 550] on div at bounding box center [698, 337] width 1396 height 675
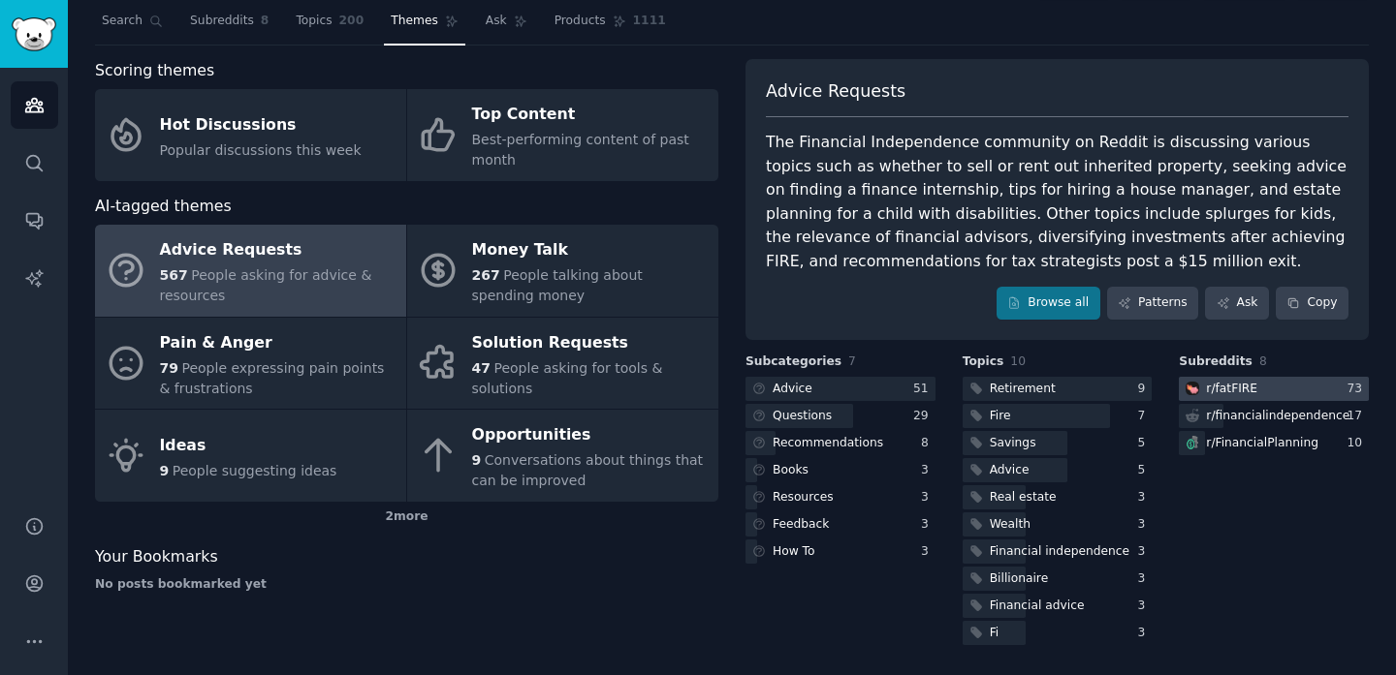
click at [1274, 382] on div at bounding box center [1273, 389] width 190 height 24
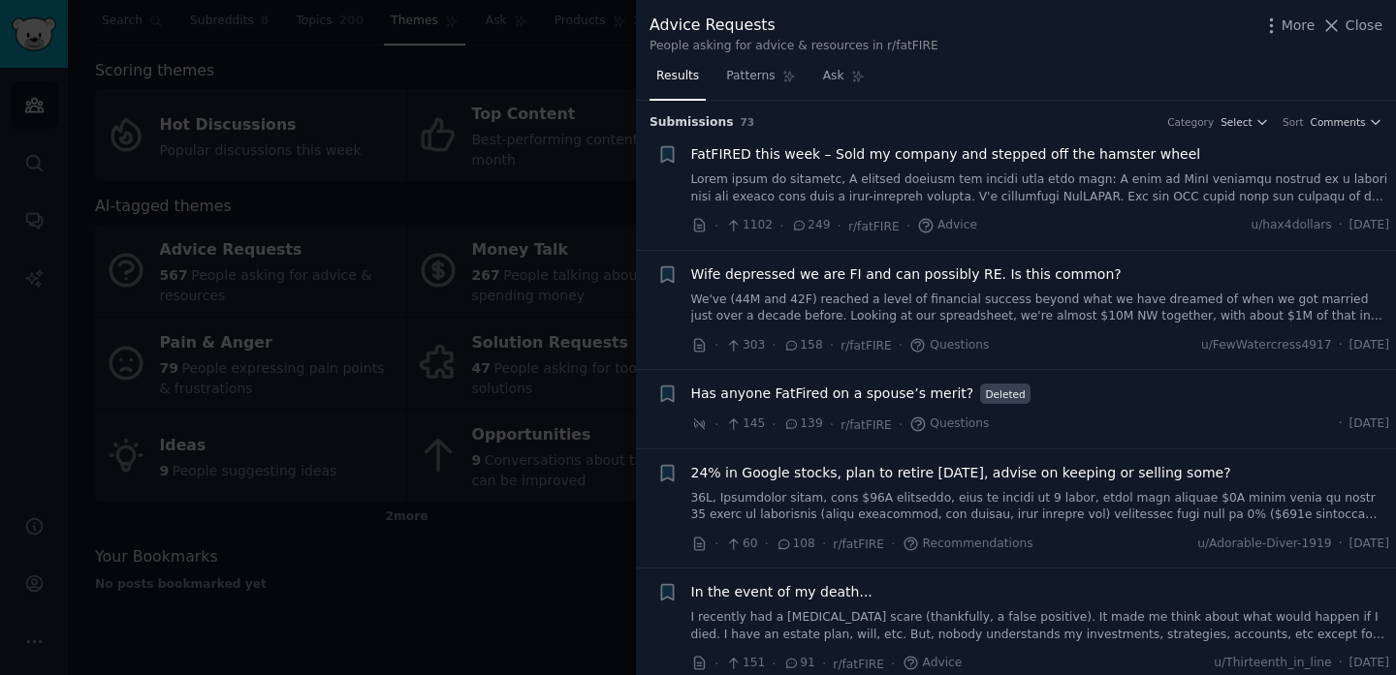
click at [916, 46] on div "People asking for advice & resources in r/fatFIRE" at bounding box center [793, 46] width 289 height 17
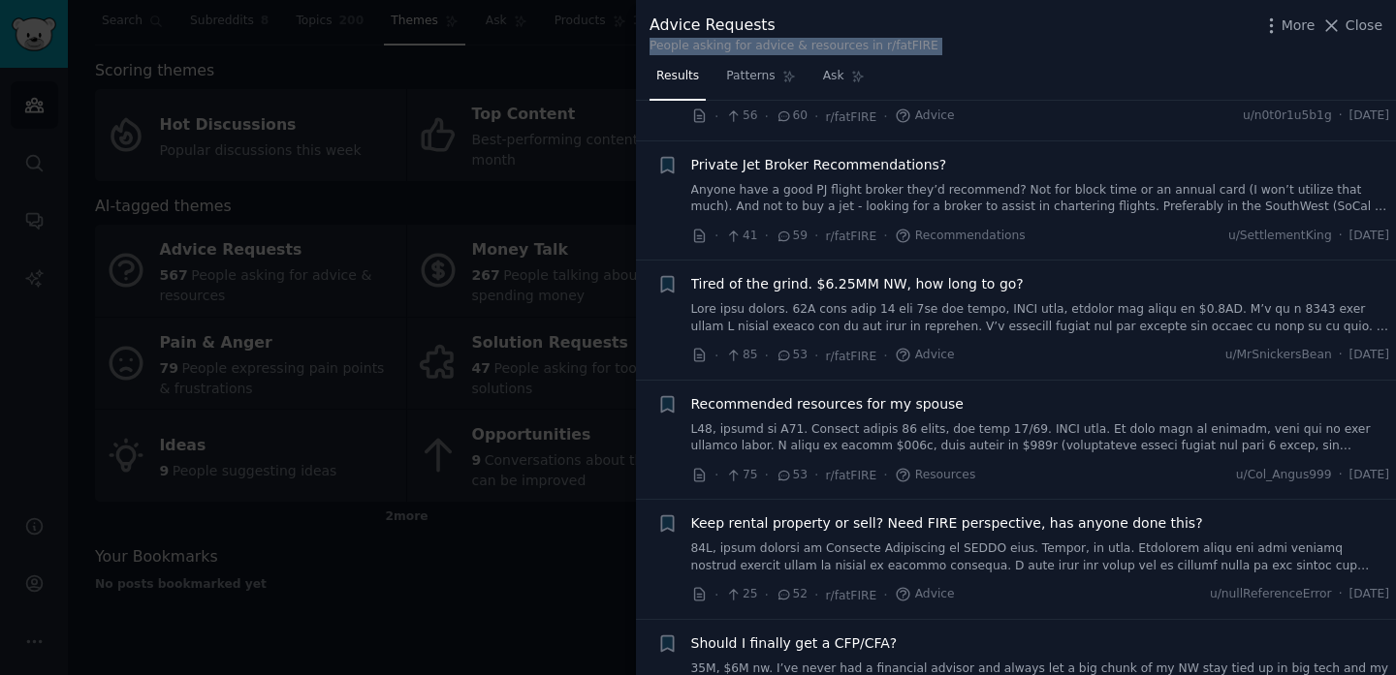
scroll to position [1232, 0]
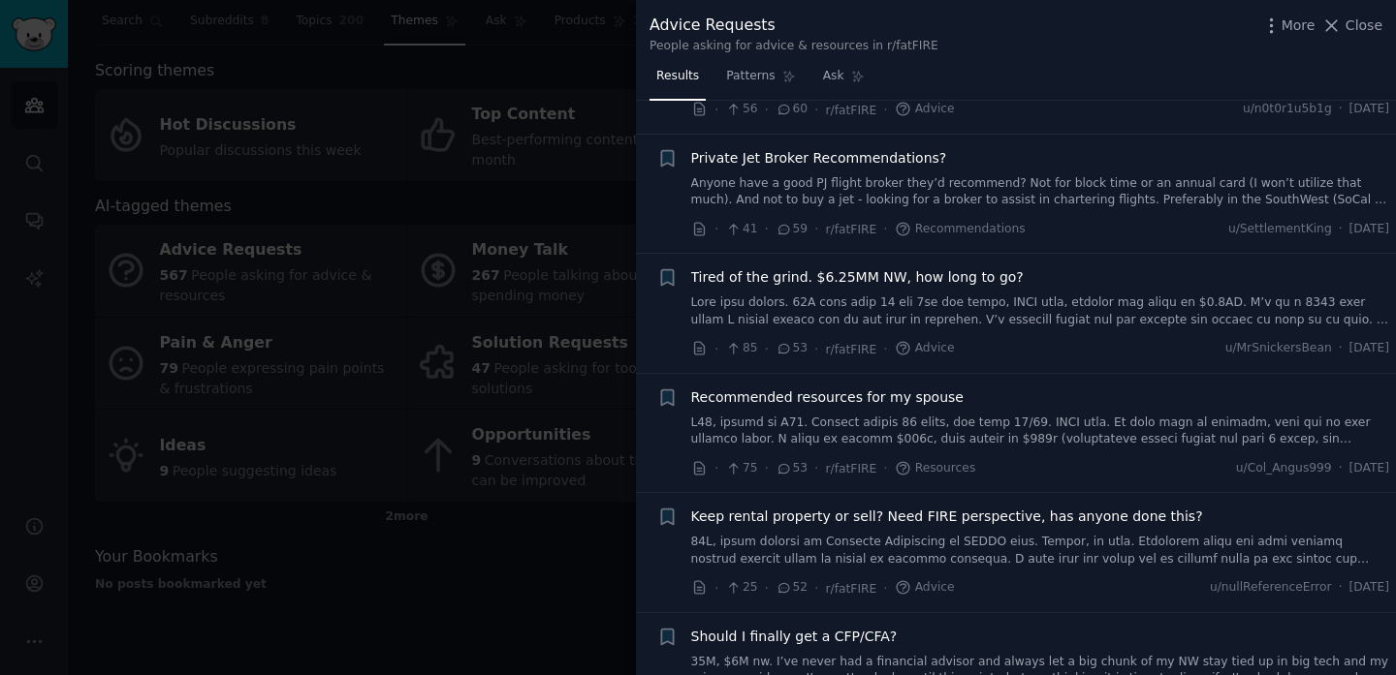
click at [537, 539] on div at bounding box center [698, 337] width 1396 height 675
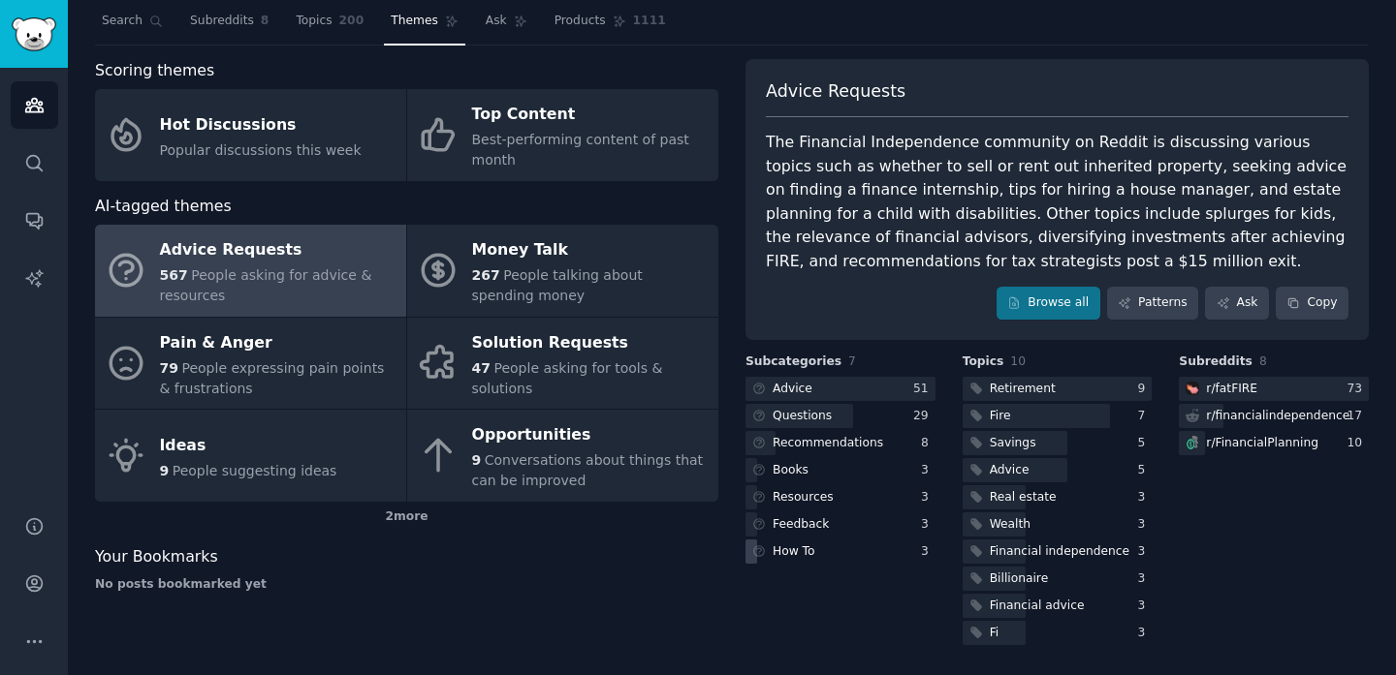
click at [852, 550] on div "How To" at bounding box center [840, 552] width 190 height 24
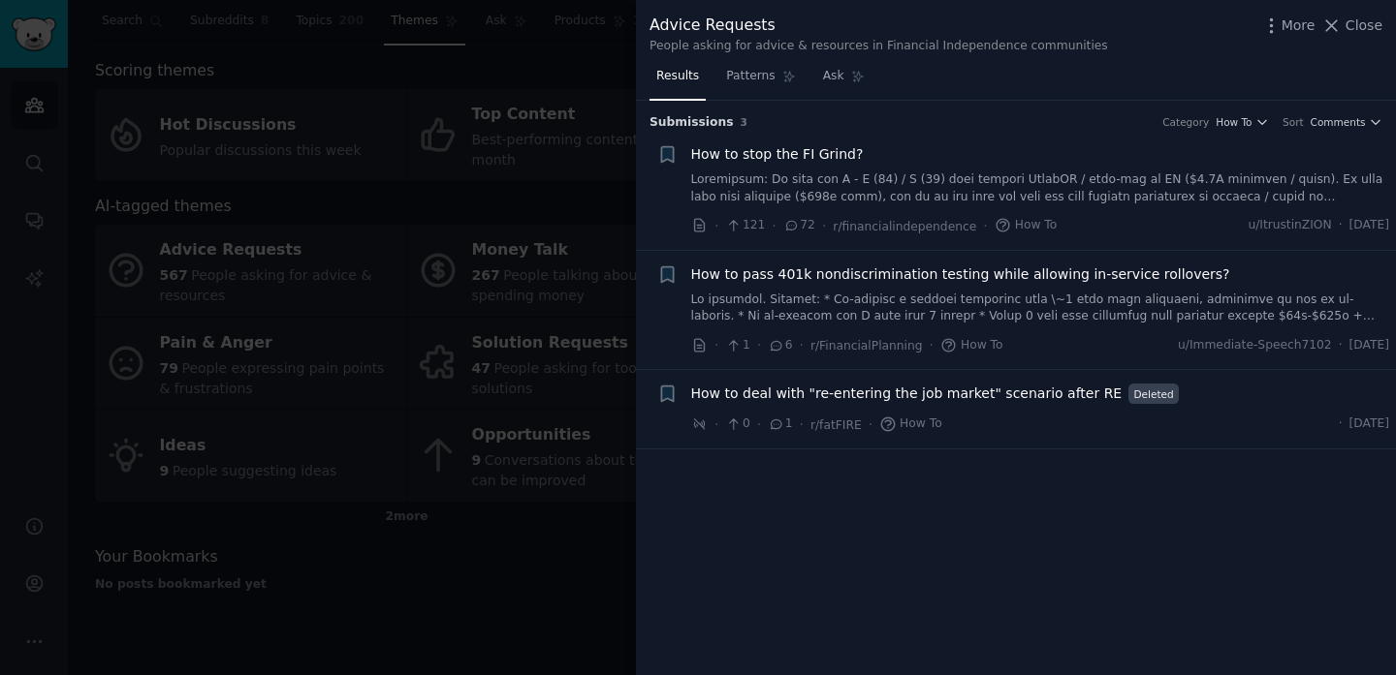
click at [541, 437] on div at bounding box center [698, 337] width 1396 height 675
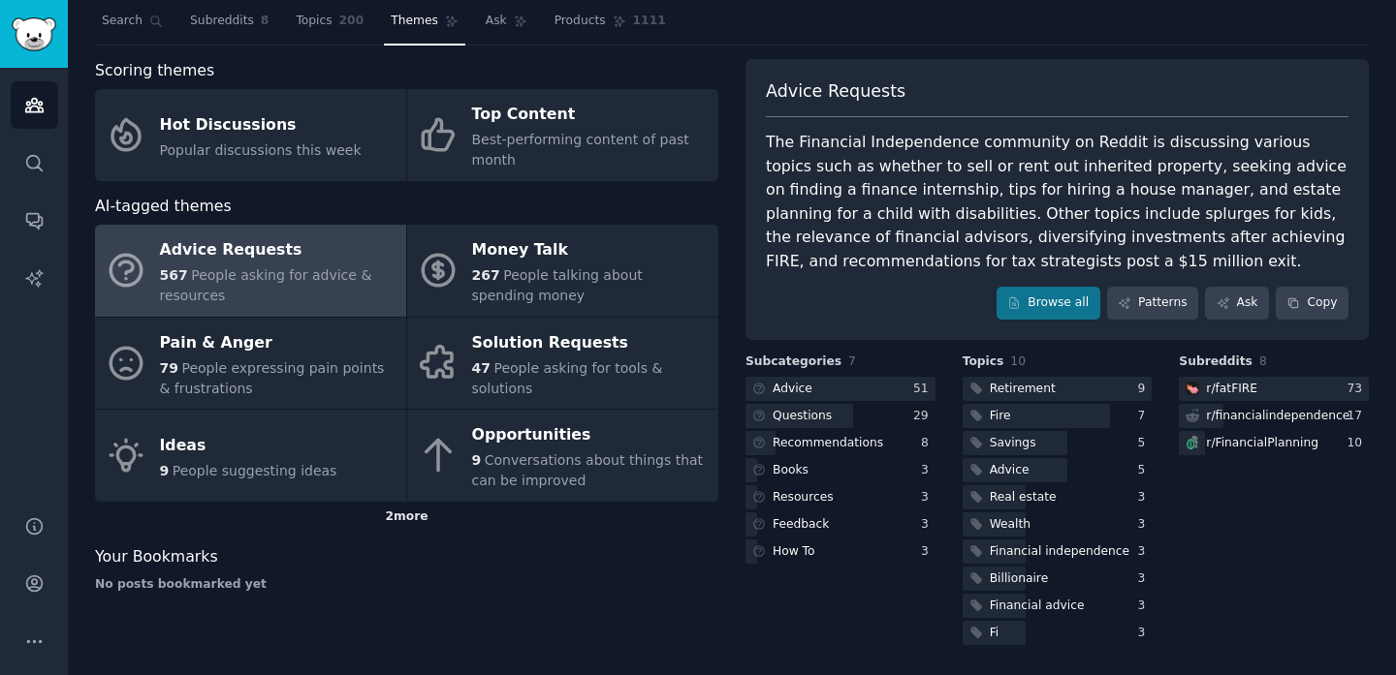
click at [402, 519] on div "2 more" at bounding box center [406, 517] width 623 height 31
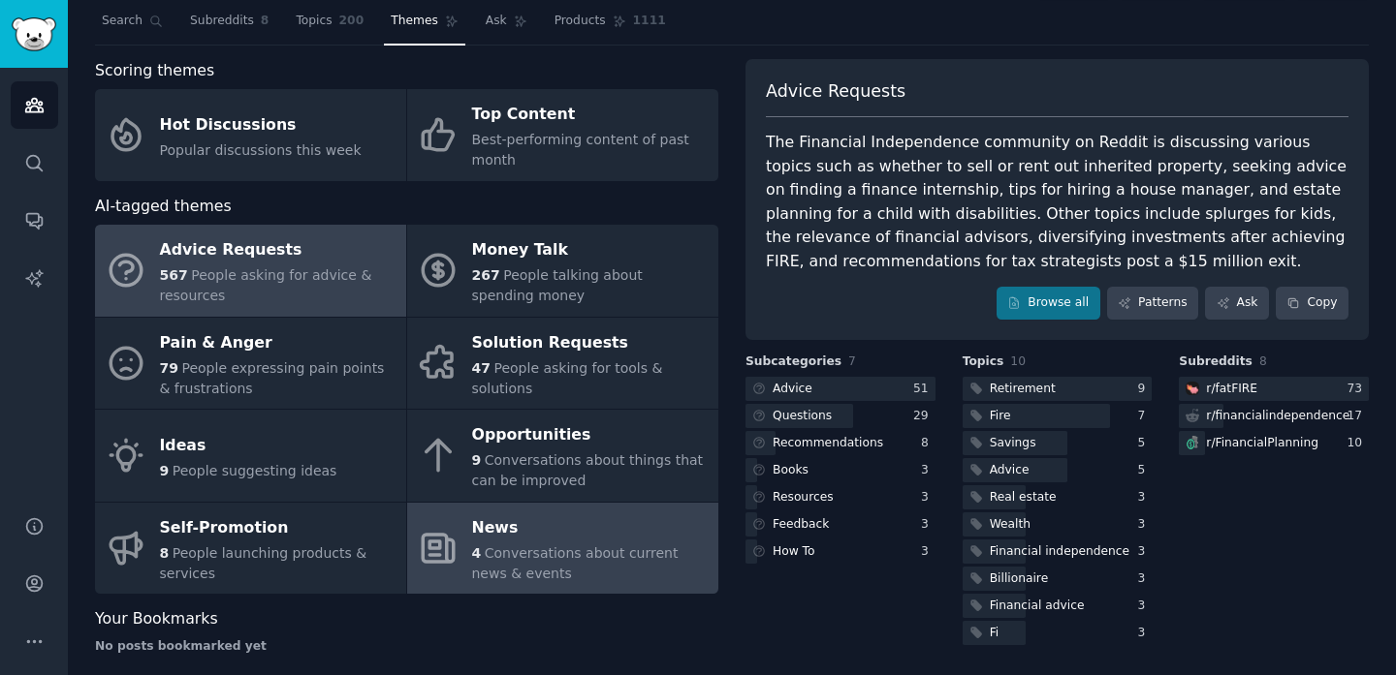
click at [460, 564] on link "News 4 Conversations about current news & events" at bounding box center [562, 549] width 311 height 92
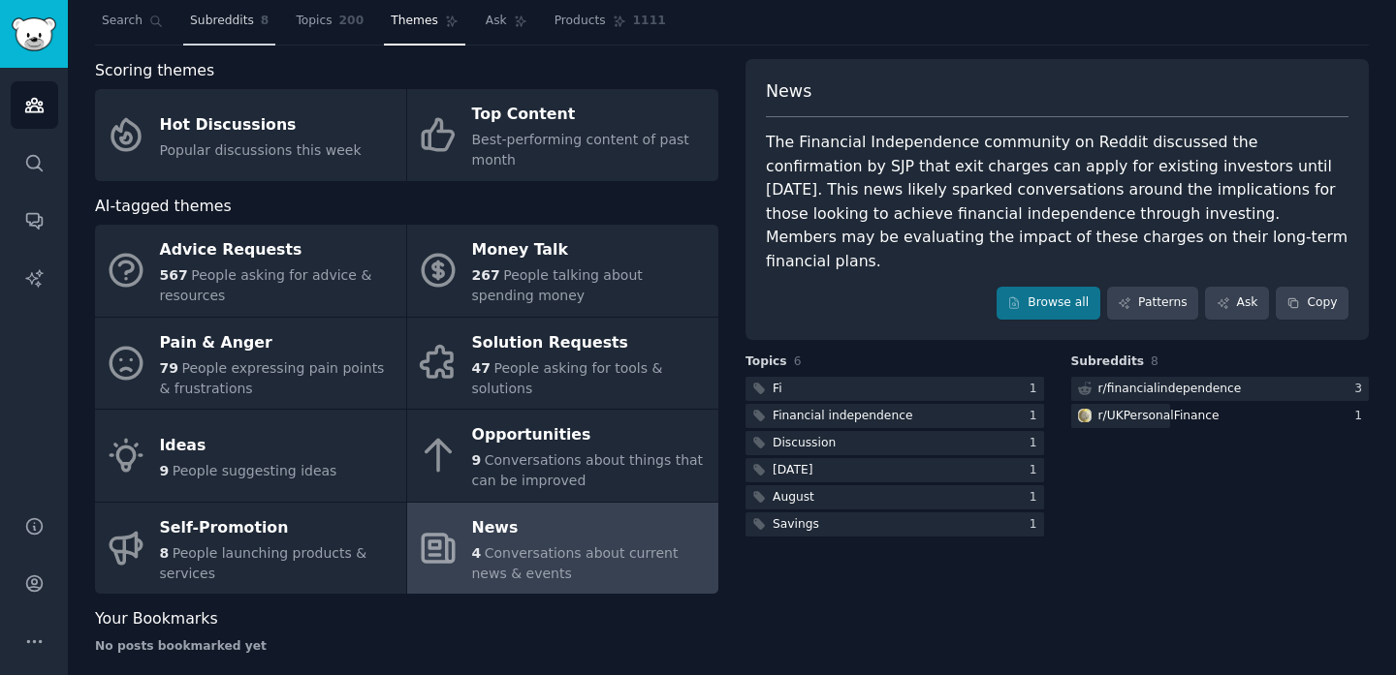
click at [243, 24] on span "Subreddits" at bounding box center [222, 21] width 64 height 17
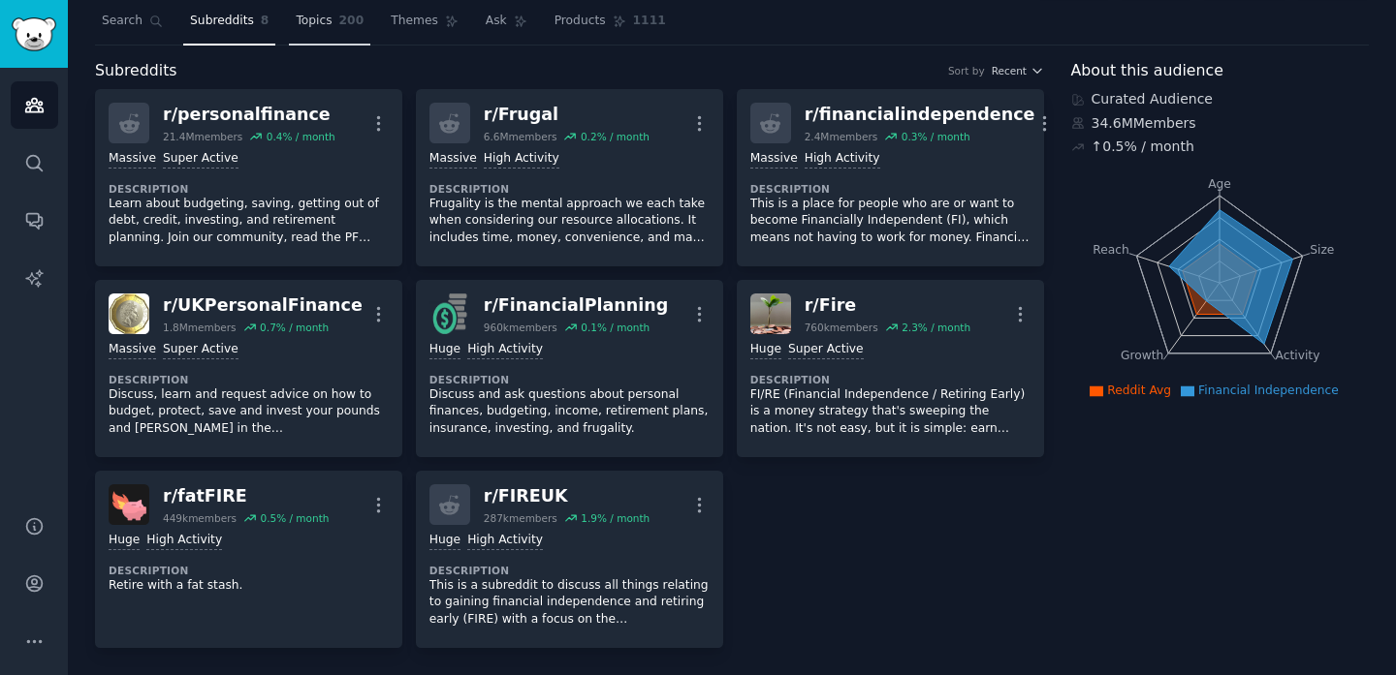
click at [320, 31] on link "Topics 200" at bounding box center [329, 26] width 81 height 40
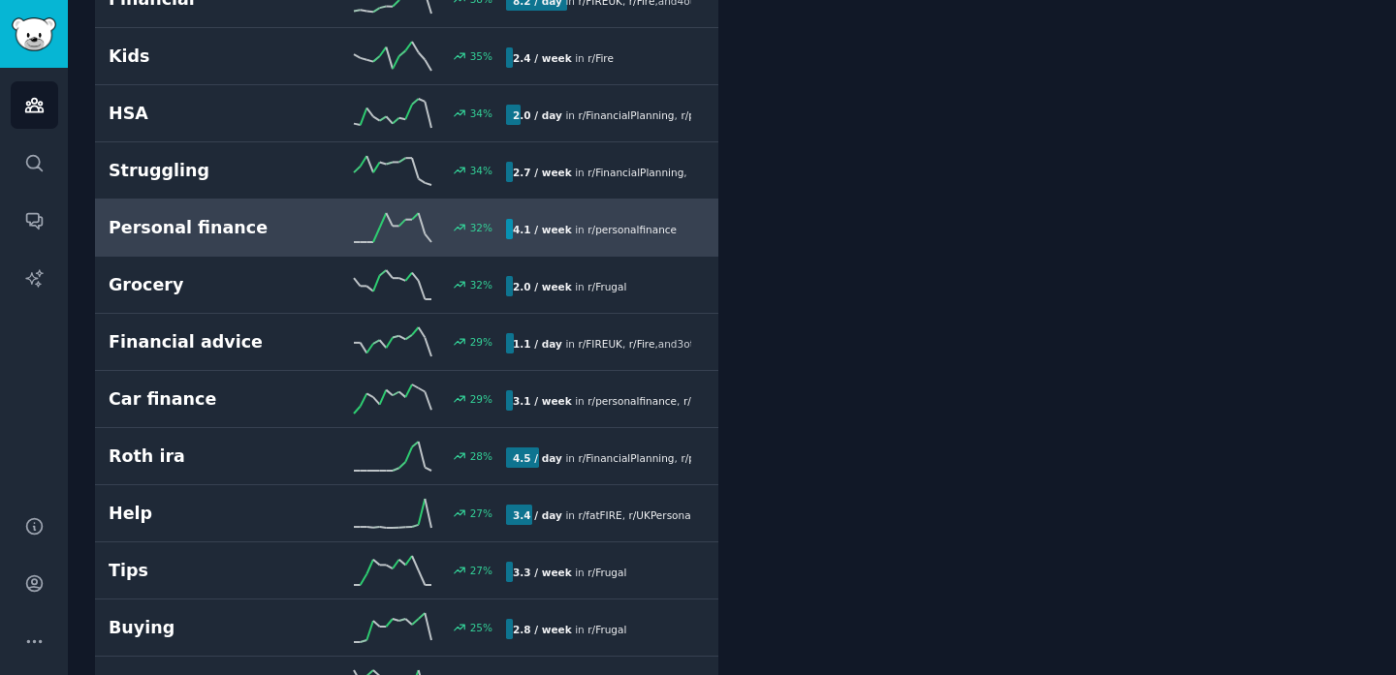
scroll to position [2121, 0]
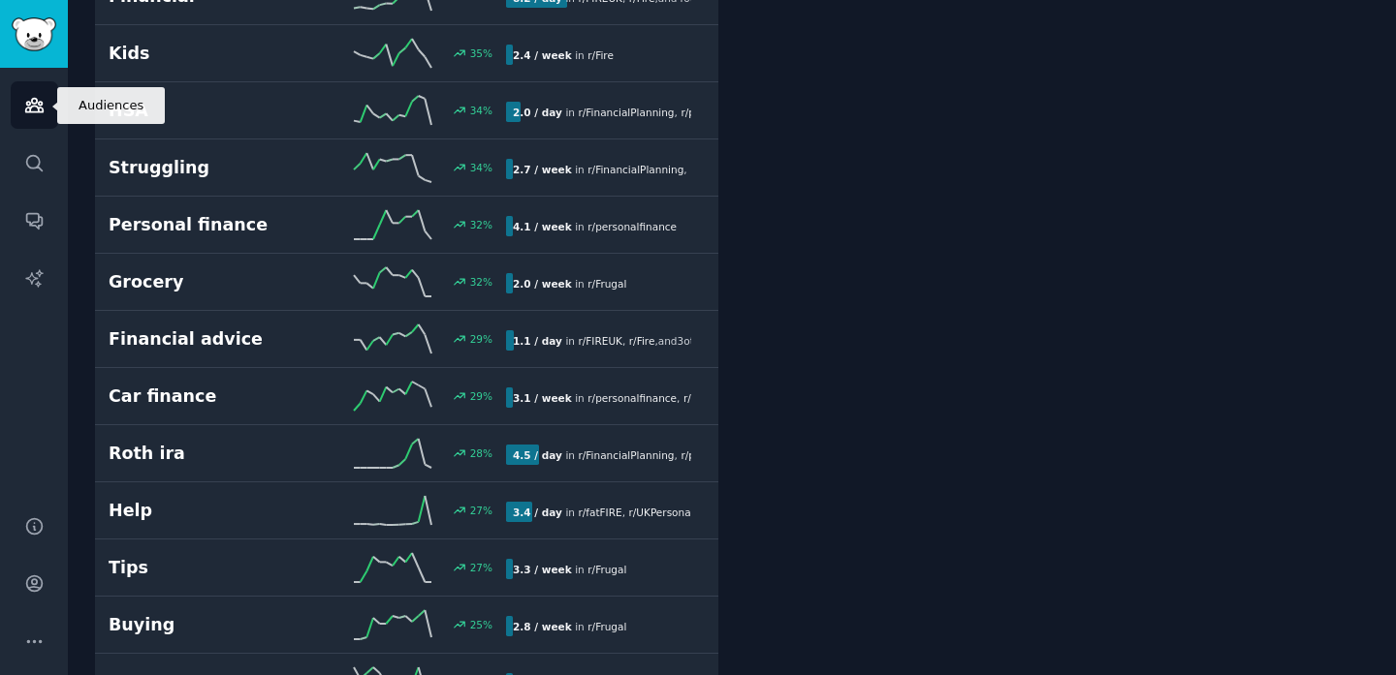
click at [40, 99] on icon "Sidebar" at bounding box center [34, 105] width 20 height 20
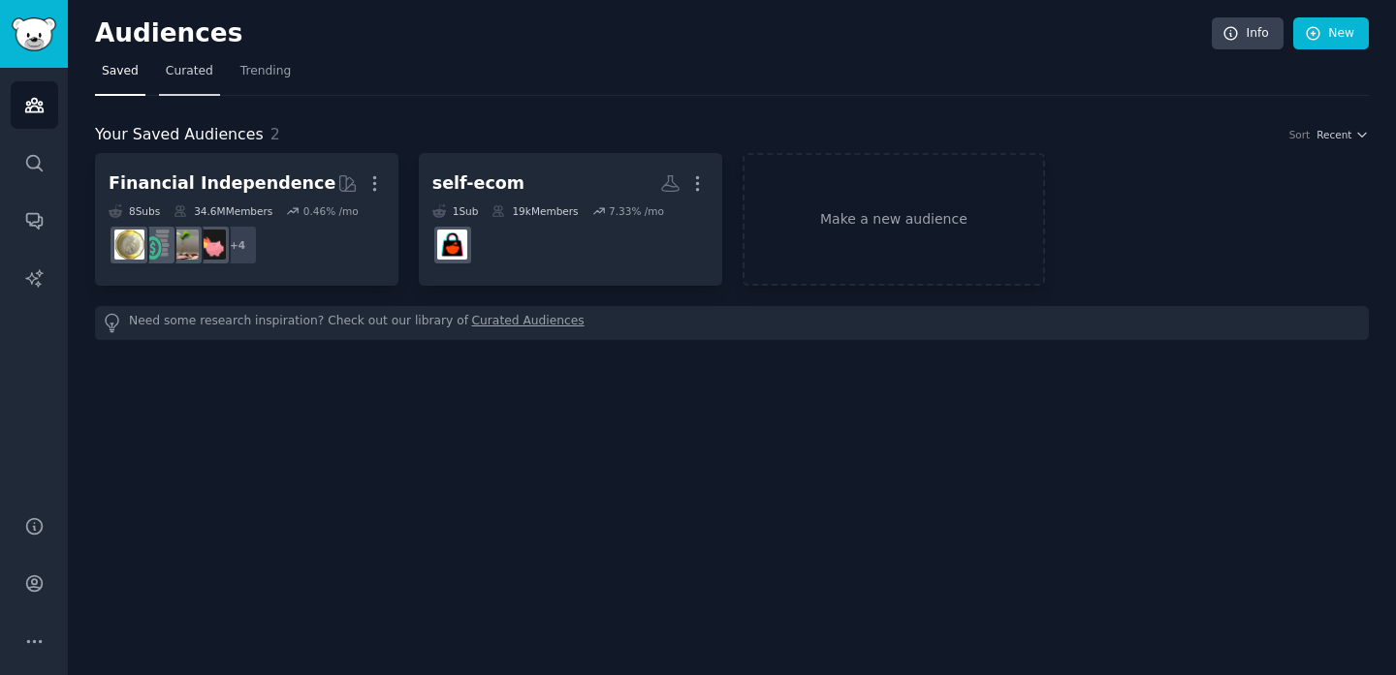
click at [200, 72] on span "Curated" at bounding box center [189, 71] width 47 height 17
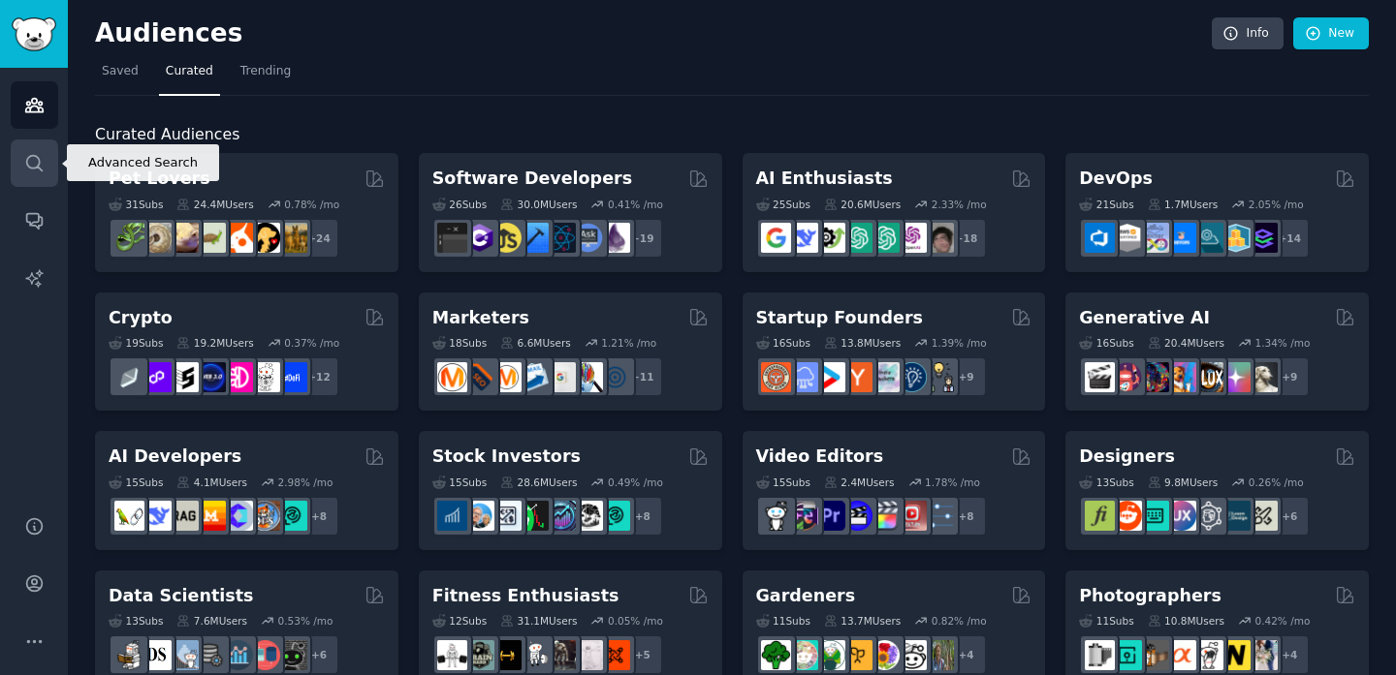
click at [18, 160] on link "Search" at bounding box center [34, 163] width 47 height 47
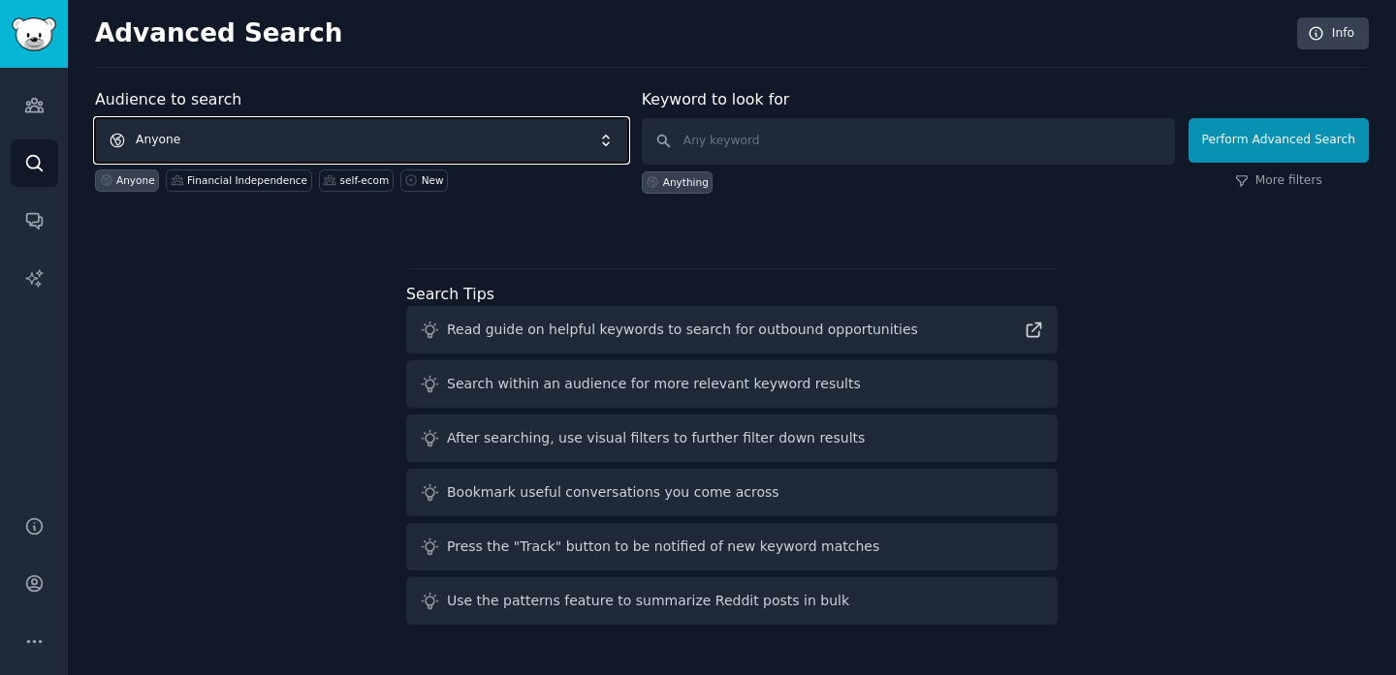
click at [177, 141] on span "Anyone" at bounding box center [361, 140] width 533 height 45
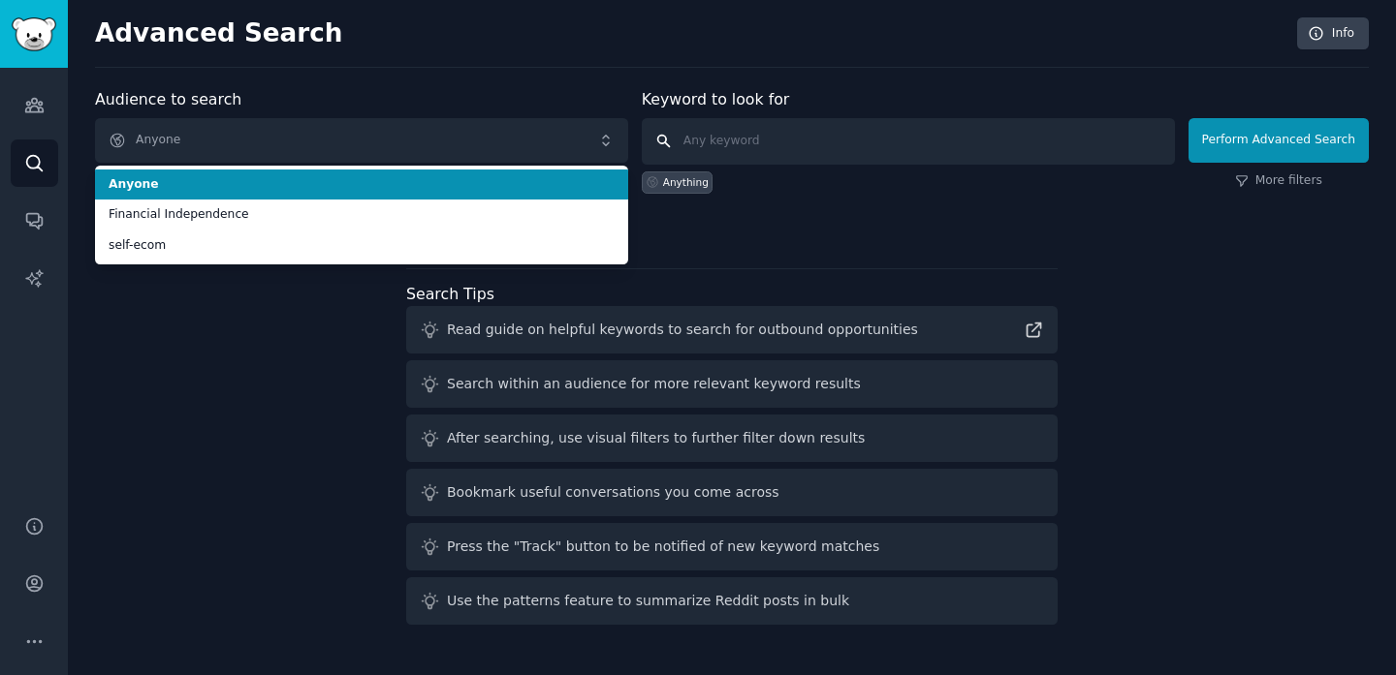
click at [765, 137] on input "text" at bounding box center [908, 141] width 533 height 47
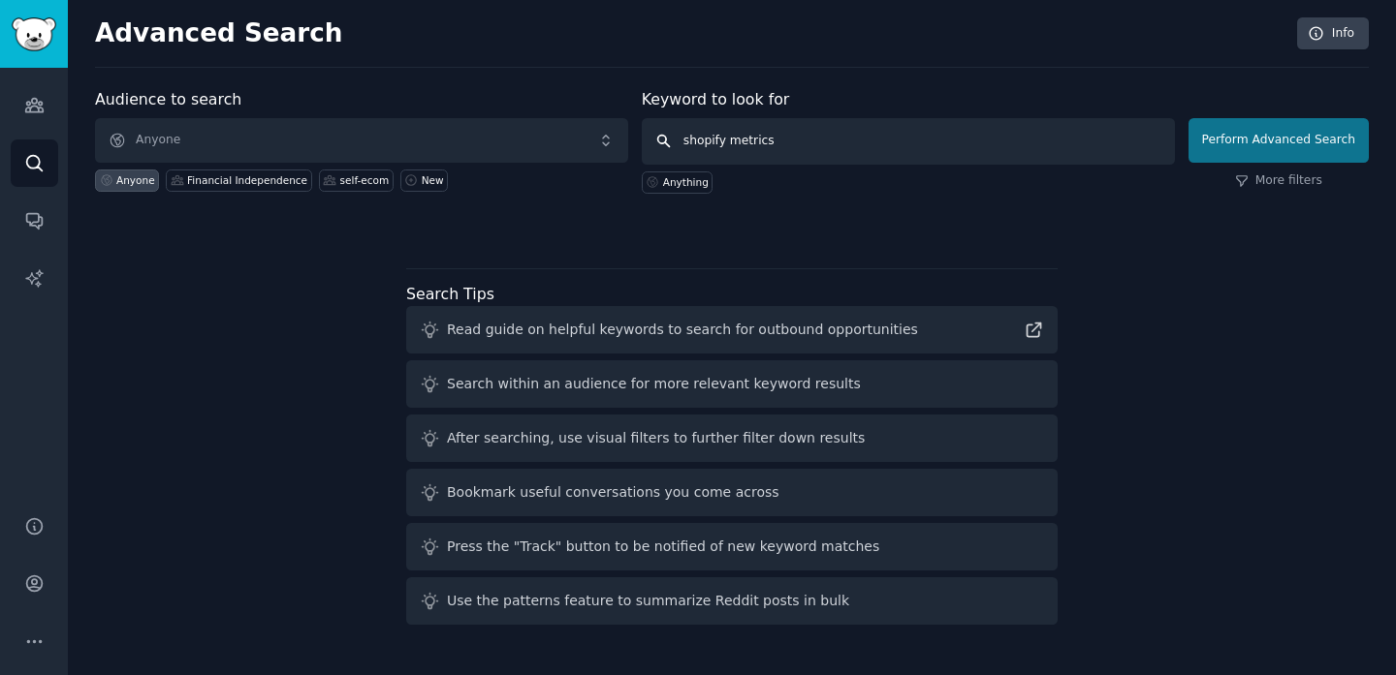
type input "shopify metrics"
click at [1330, 137] on button "Perform Advanced Search" at bounding box center [1278, 140] width 180 height 45
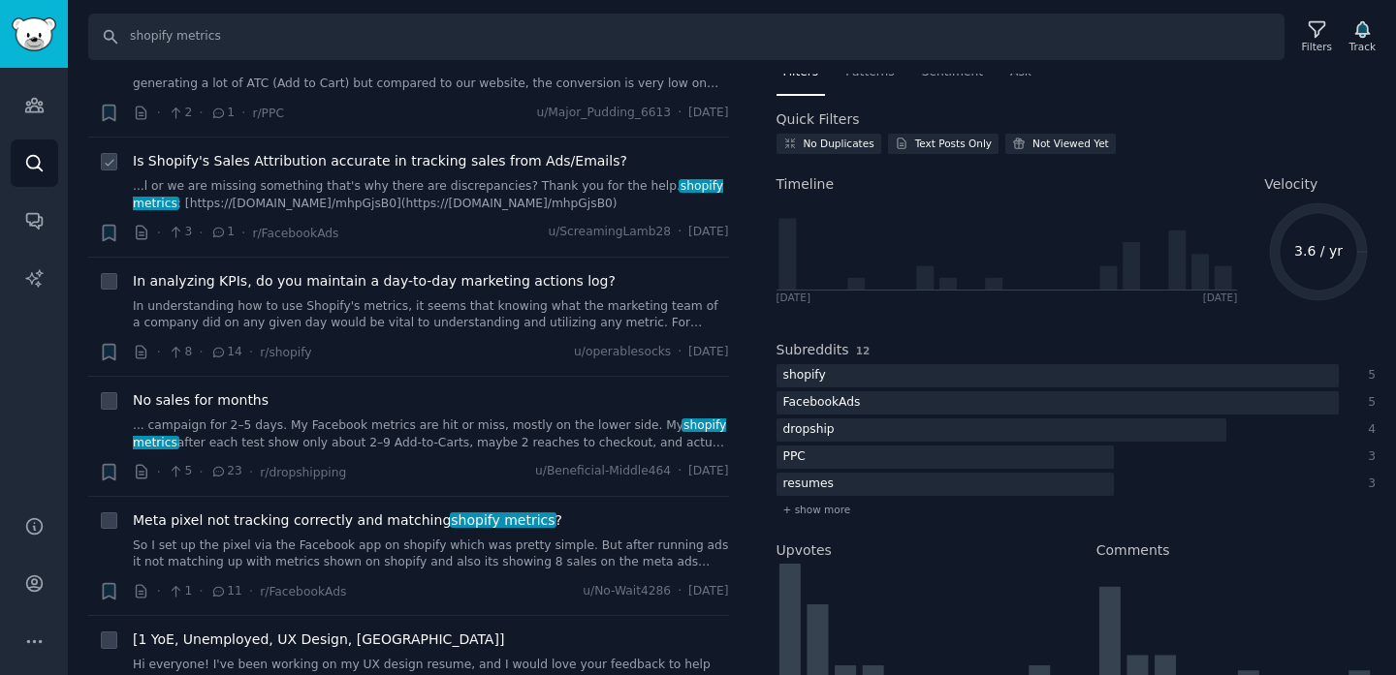
scroll to position [209, 0]
